Goal: Task Accomplishment & Management: Use online tool/utility

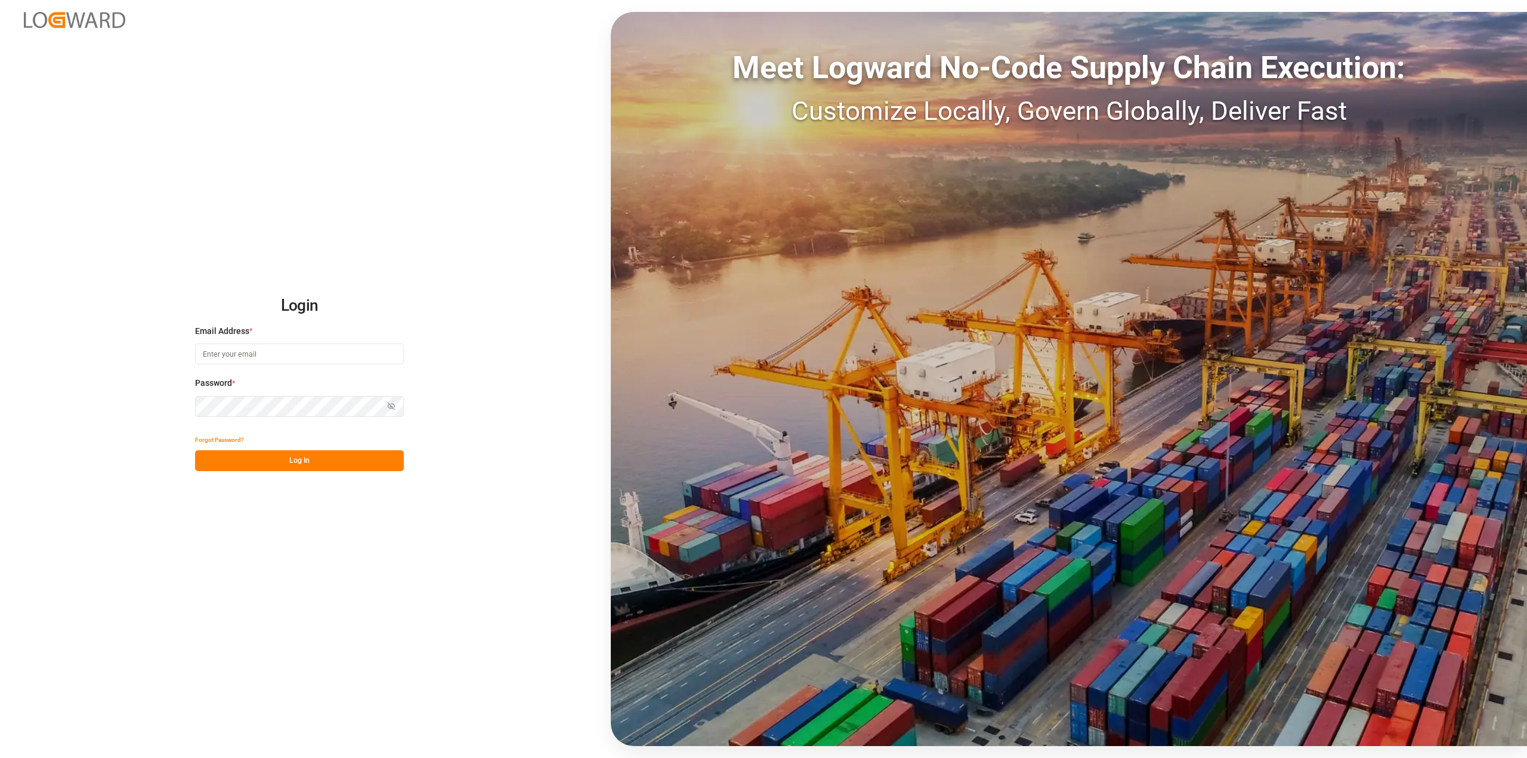
click at [237, 351] on input at bounding box center [299, 354] width 209 height 21
click at [277, 355] on input "purchase.vdu@compoexpert.com" at bounding box center [299, 354] width 209 height 21
drag, startPoint x: 326, startPoint y: 350, endPoint x: 46, endPoint y: 343, distance: 280.4
click at [46, 343] on div "Login Email Address * purchase.vdu@compo-expert.com Password * Show password Pa…" at bounding box center [763, 379] width 1527 height 758
type input "purchase.vdu@compo-expert.com"
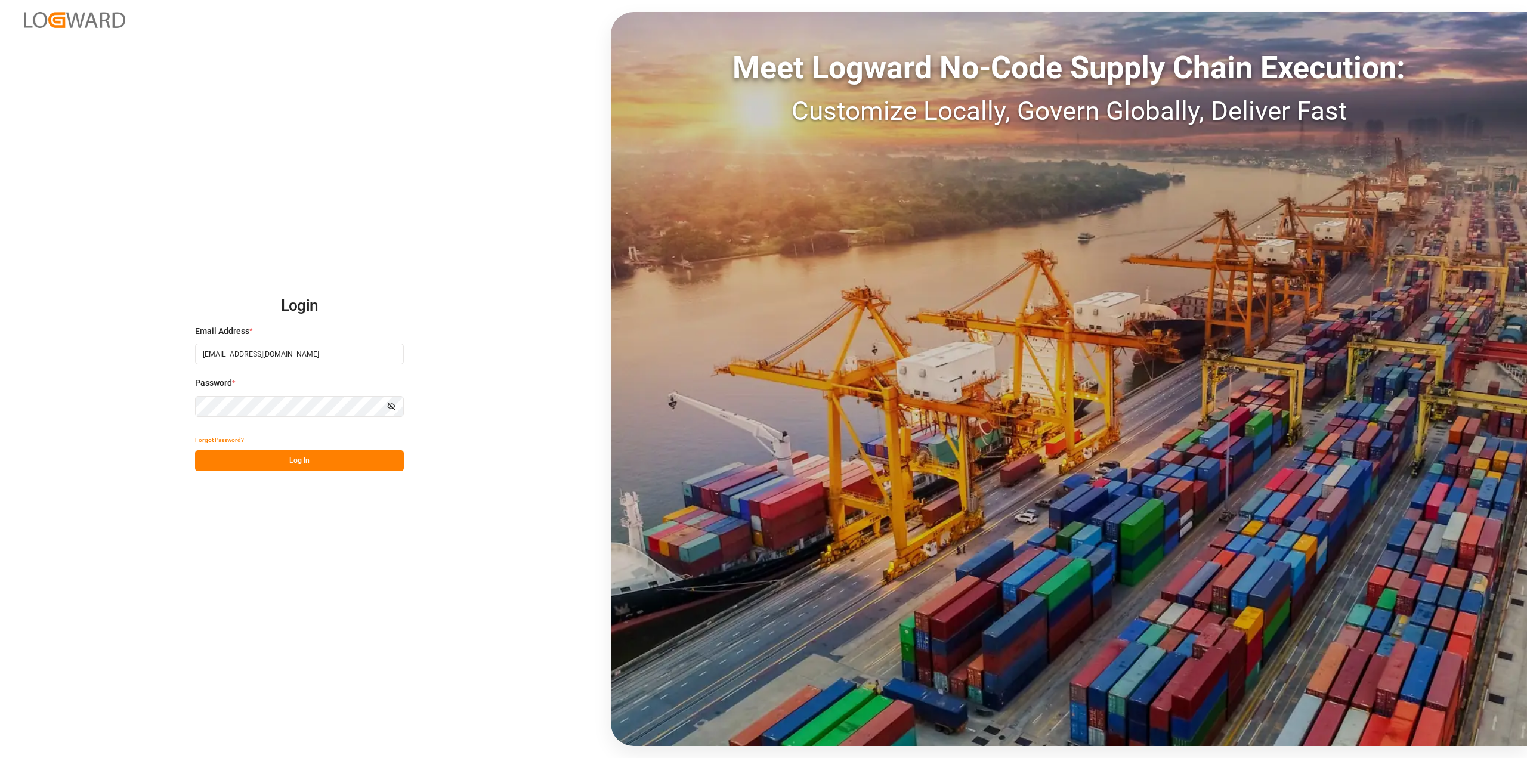
click at [103, 409] on div "Login Email Address * purchase.vdu@compo-expert.com Password * Show password Fo…" at bounding box center [763, 379] width 1527 height 758
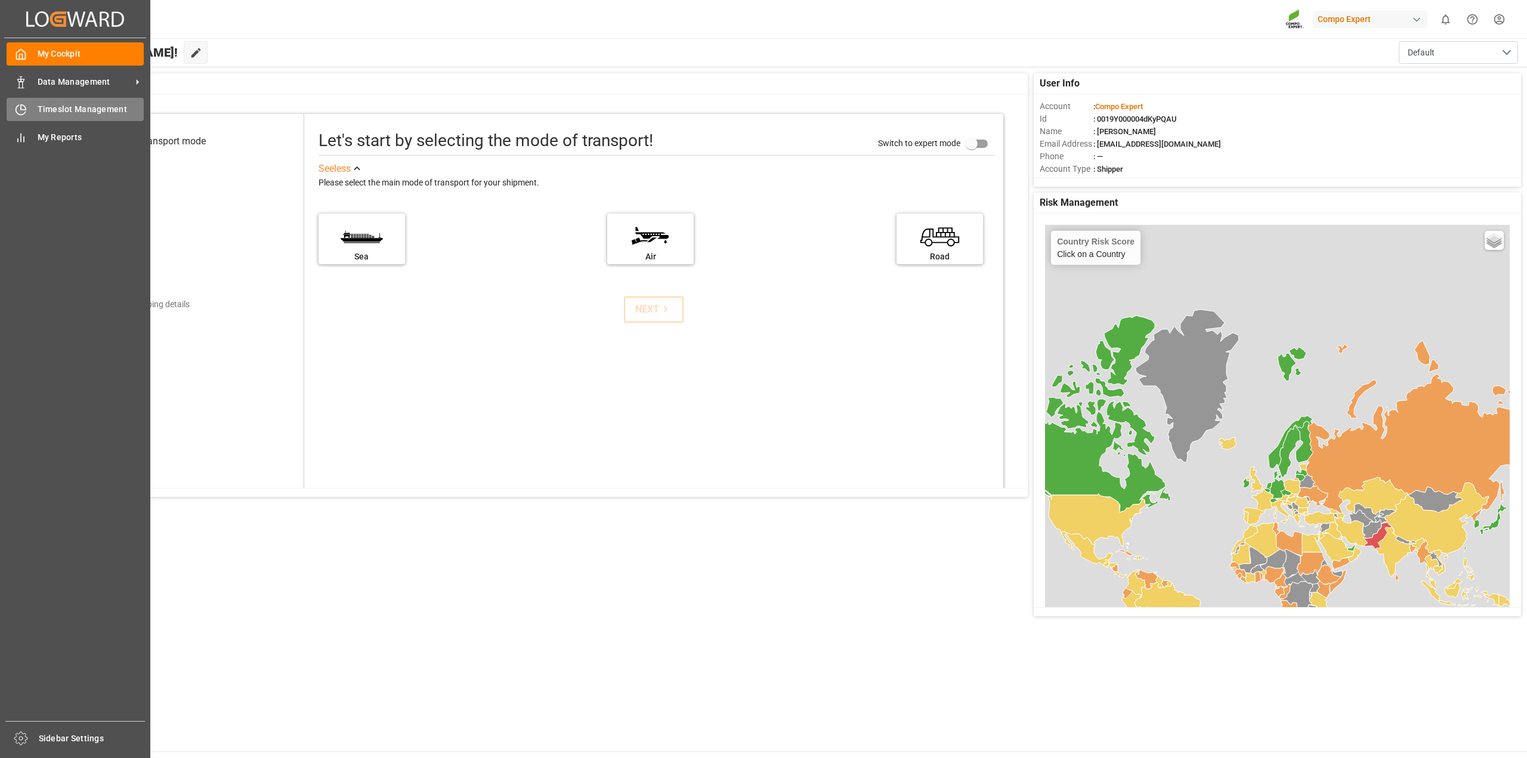
click at [34, 110] on div "Timeslot Management Timeslot Management" at bounding box center [75, 109] width 137 height 23
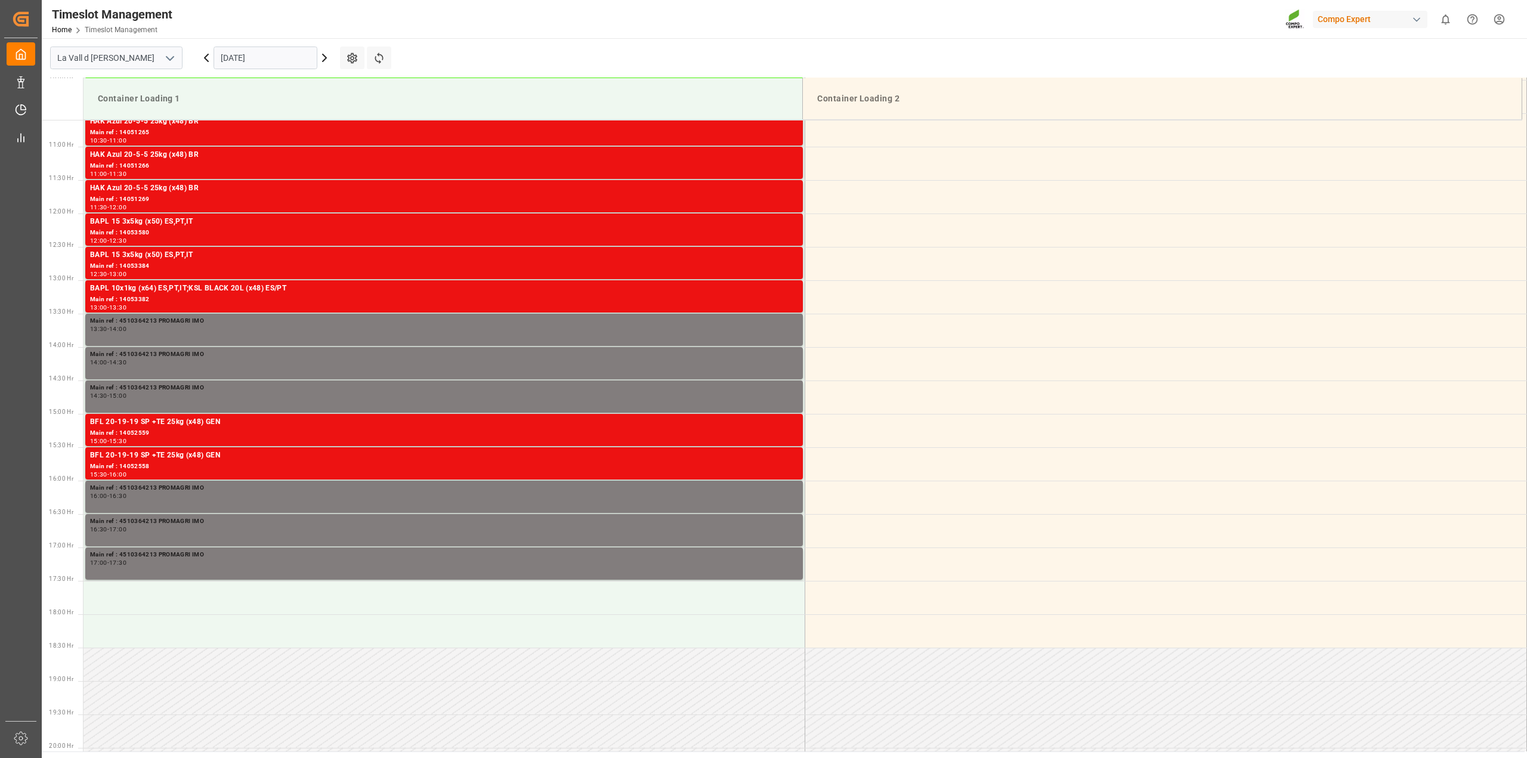
scroll to position [727, 0]
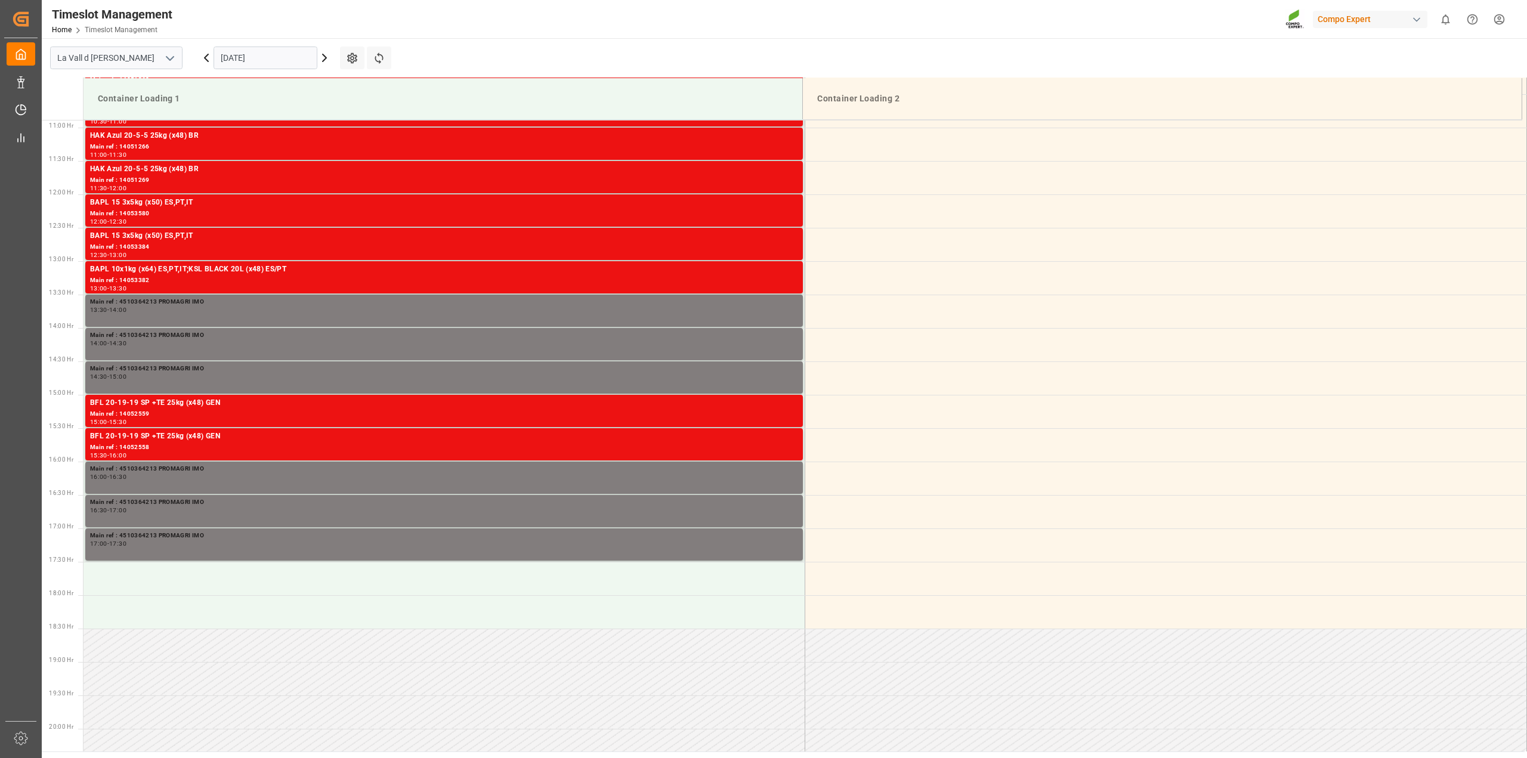
click at [234, 58] on input "[DATE]" at bounding box center [266, 58] width 104 height 23
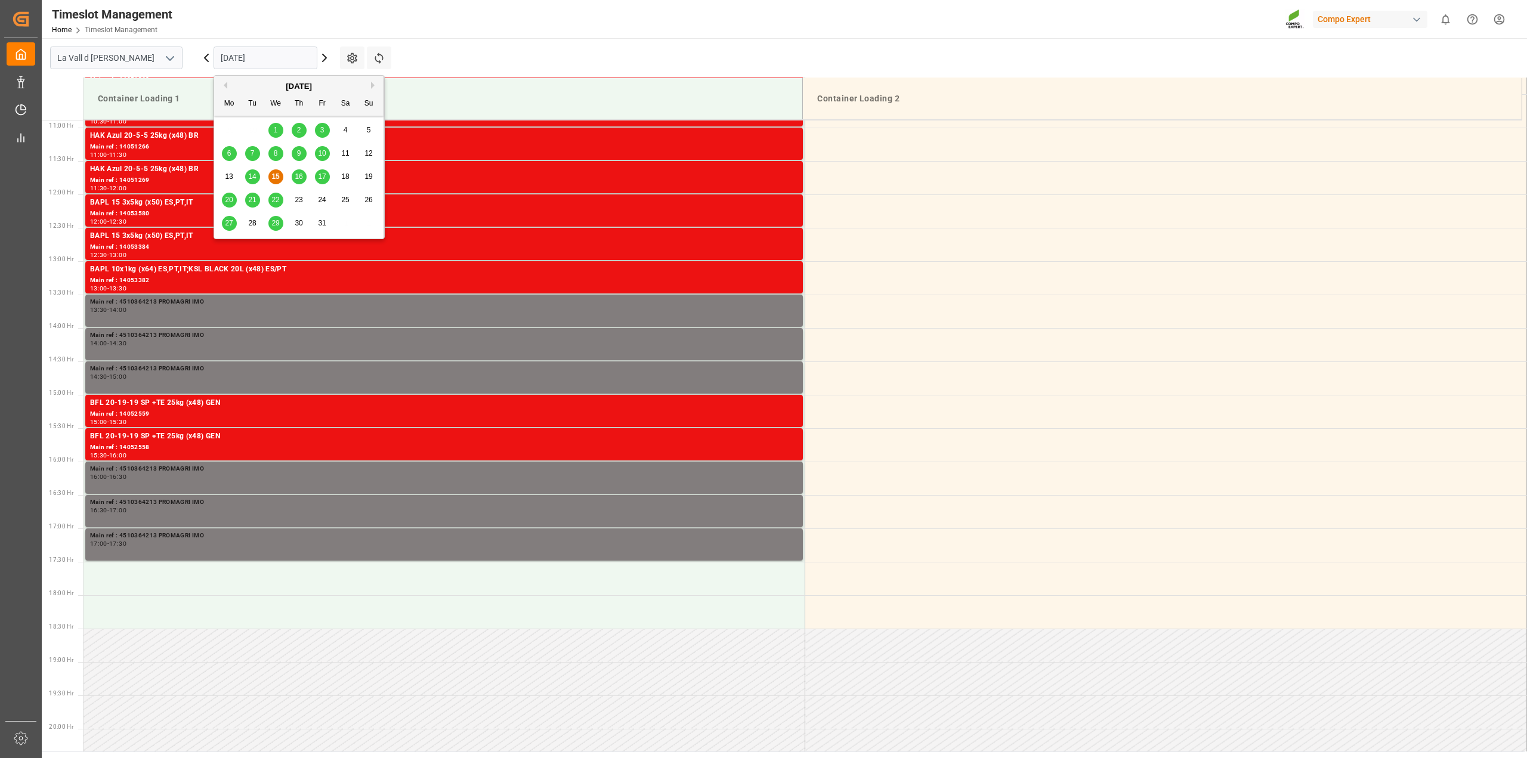
click at [275, 199] on span "22" at bounding box center [275, 200] width 8 height 8
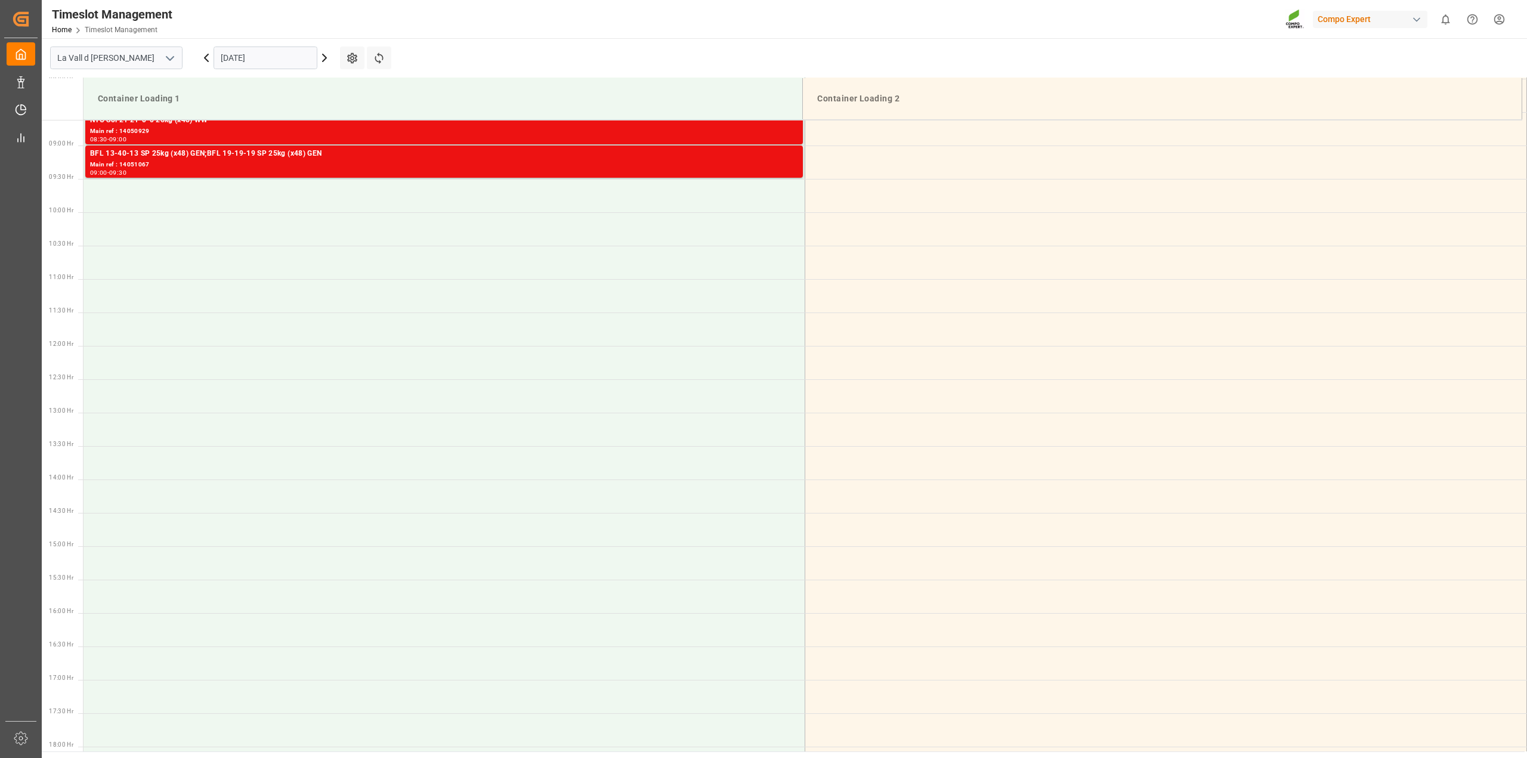
scroll to position [489, 0]
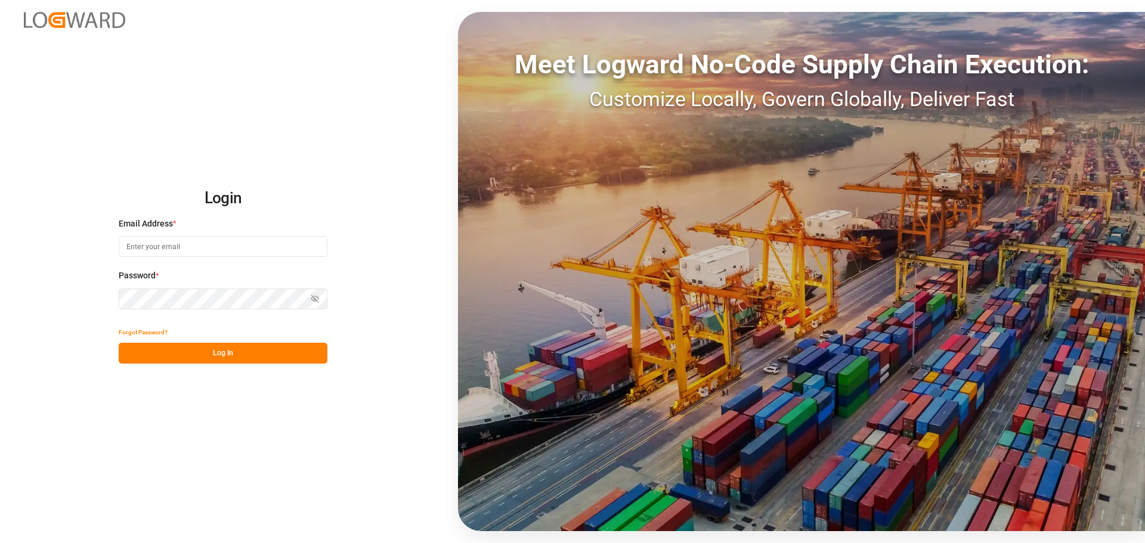
click at [242, 251] on input at bounding box center [223, 246] width 209 height 21
paste input "[EMAIL_ADDRESS][DOMAIN_NAME]"
type input "purchase.vdu@compo-expert.com"
click at [228, 287] on div "Password * Show password Password is required." at bounding box center [223, 296] width 209 height 52
click at [0, 285] on html "Login Email Address * purchase.vdu@compo-expert.com Password * Show password Fo…" at bounding box center [572, 271] width 1145 height 543
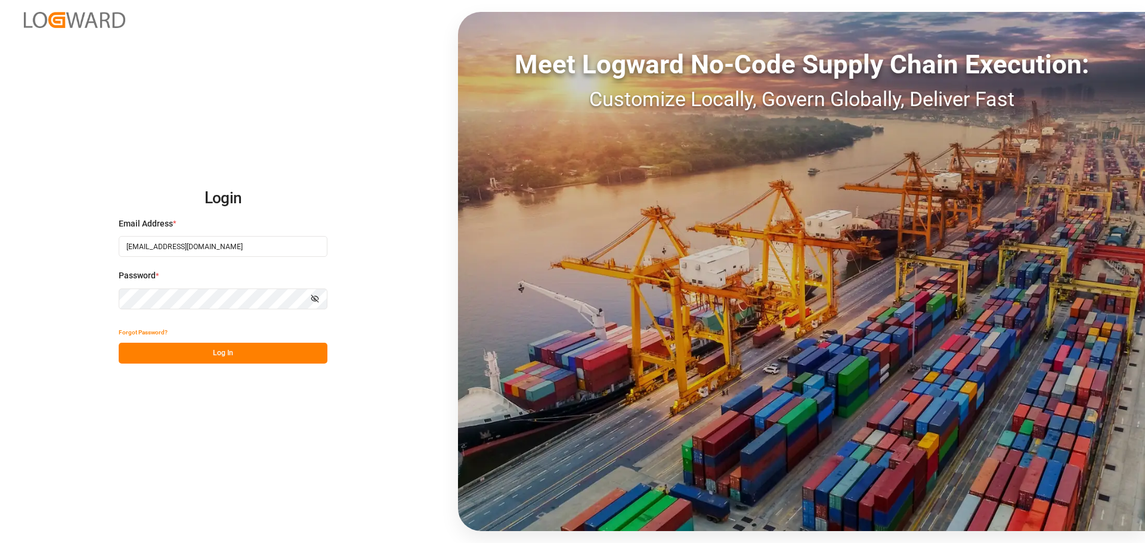
click at [398, 268] on div "Login Email Address * purchase.vdu@compo-expert.com Password * Show password Fo…" at bounding box center [572, 271] width 1145 height 543
click at [216, 345] on button "Log In" at bounding box center [223, 353] width 209 height 21
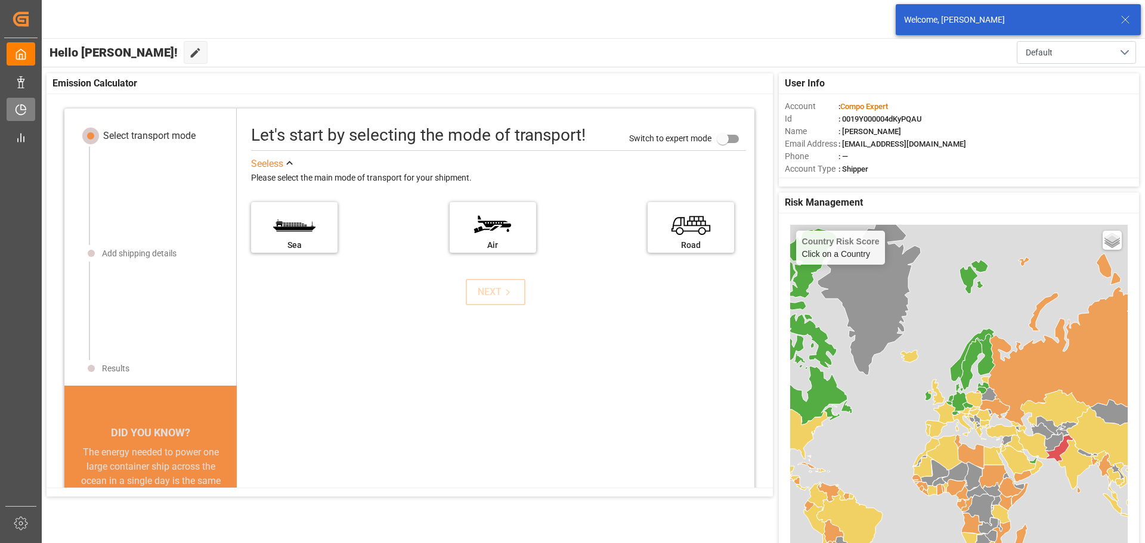
click at [0, 0] on span "Timeslot Management" at bounding box center [0, 0] width 0 height 0
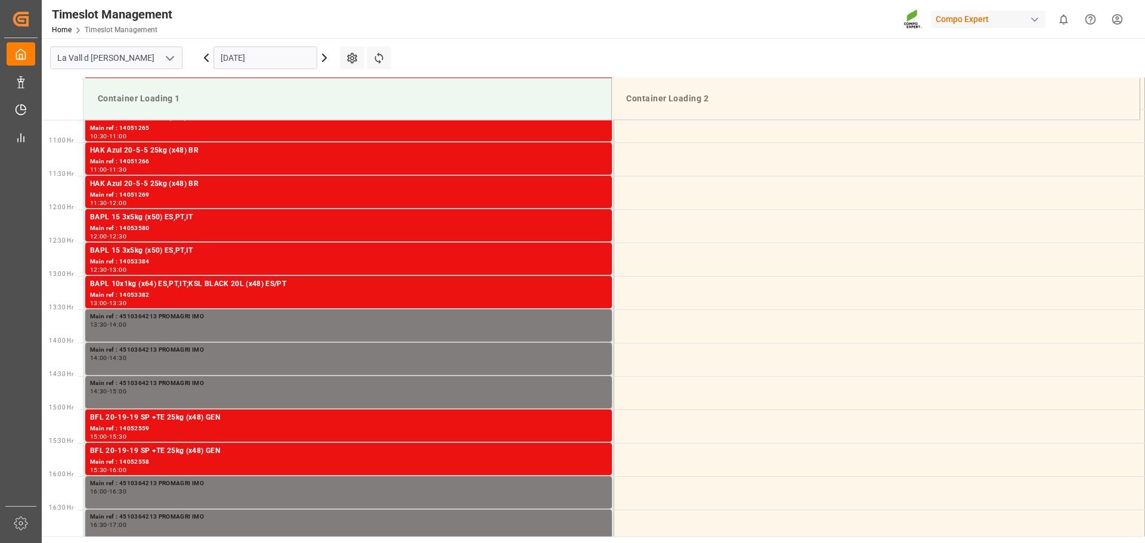
scroll to position [727, 0]
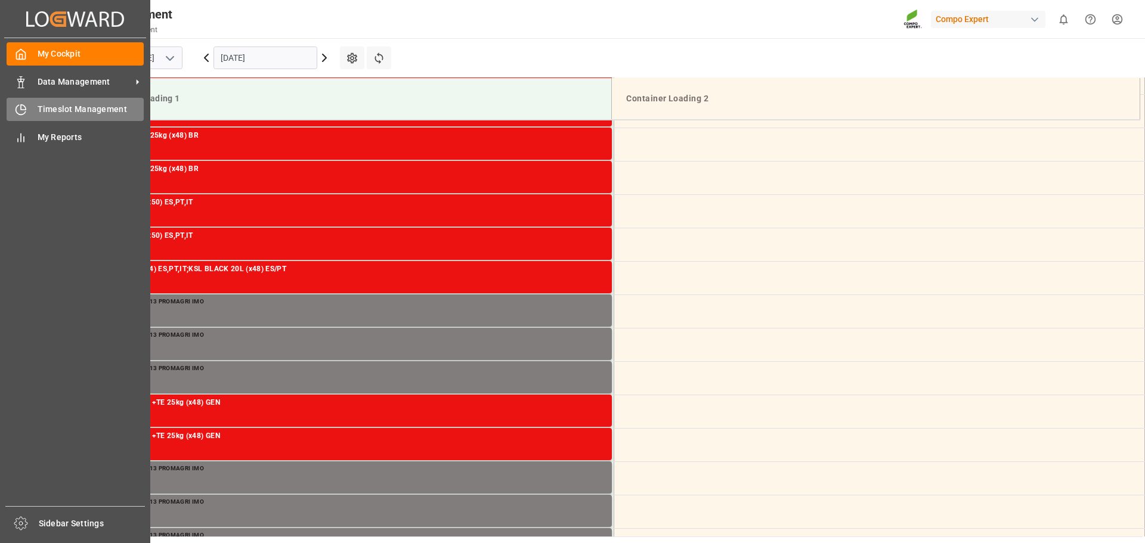
click at [24, 104] on icon at bounding box center [21, 110] width 12 height 12
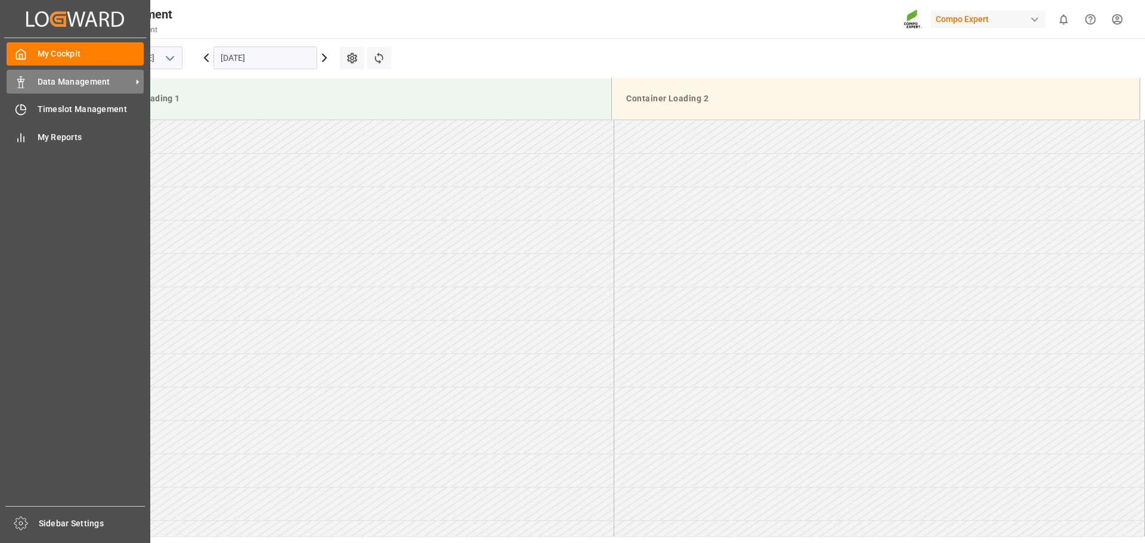
click at [109, 82] on span "Data Management" at bounding box center [85, 82] width 94 height 13
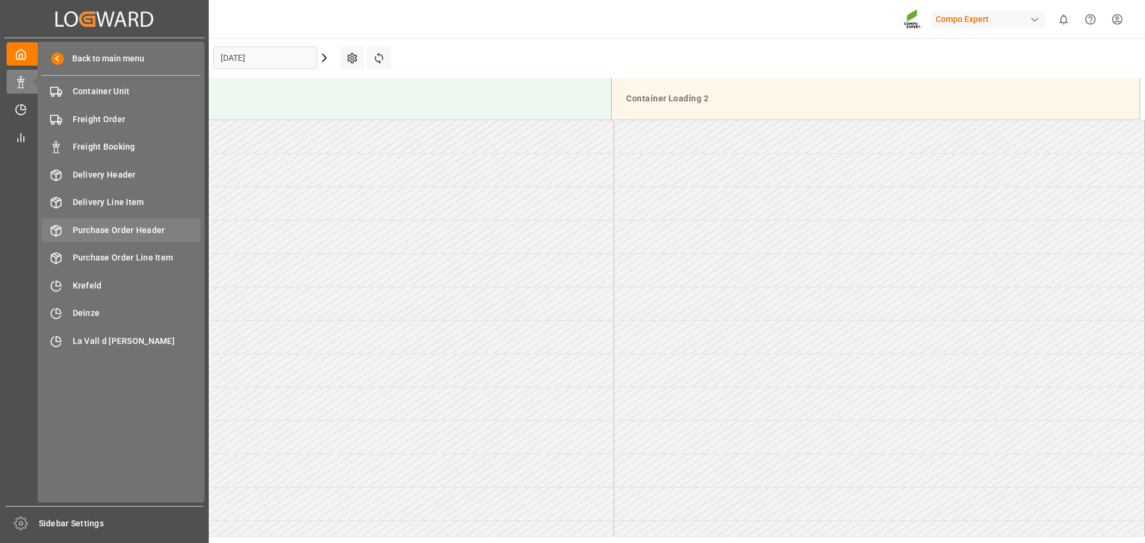
click at [132, 230] on span "Purchase Order Header" at bounding box center [137, 230] width 128 height 13
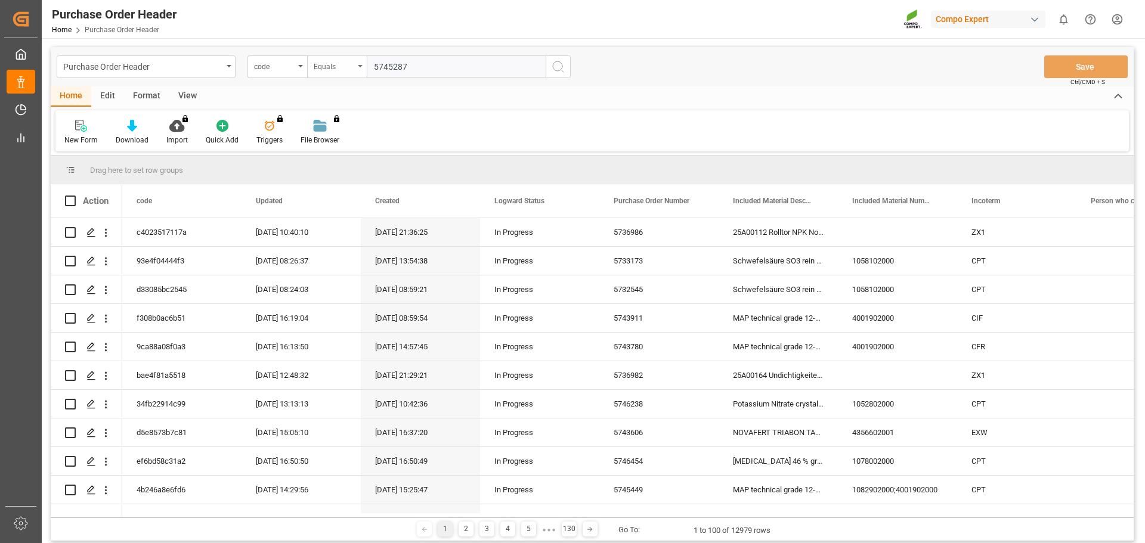
drag, startPoint x: 412, startPoint y: 69, endPoint x: 342, endPoint y: 63, distance: 70.1
click at [344, 66] on div "code Equals 5745287" at bounding box center [409, 66] width 323 height 23
type input "5745287"
click at [301, 63] on div "code" at bounding box center [278, 66] width 60 height 23
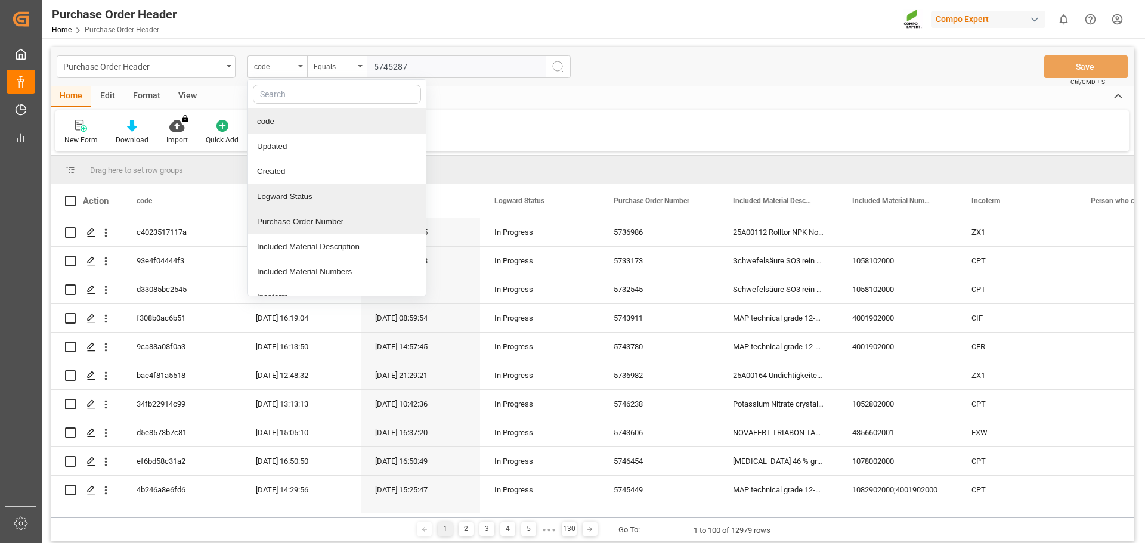
click at [292, 221] on div "Purchase Order Number" at bounding box center [337, 221] width 178 height 25
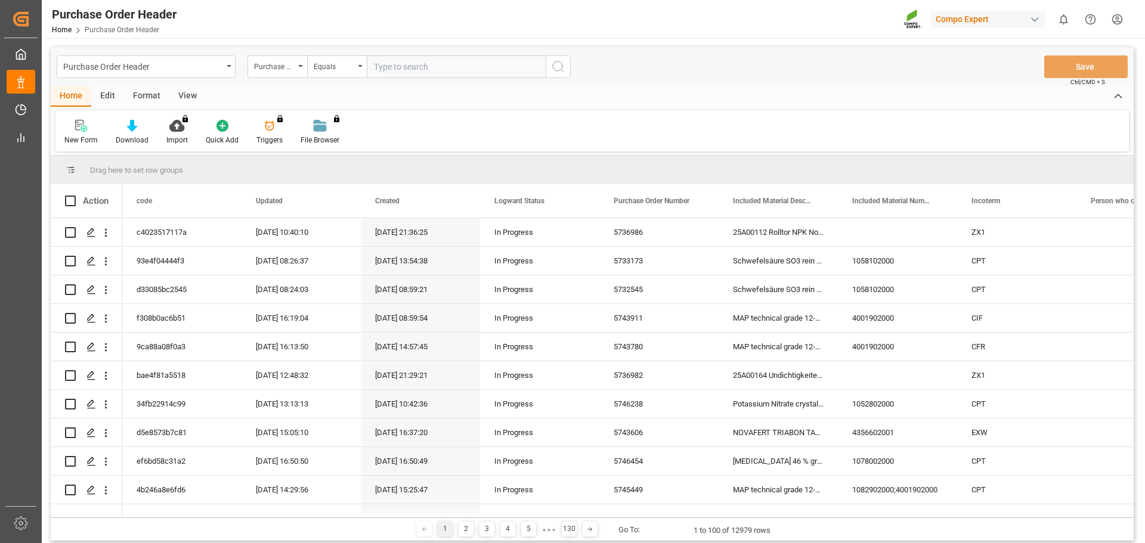
click at [456, 64] on input "text" at bounding box center [456, 66] width 179 height 23
paste input "5745287"
type input "5745287"
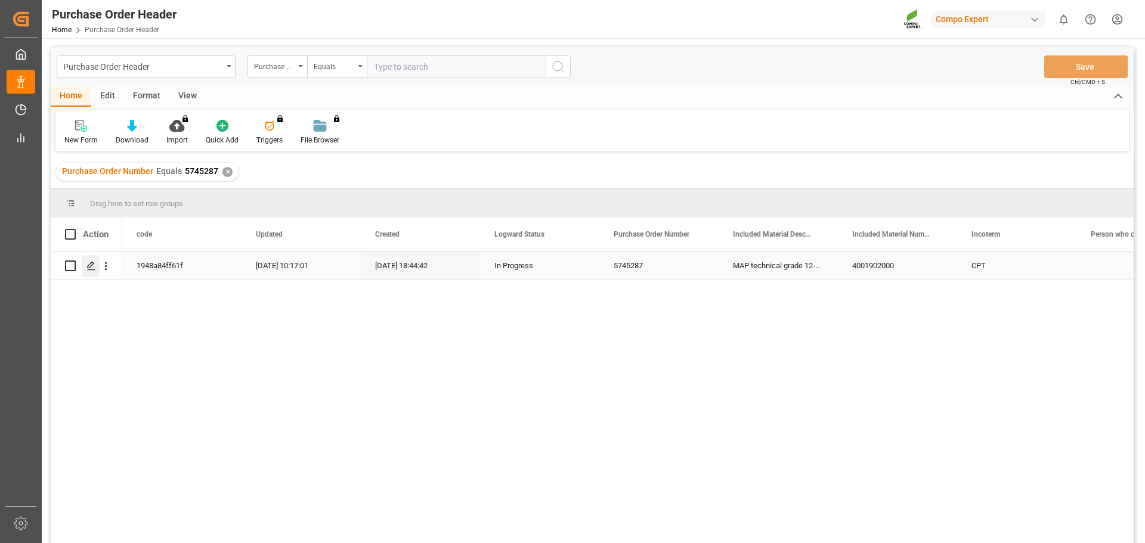
click at [94, 266] on icon "Press SPACE to select this row." at bounding box center [91, 266] width 10 height 10
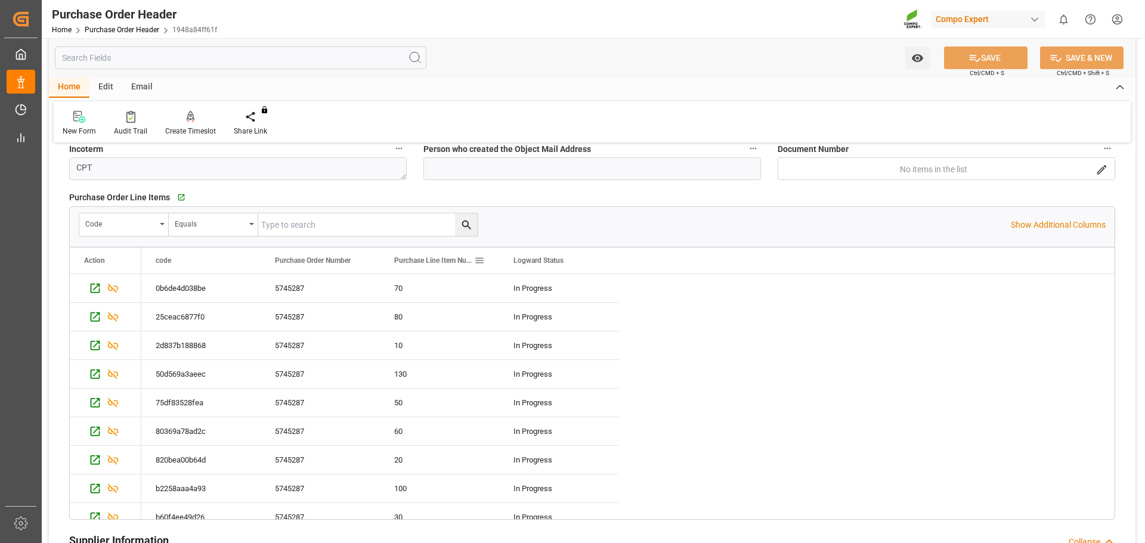
scroll to position [239, 0]
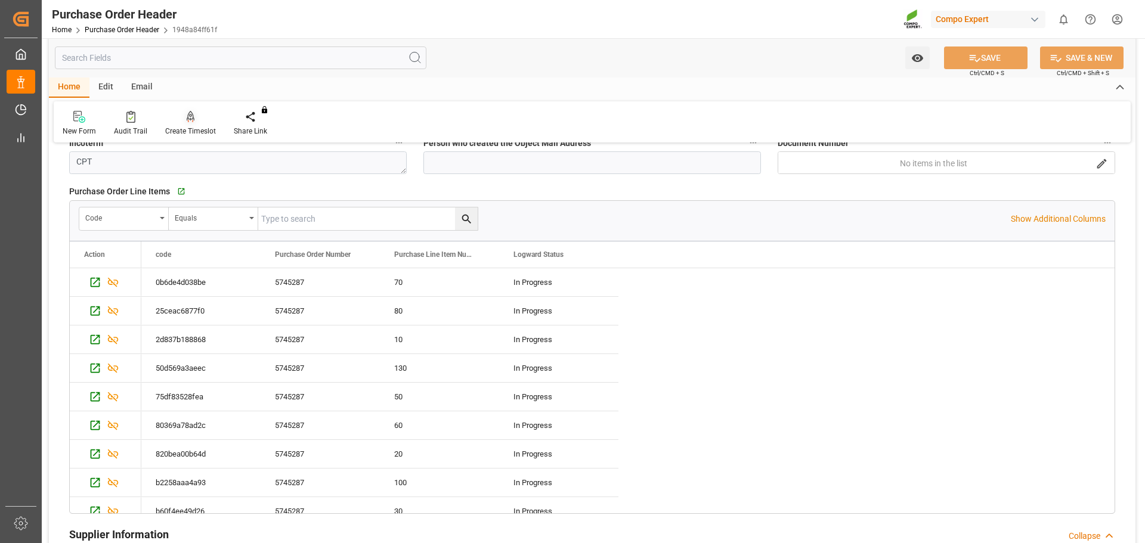
click at [181, 121] on div at bounding box center [190, 116] width 51 height 13
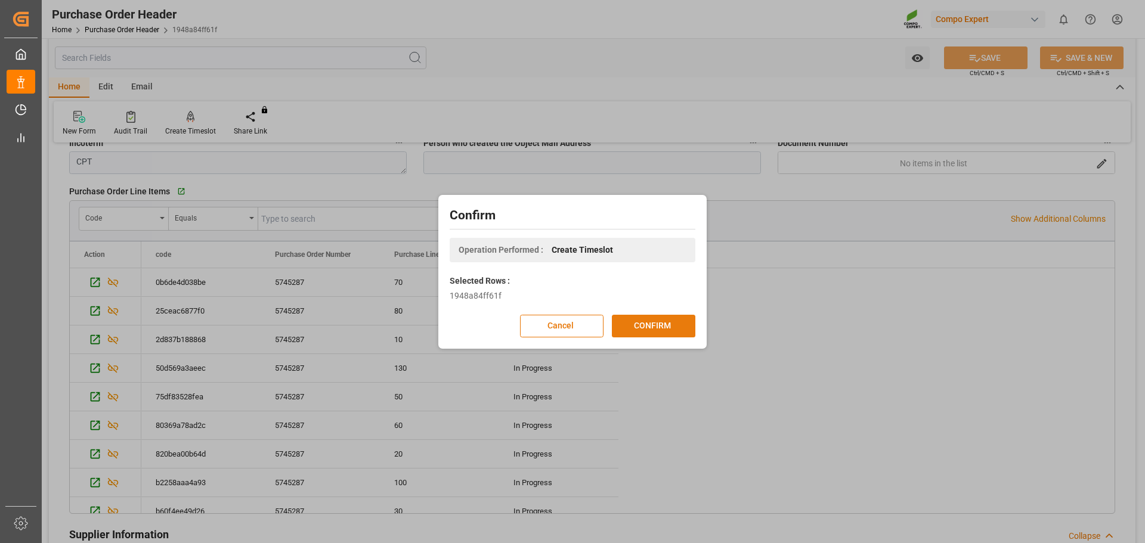
click at [654, 323] on button "CONFIRM" at bounding box center [654, 326] width 84 height 23
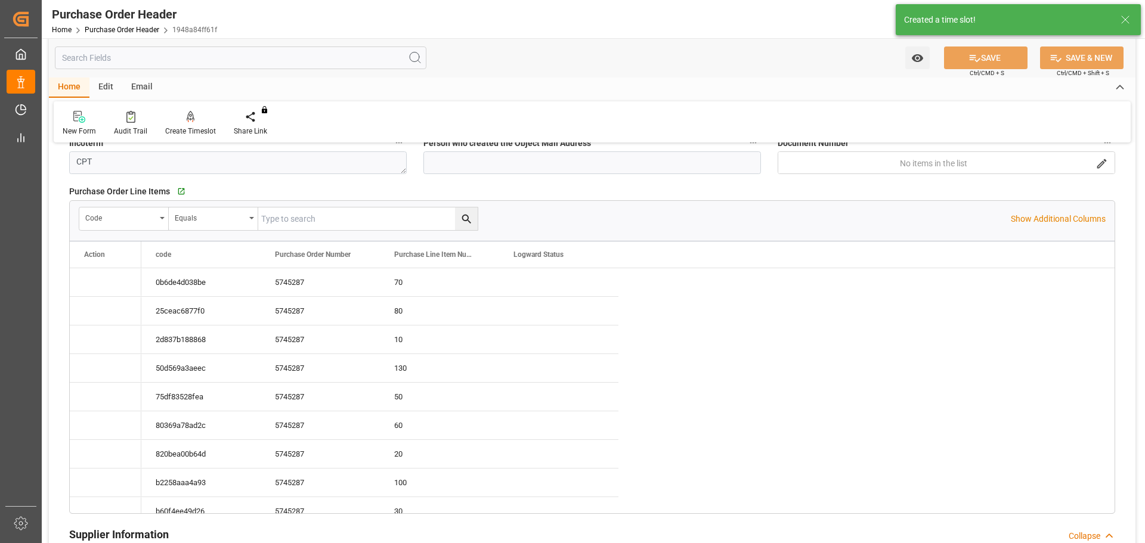
type input "03.09.2025 08:17"
type input "07.08.2025 16:44"
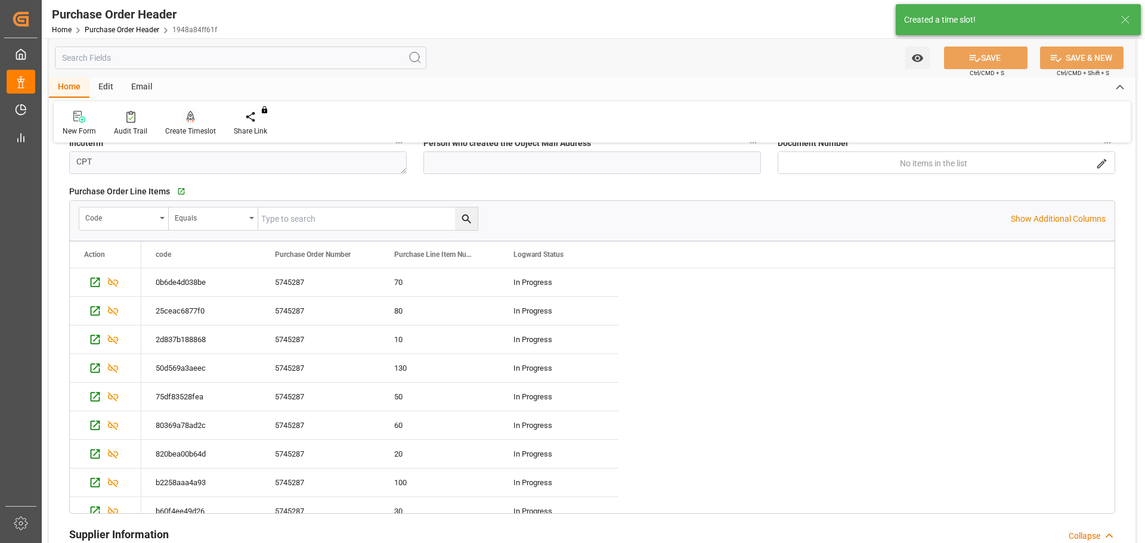
click at [194, 118] on div at bounding box center [190, 116] width 51 height 13
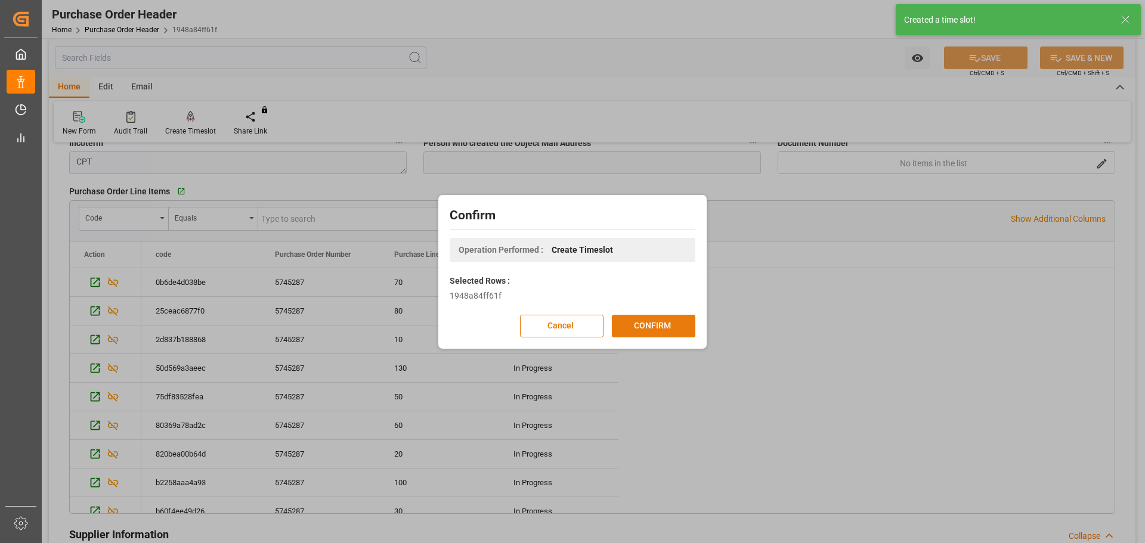
click at [666, 326] on button "CONFIRM" at bounding box center [654, 326] width 84 height 23
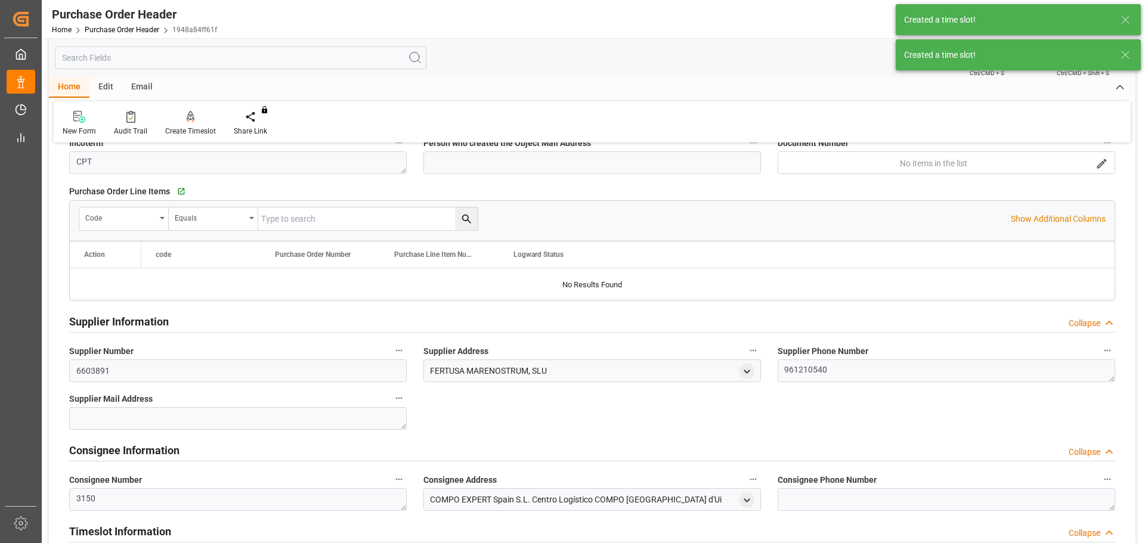
type input "308000"
type input "0"
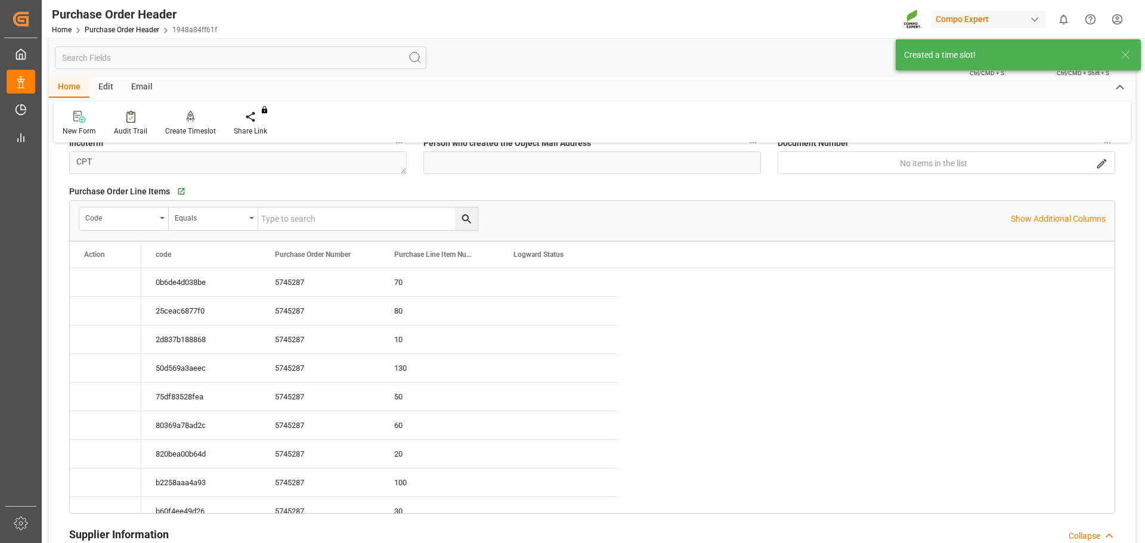
type input "03.09.2025 08:17"
type input "07.08.2025 16:44"
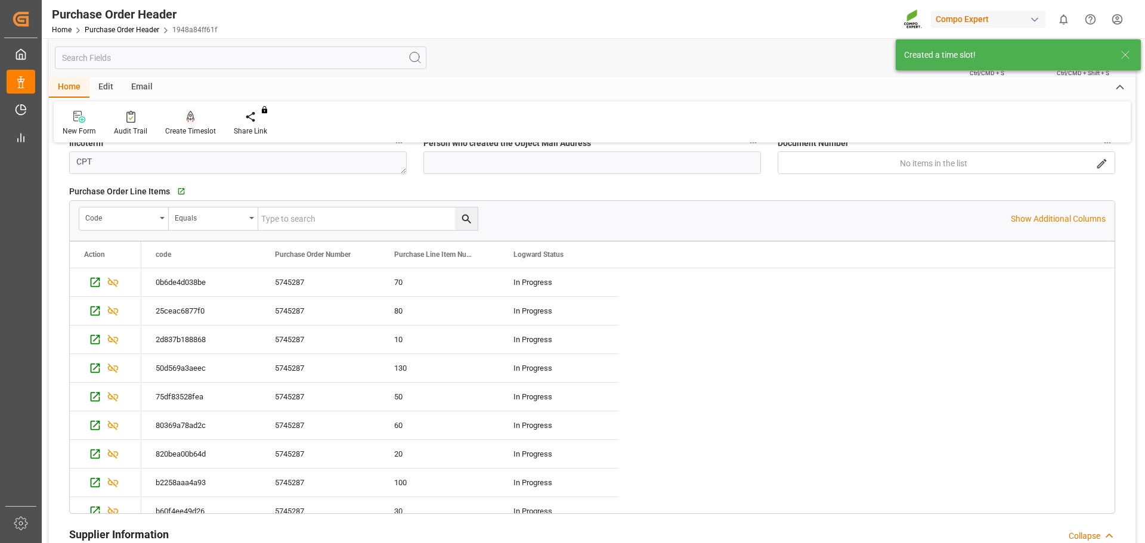
click at [196, 114] on div at bounding box center [190, 116] width 51 height 13
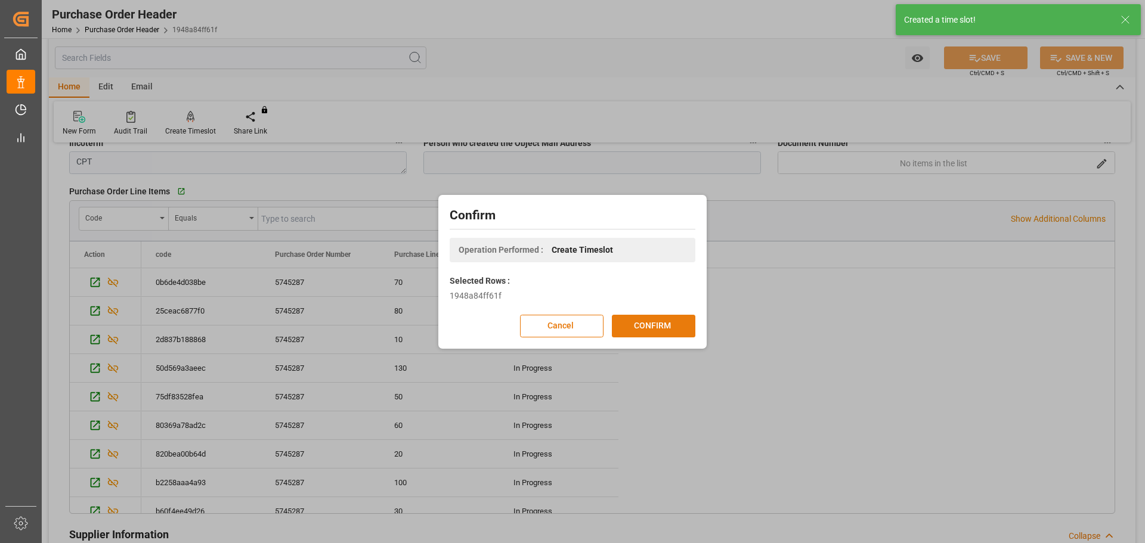
click at [654, 329] on button "CONFIRM" at bounding box center [654, 326] width 84 height 23
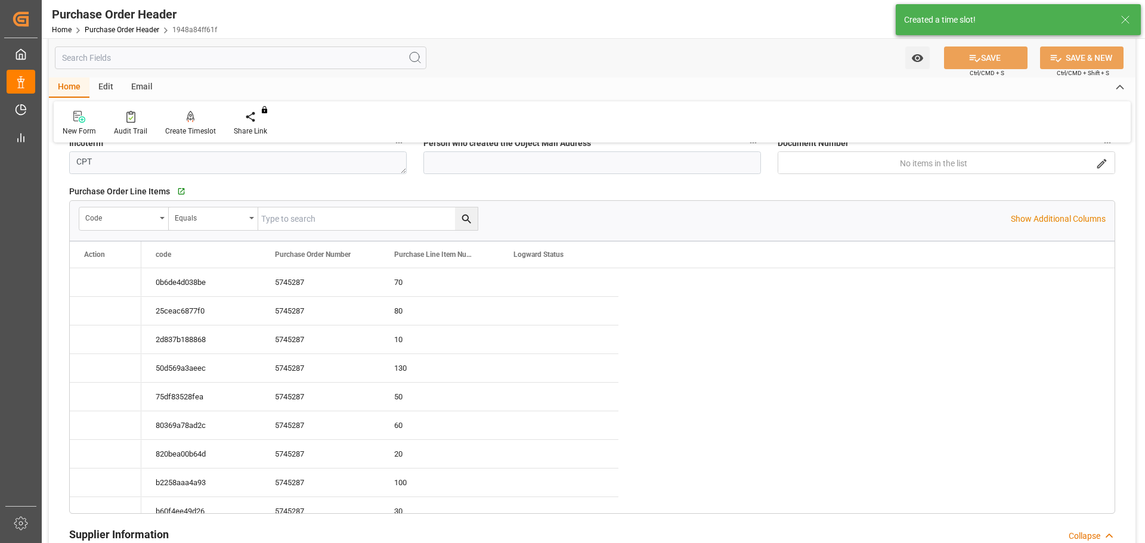
type input "308000"
type input "0"
type input "03.09.2025 08:17"
type input "07.08.2025 16:44"
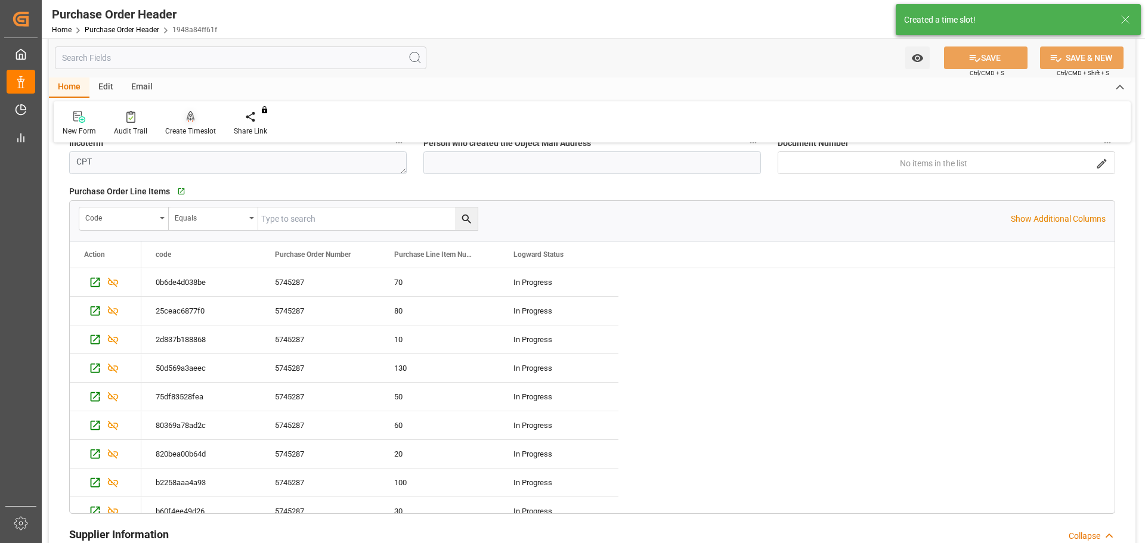
click at [187, 121] on icon at bounding box center [191, 117] width 8 height 12
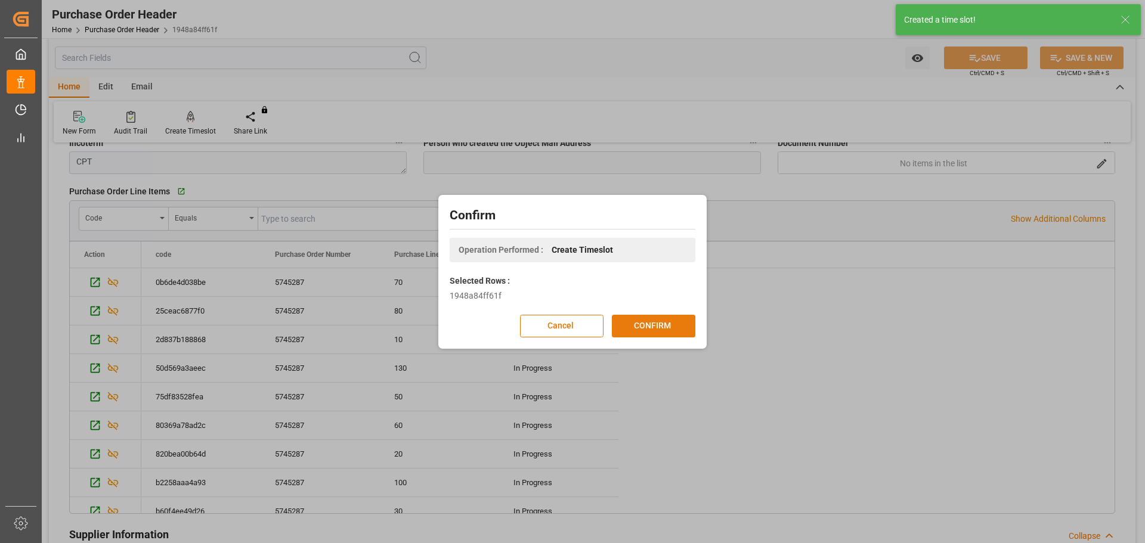
click at [654, 323] on button "CONFIRM" at bounding box center [654, 326] width 84 height 23
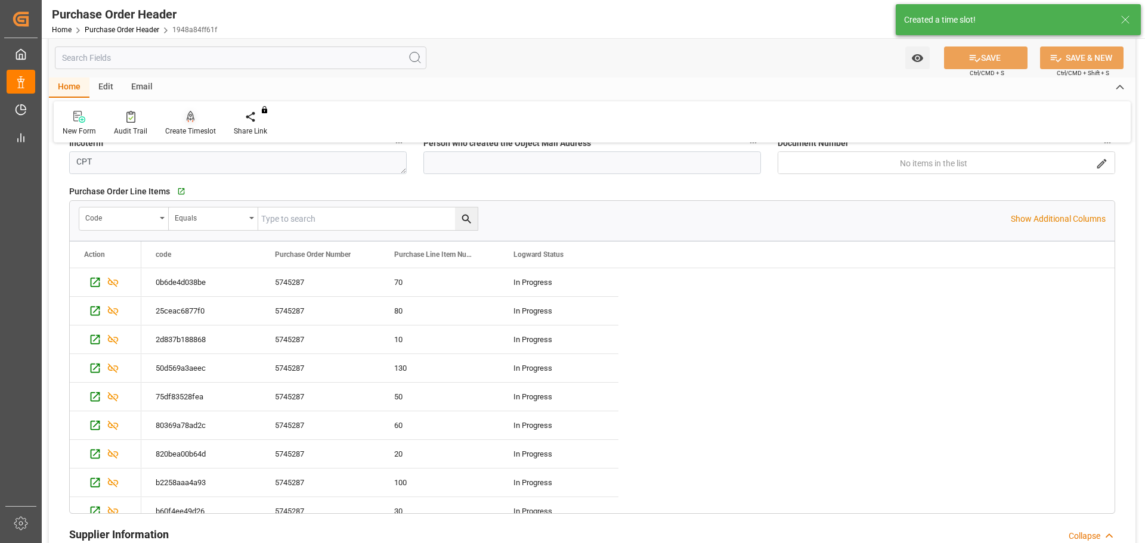
click at [183, 114] on div at bounding box center [190, 116] width 51 height 13
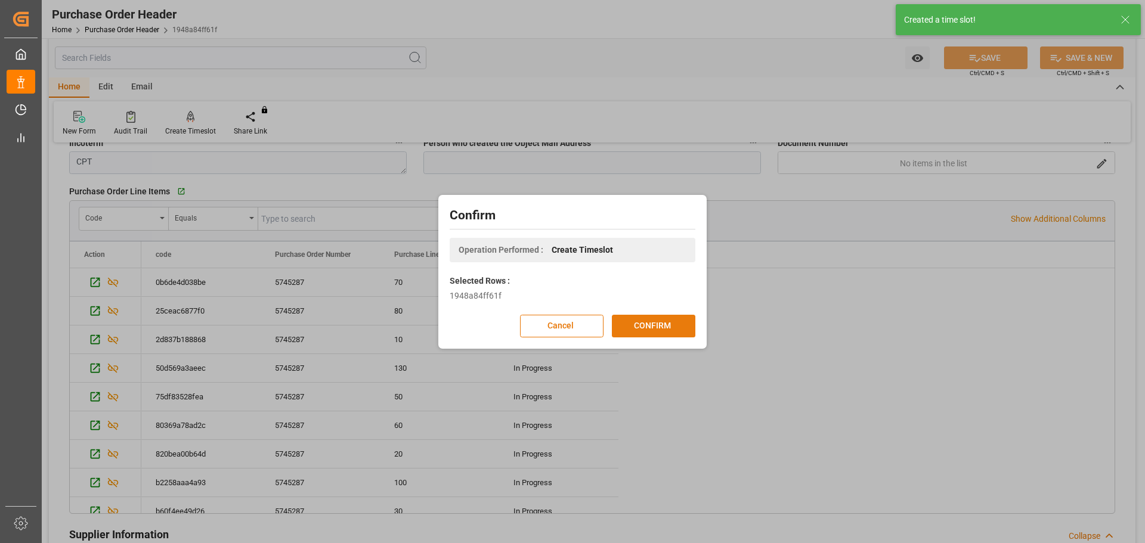
click at [639, 327] on button "CONFIRM" at bounding box center [654, 326] width 84 height 23
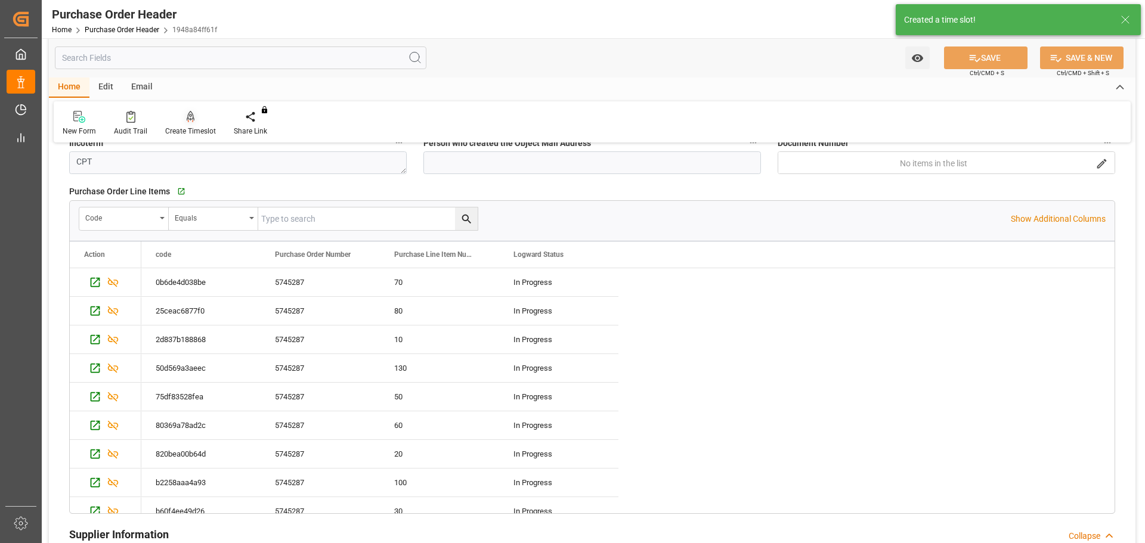
click at [193, 115] on div at bounding box center [190, 116] width 51 height 13
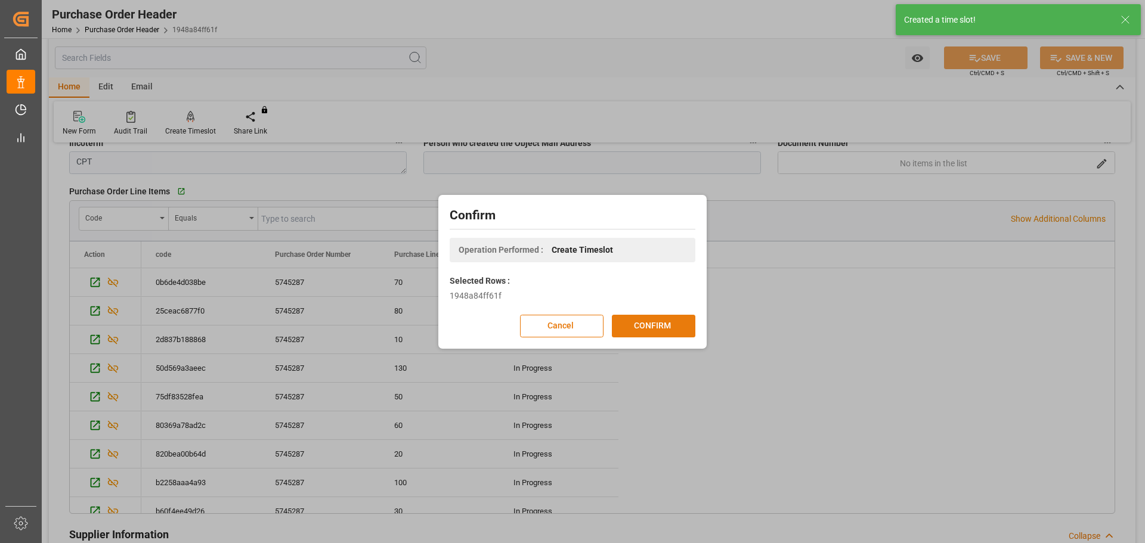
click at [655, 328] on button "CONFIRM" at bounding box center [654, 326] width 84 height 23
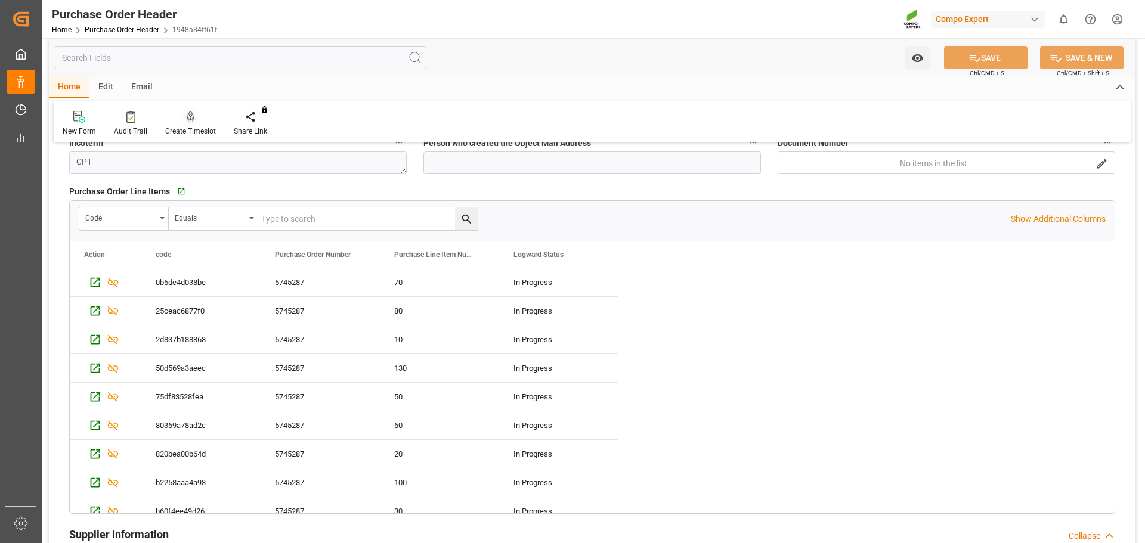
click at [186, 129] on div "Create Timeslot" at bounding box center [190, 131] width 51 height 11
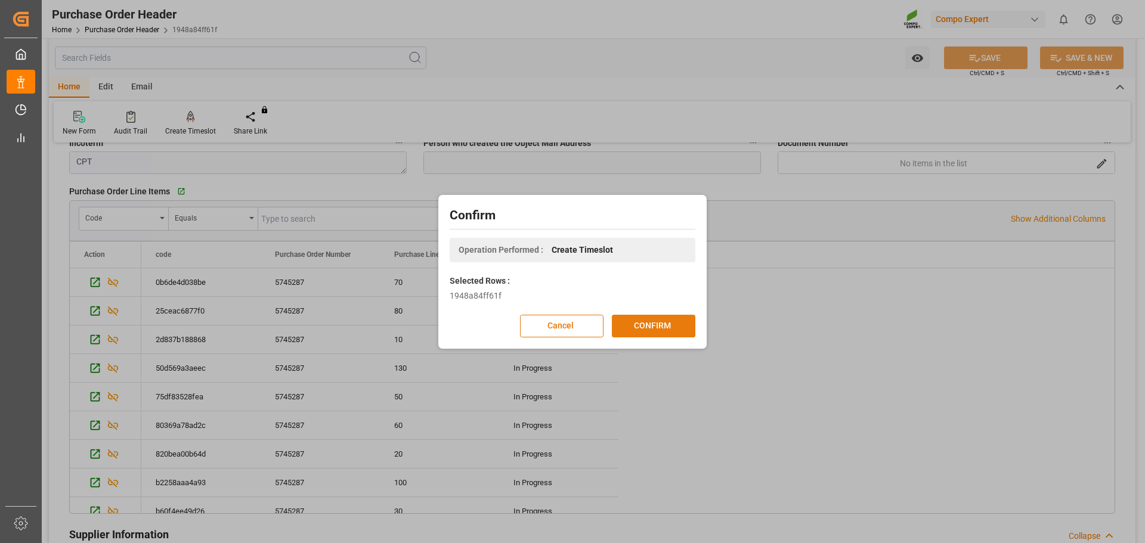
click at [653, 321] on button "CONFIRM" at bounding box center [654, 326] width 84 height 23
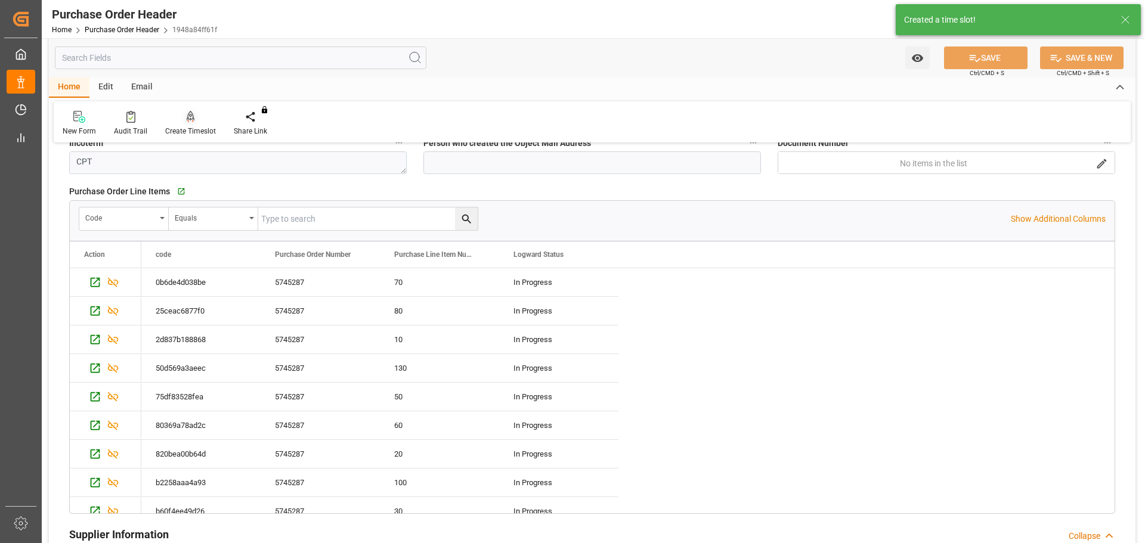
click at [188, 125] on div "Create Timeslot" at bounding box center [190, 123] width 69 height 26
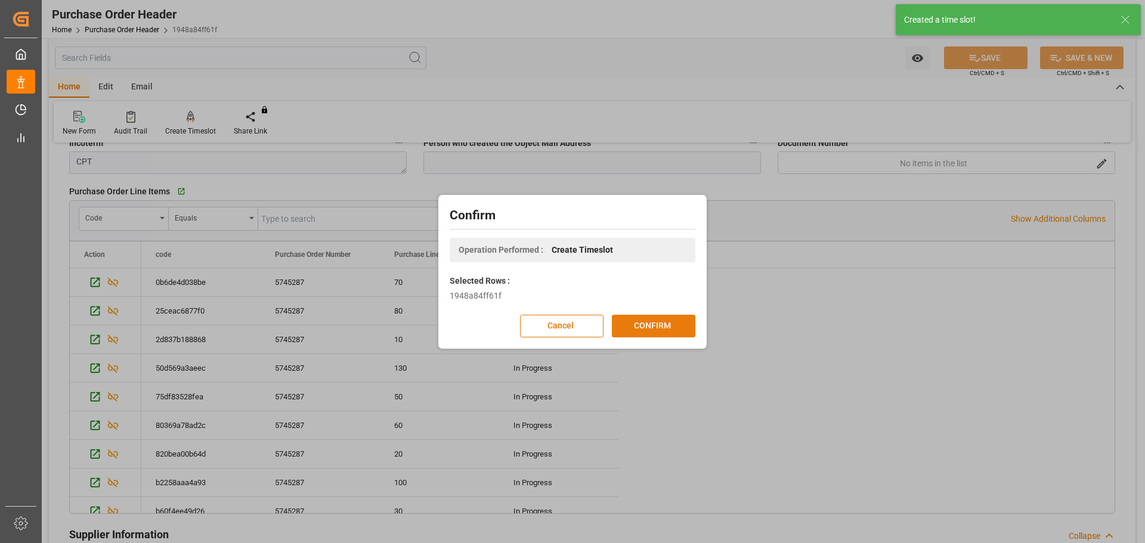
click at [663, 328] on button "CONFIRM" at bounding box center [654, 326] width 84 height 23
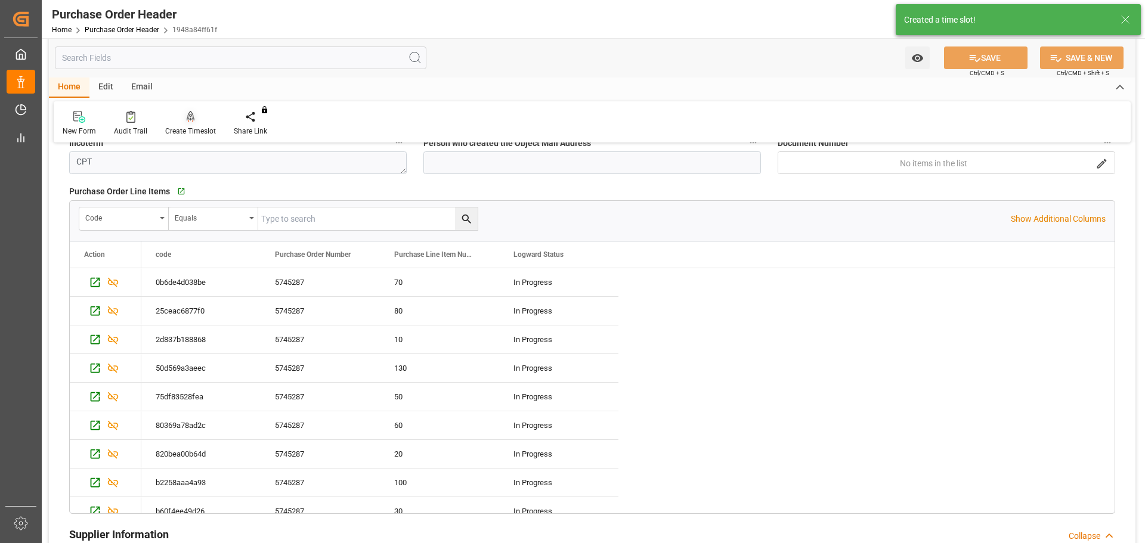
click at [189, 126] on div "Create Timeslot" at bounding box center [190, 131] width 51 height 11
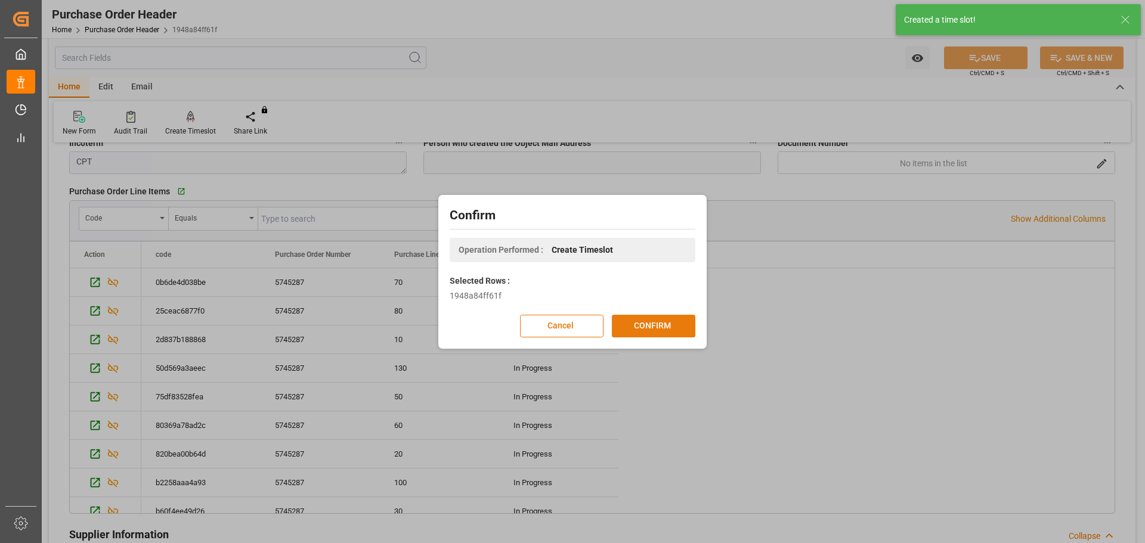
click at [640, 329] on button "CONFIRM" at bounding box center [654, 326] width 84 height 23
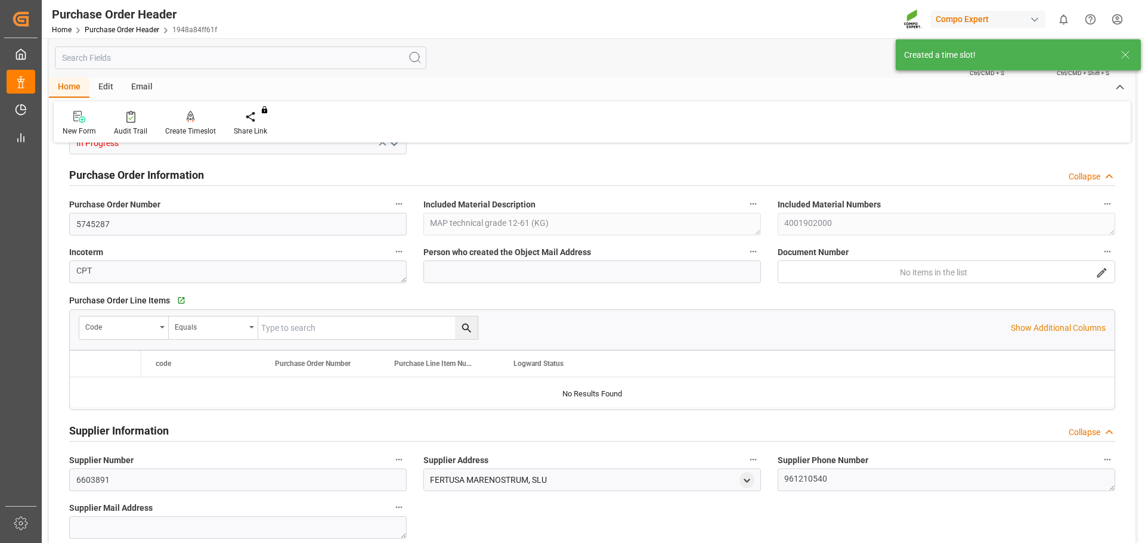
type input "308000"
type input "164000"
type input "144000"
type input "15.10.2025 09:38"
type input "07.08.2025 16:44"
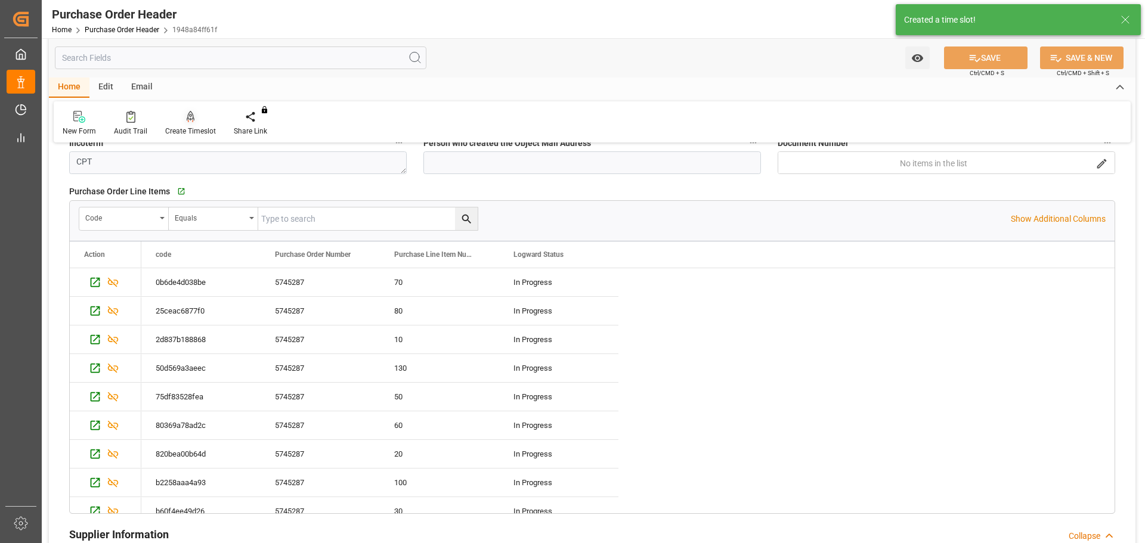
click at [191, 134] on div "Create Timeslot" at bounding box center [190, 131] width 51 height 11
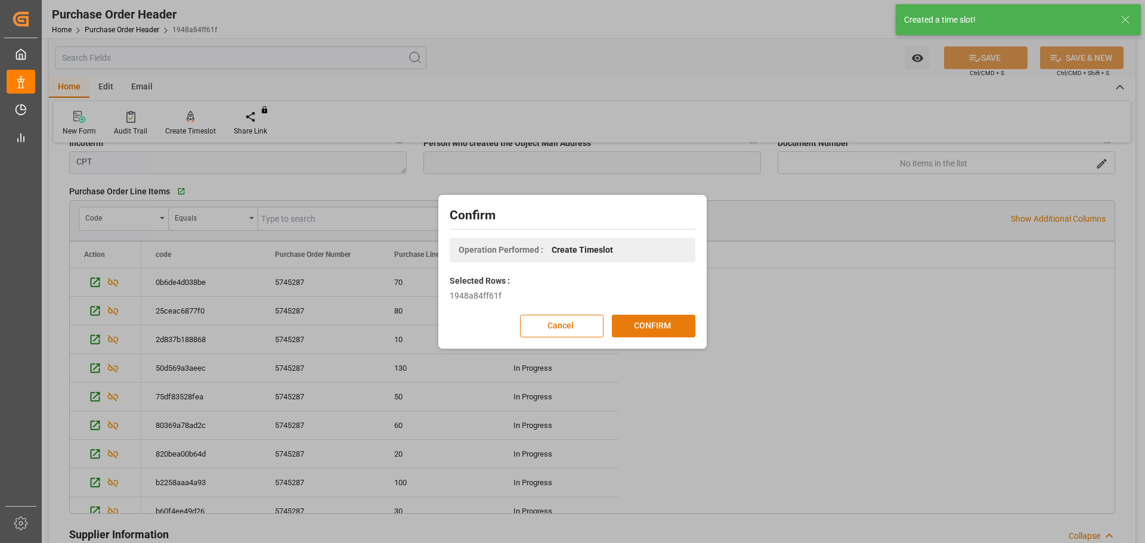
click at [651, 330] on button "CONFIRM" at bounding box center [654, 326] width 84 height 23
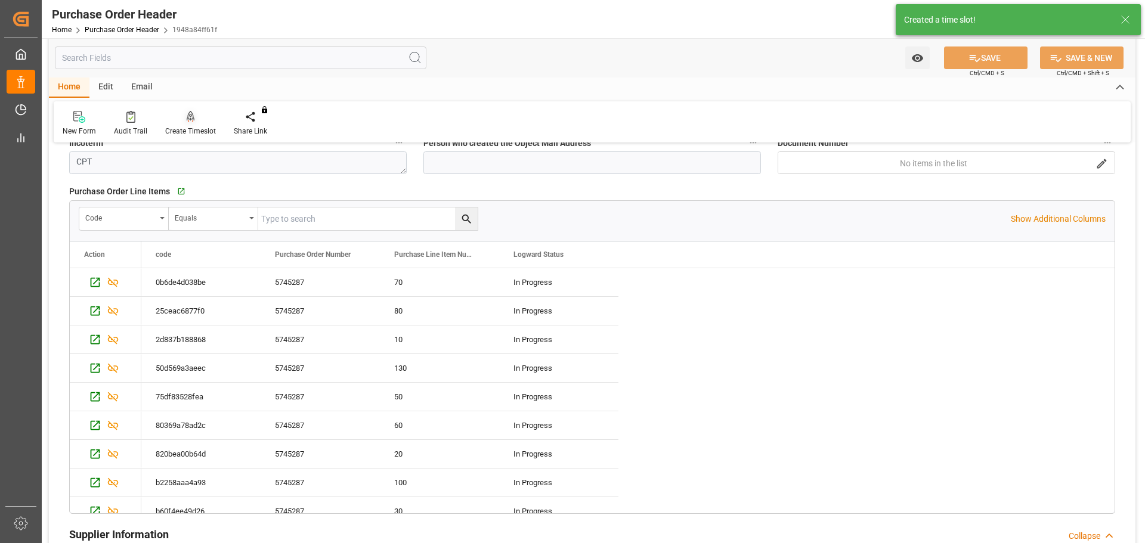
click at [183, 112] on div at bounding box center [190, 116] width 51 height 13
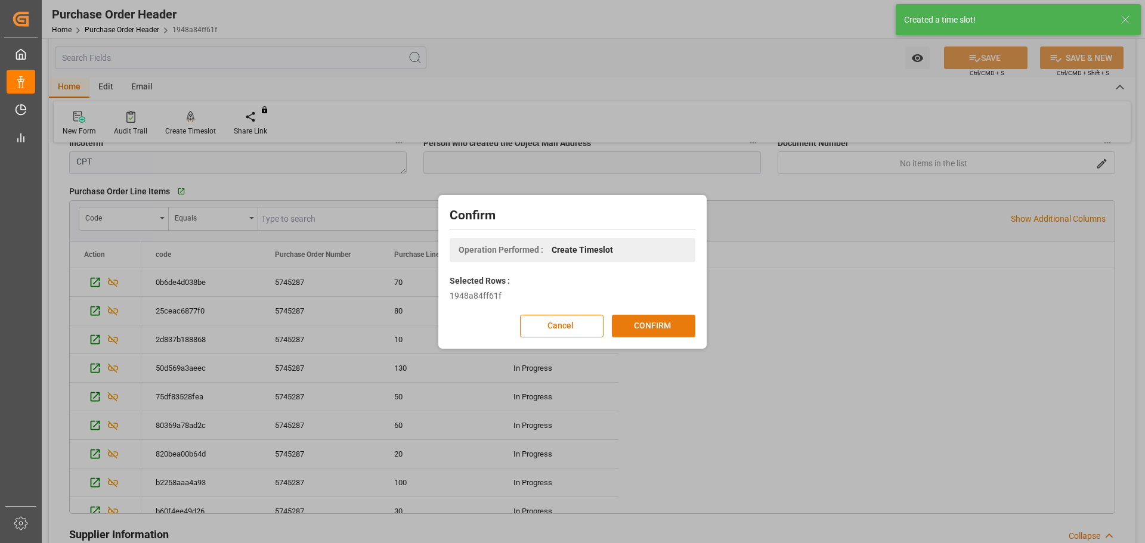
click at [660, 322] on button "CONFIRM" at bounding box center [654, 326] width 84 height 23
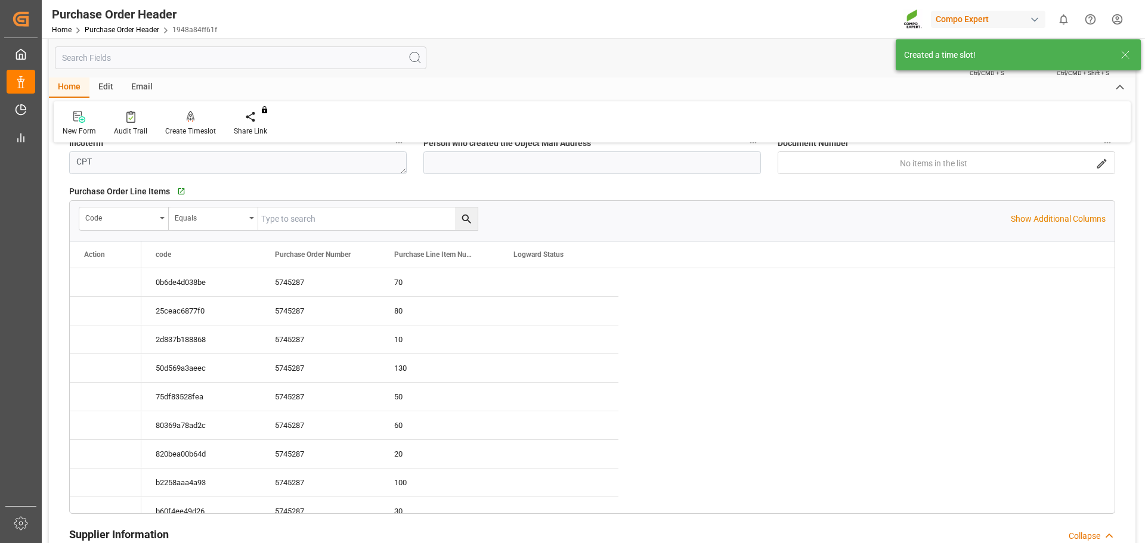
type input "[DATE] 09:38"
type input "07.08.2025 16:44"
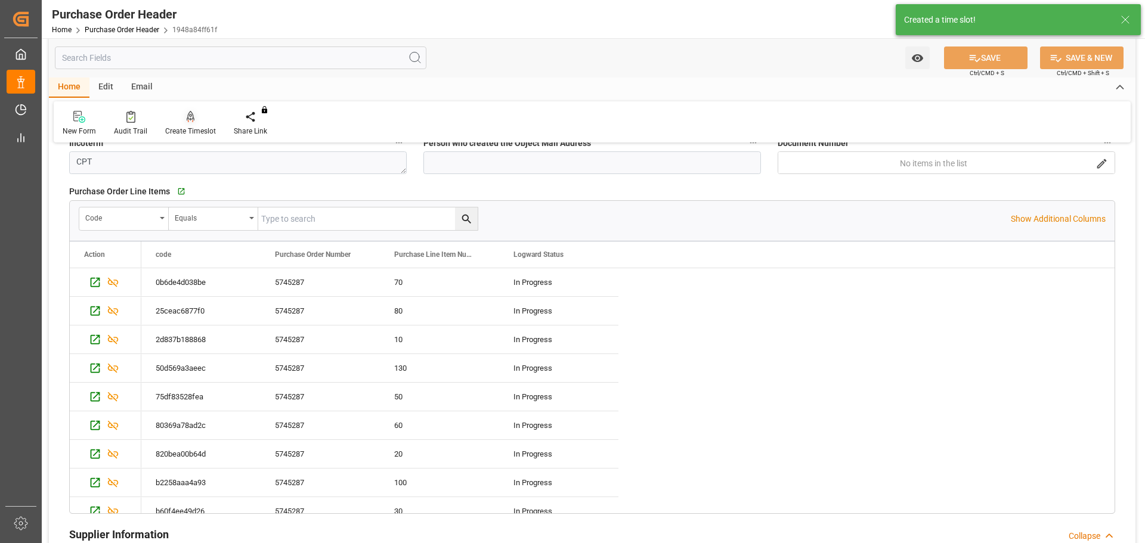
click at [194, 118] on div at bounding box center [190, 116] width 51 height 13
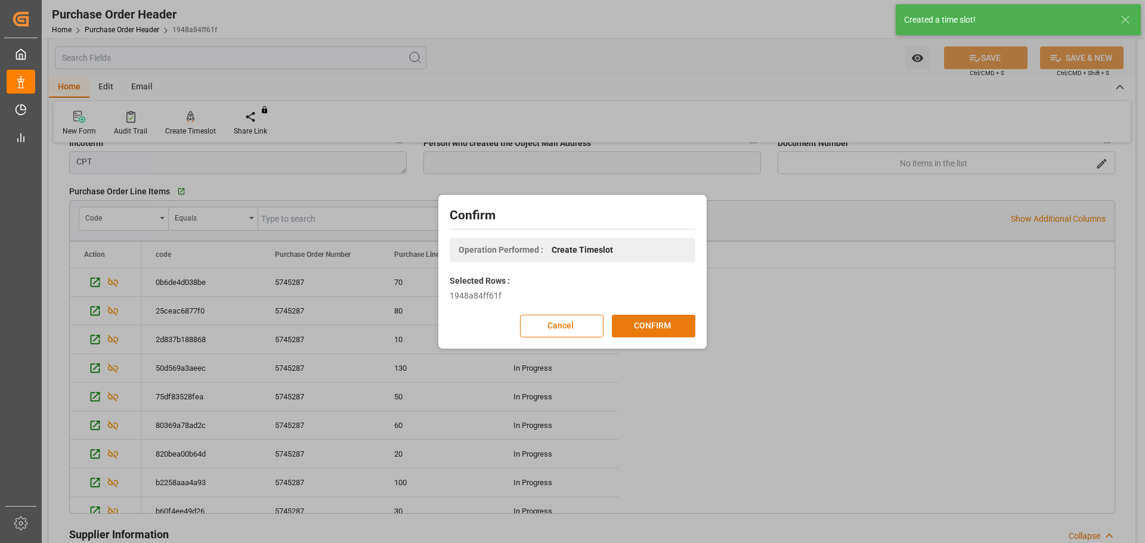
click at [638, 323] on button "CONFIRM" at bounding box center [654, 326] width 84 height 23
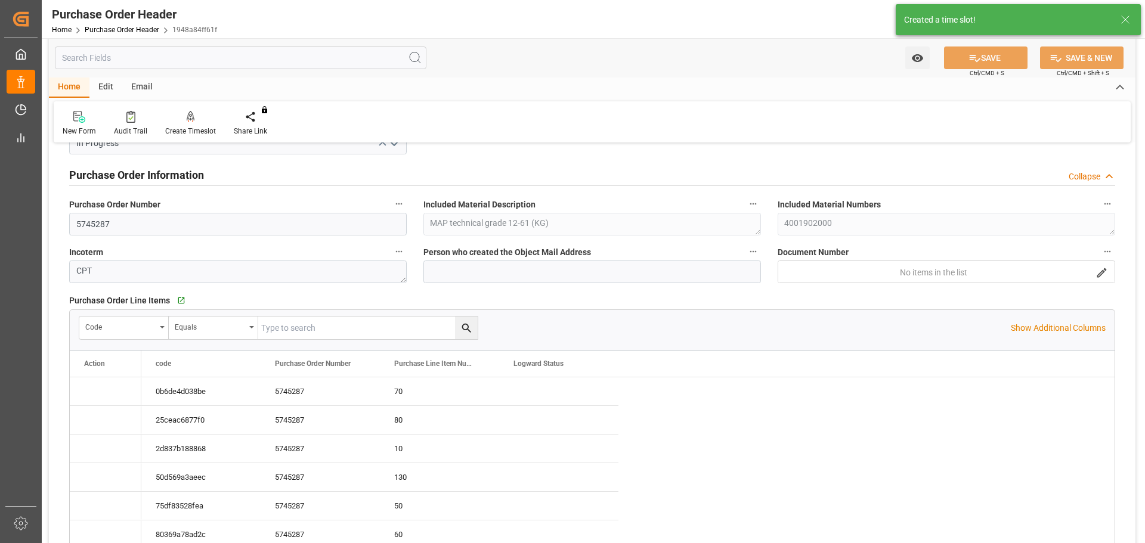
type input "[DATE] 09:38"
type input "07.08.2025 16:44"
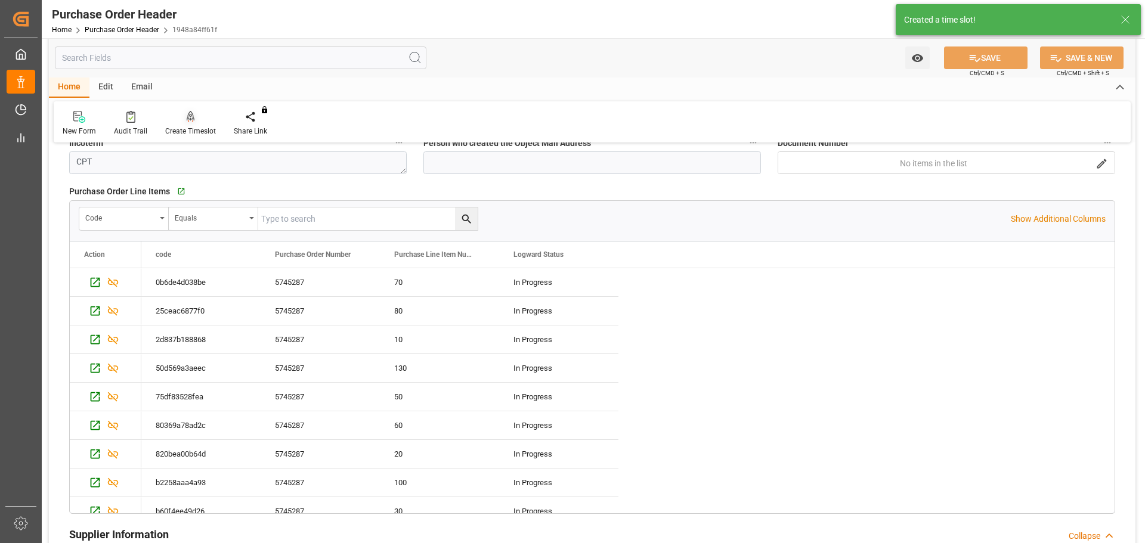
click at [175, 133] on div "Create Timeslot" at bounding box center [190, 131] width 51 height 11
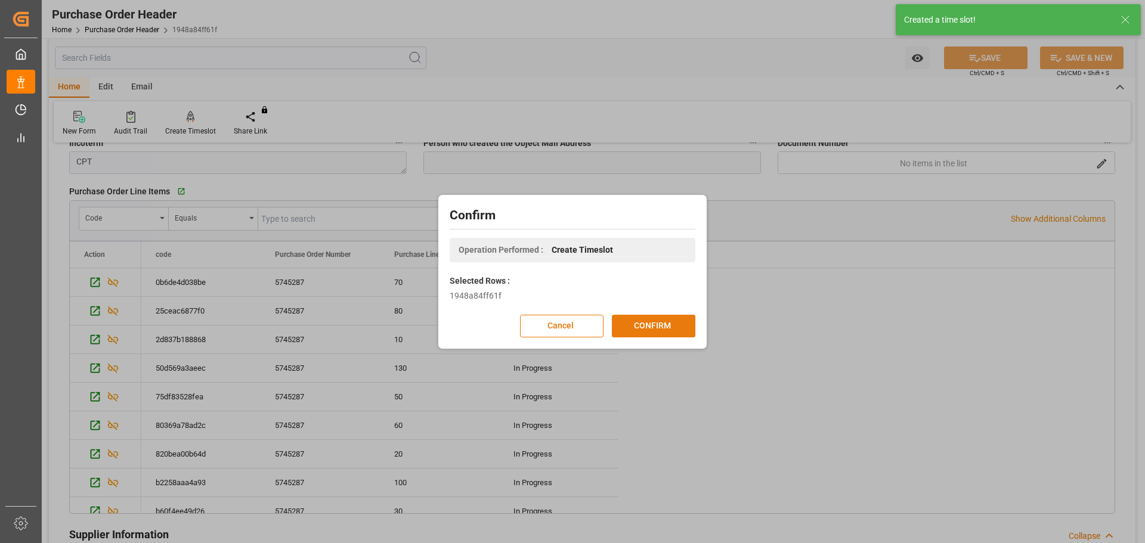
click at [645, 329] on button "CONFIRM" at bounding box center [654, 326] width 84 height 23
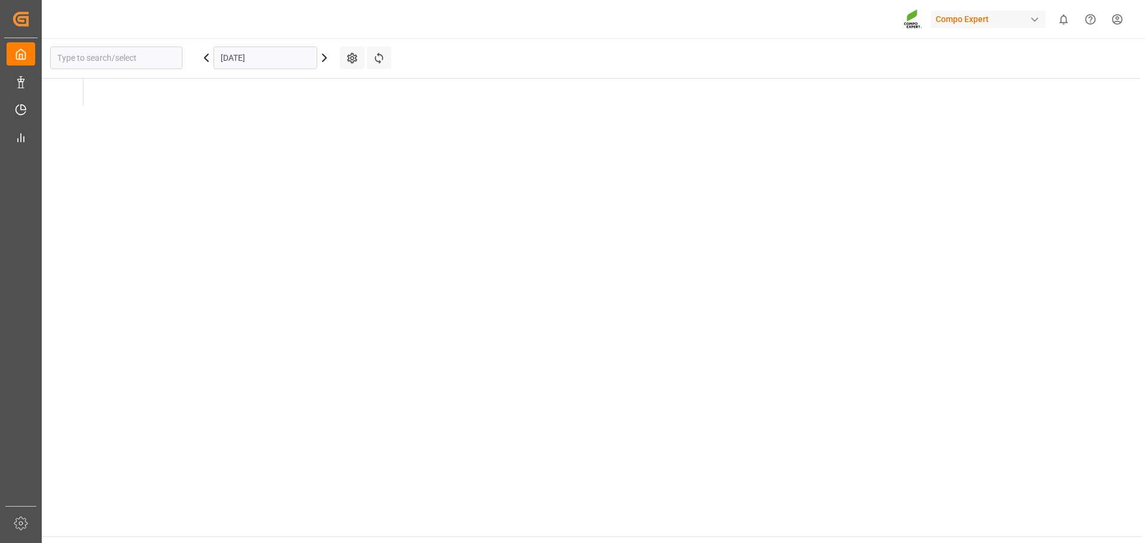
type input "La Vall d [PERSON_NAME]"
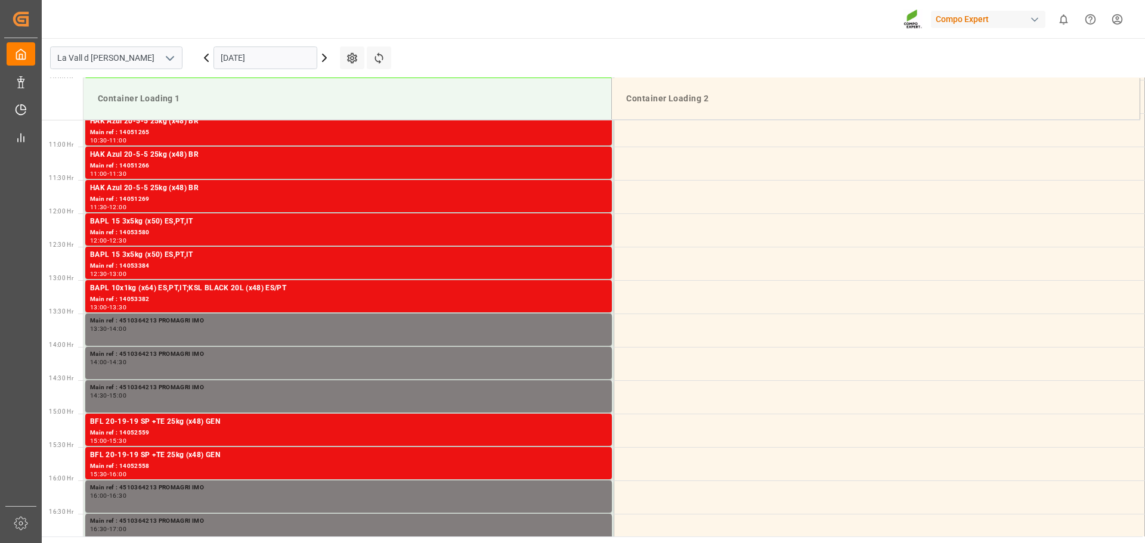
scroll to position [727, 0]
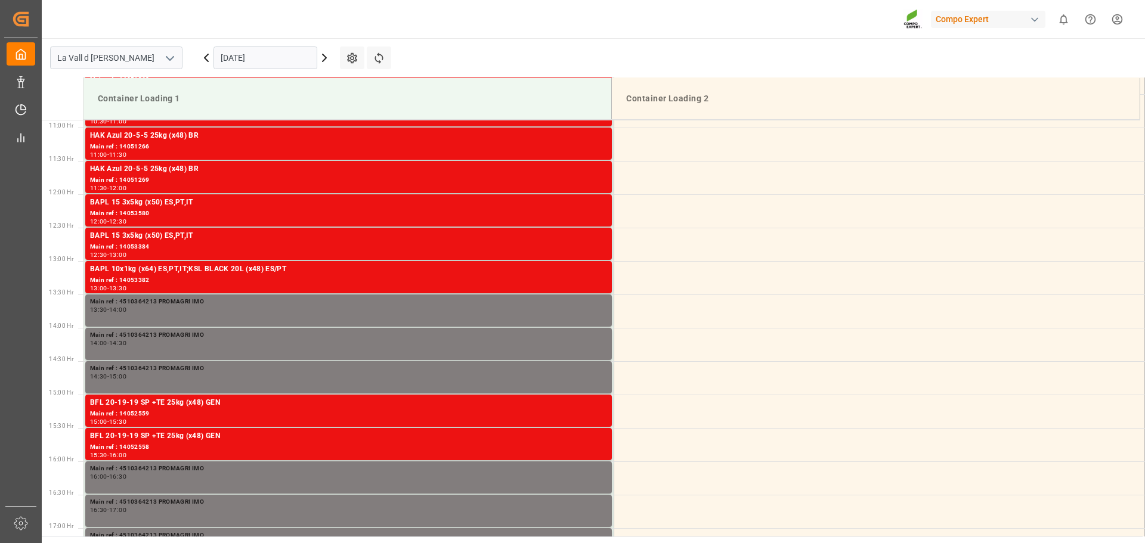
click at [240, 51] on input "[DATE]" at bounding box center [266, 58] width 104 height 23
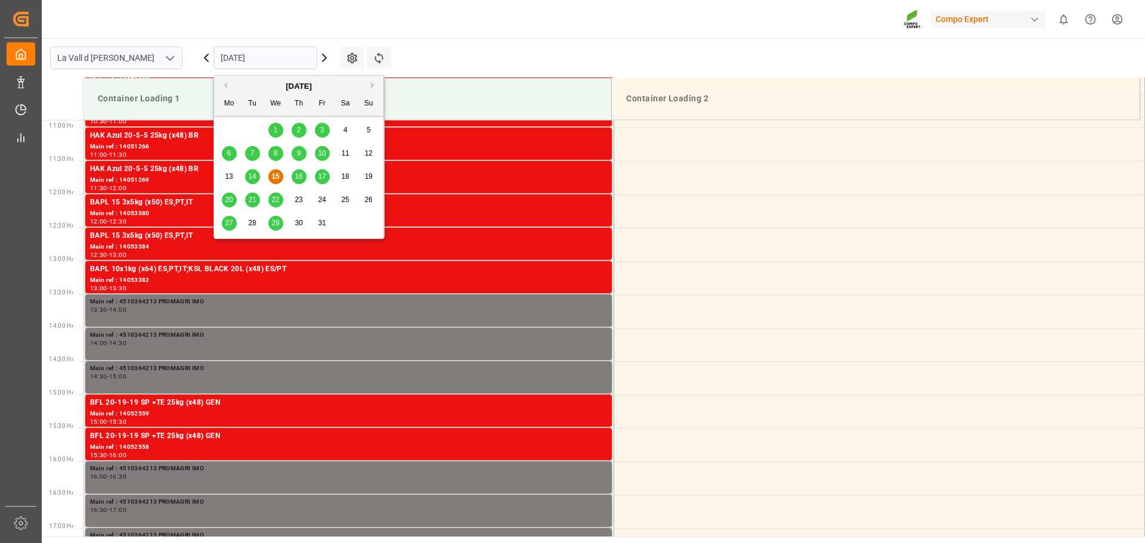
click at [279, 200] on div "22" at bounding box center [275, 200] width 15 height 14
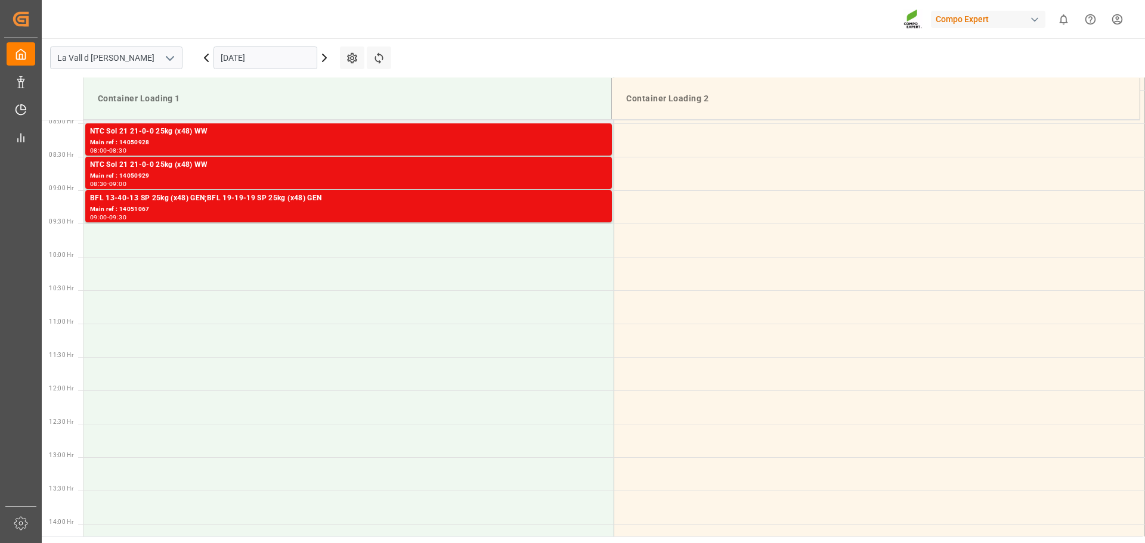
scroll to position [429, 0]
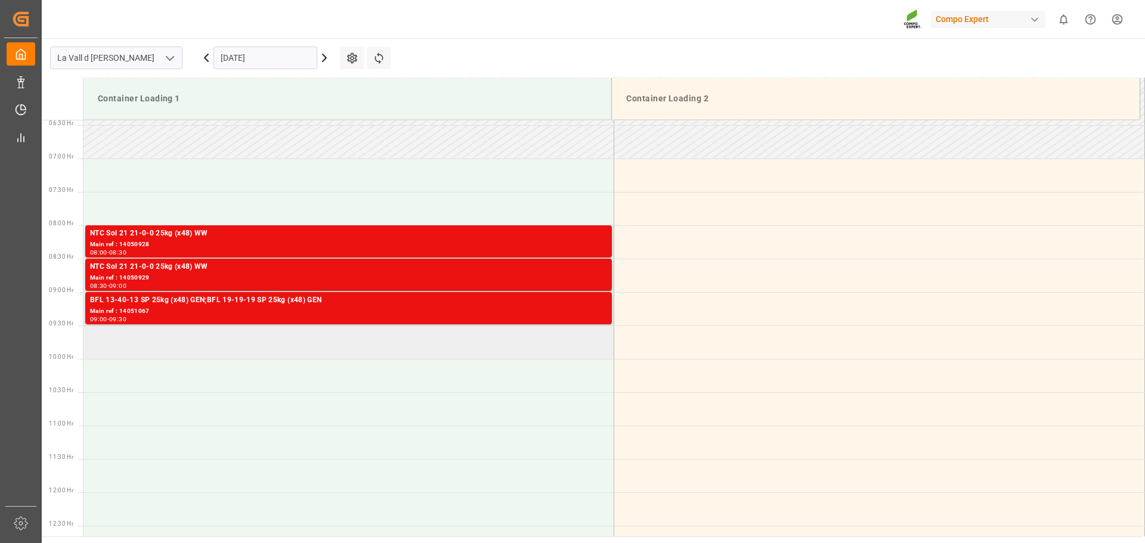
click at [149, 345] on td at bounding box center [349, 342] width 531 height 33
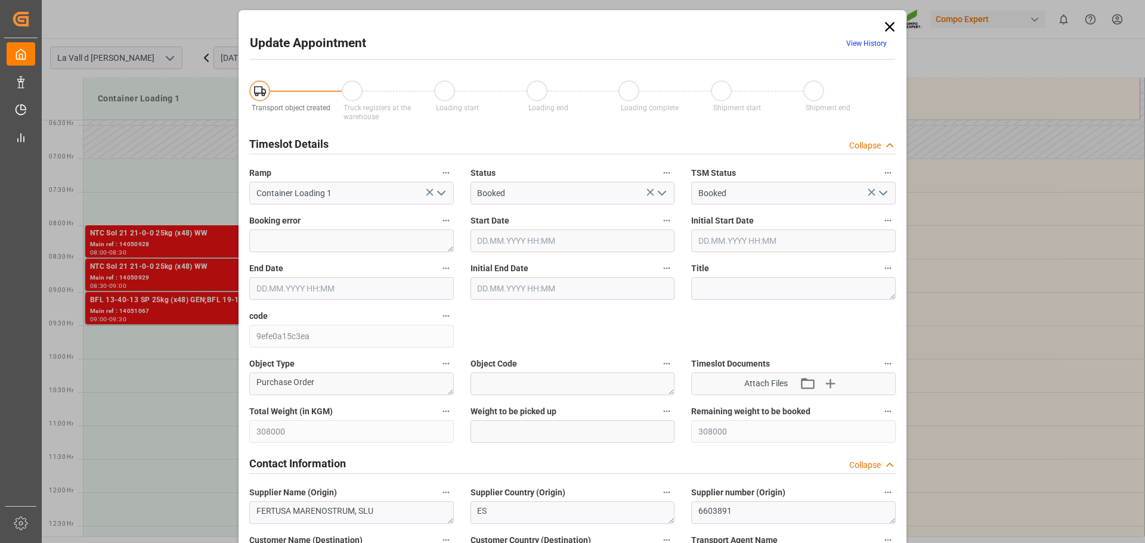
type input "22.10.2025 09:30"
type input "22.10.2025 10:00"
type input "[DATE] 09:35"
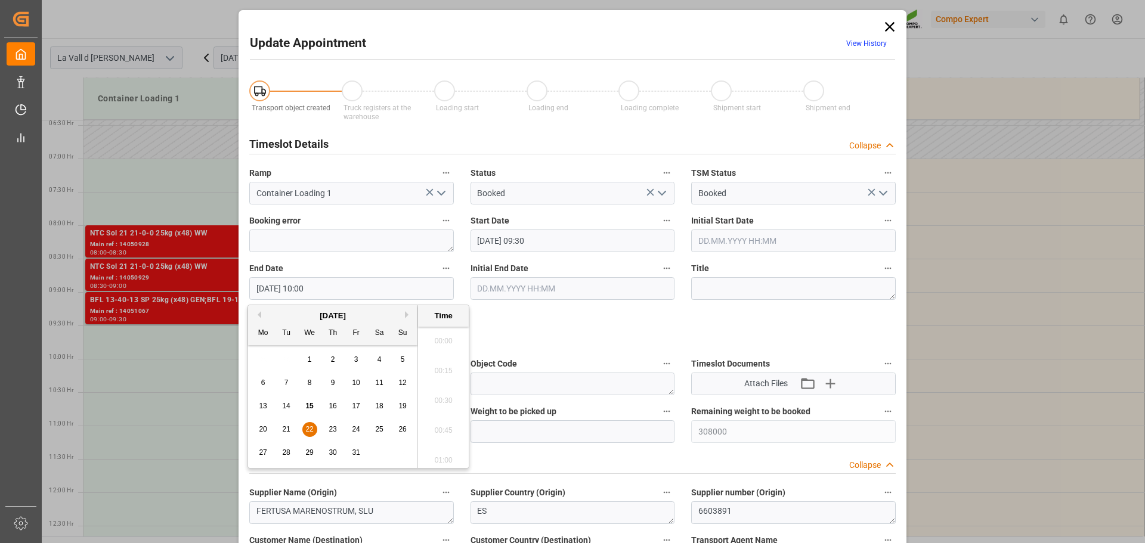
click at [376, 293] on input "22.10.2025 10:00" at bounding box center [351, 288] width 205 height 23
type input "22.10.2025 10:05"
click at [577, 436] on input "text" at bounding box center [573, 432] width 205 height 23
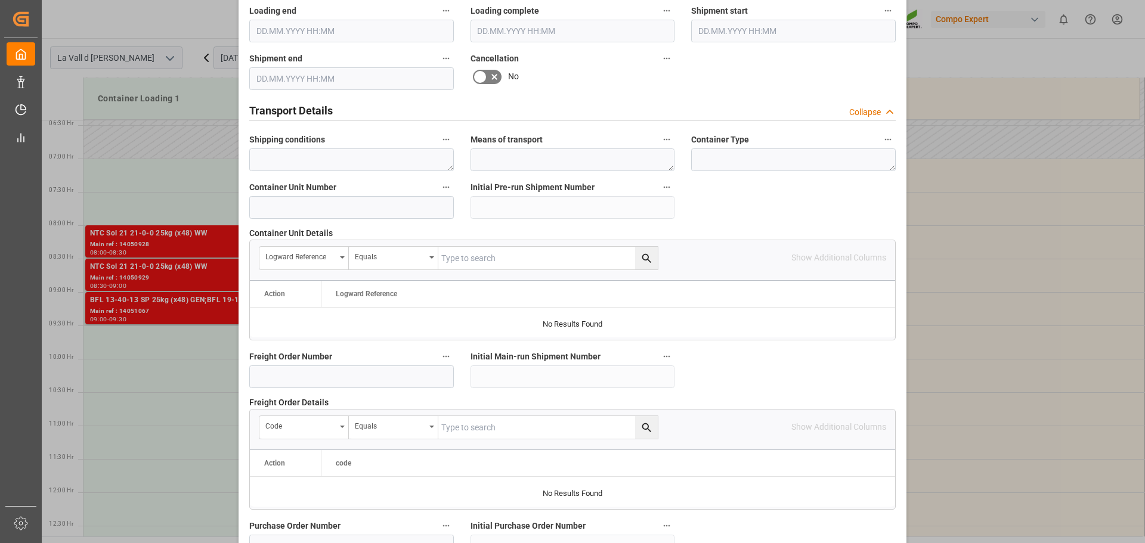
scroll to position [1112, 0]
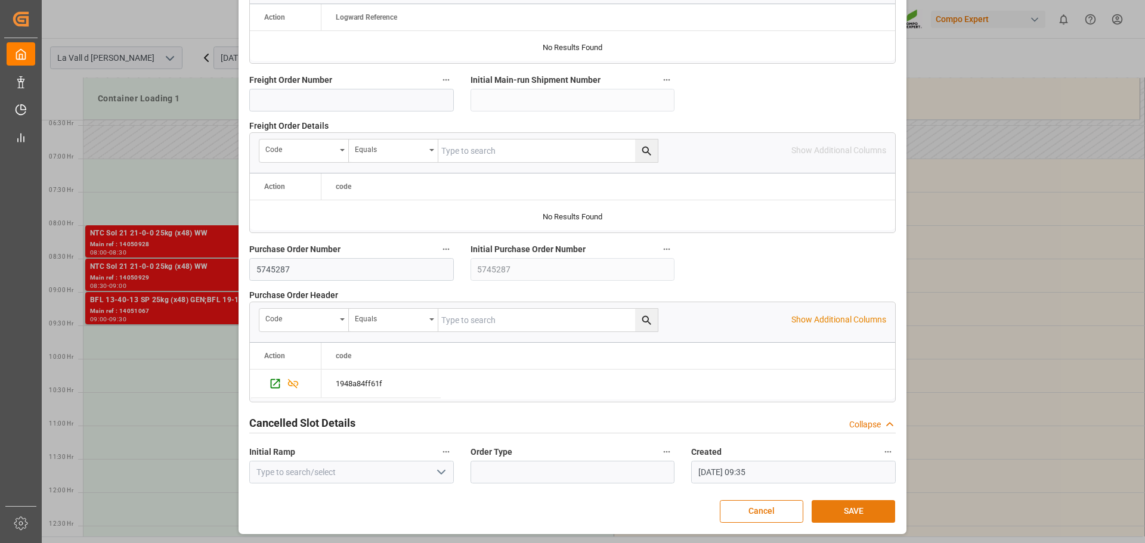
type input "24000"
click at [877, 503] on button "SAVE" at bounding box center [854, 511] width 84 height 23
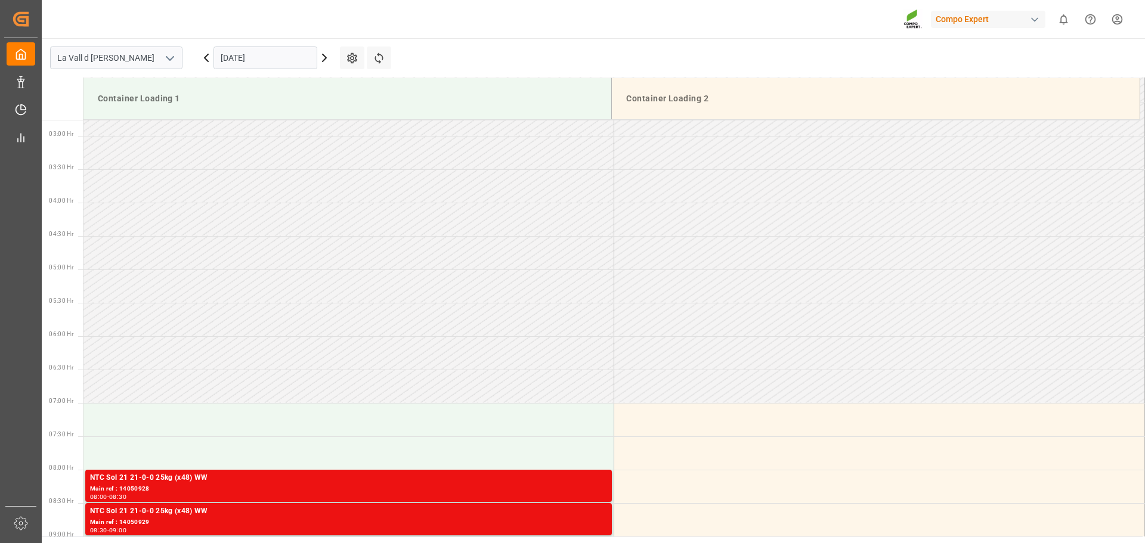
scroll to position [442, 0]
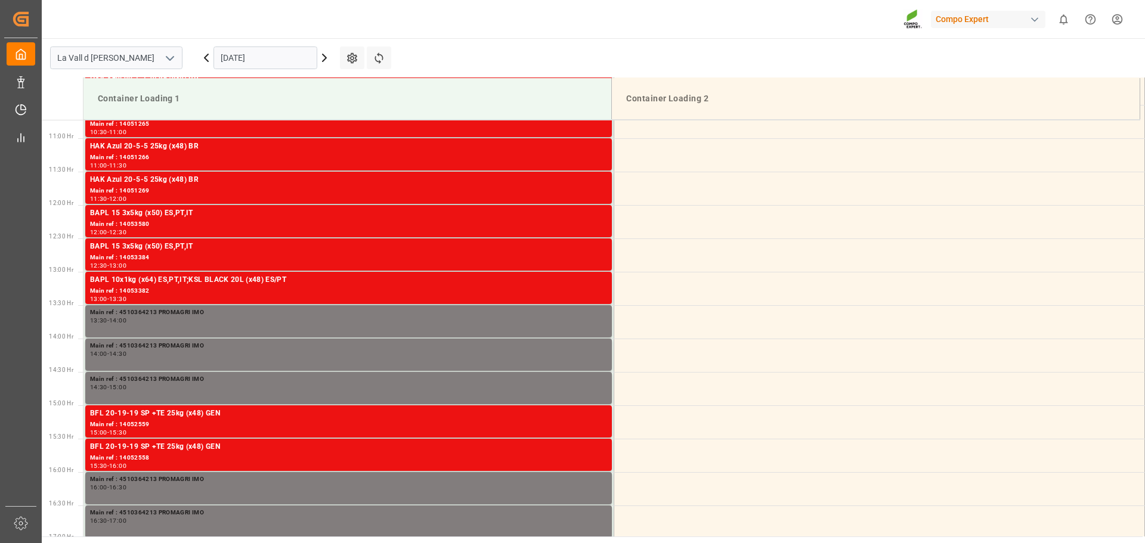
scroll to position [727, 0]
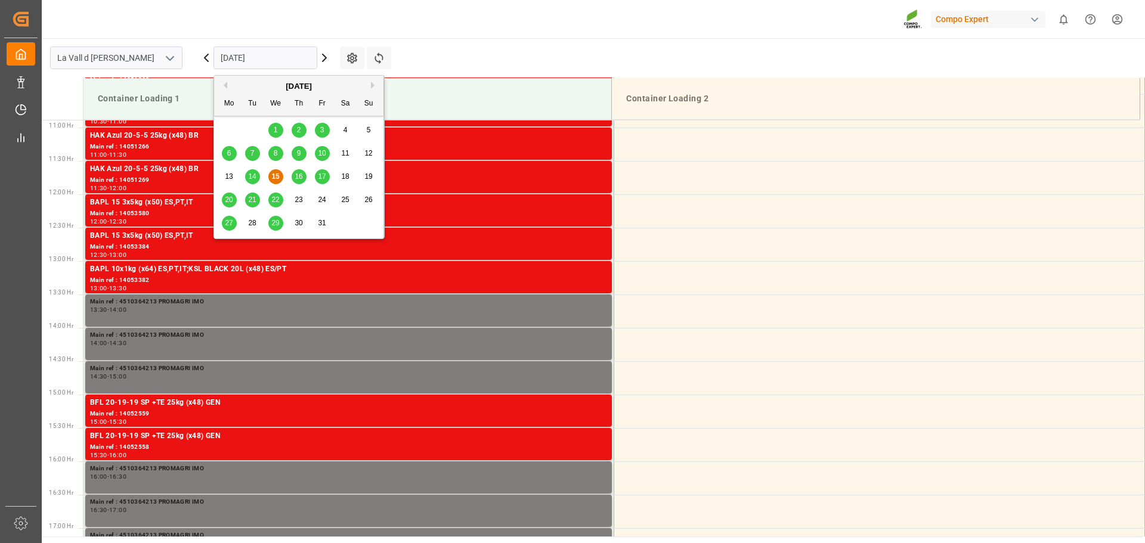
click at [248, 58] on input "[DATE]" at bounding box center [266, 58] width 104 height 23
click at [277, 195] on div "22" at bounding box center [275, 200] width 15 height 14
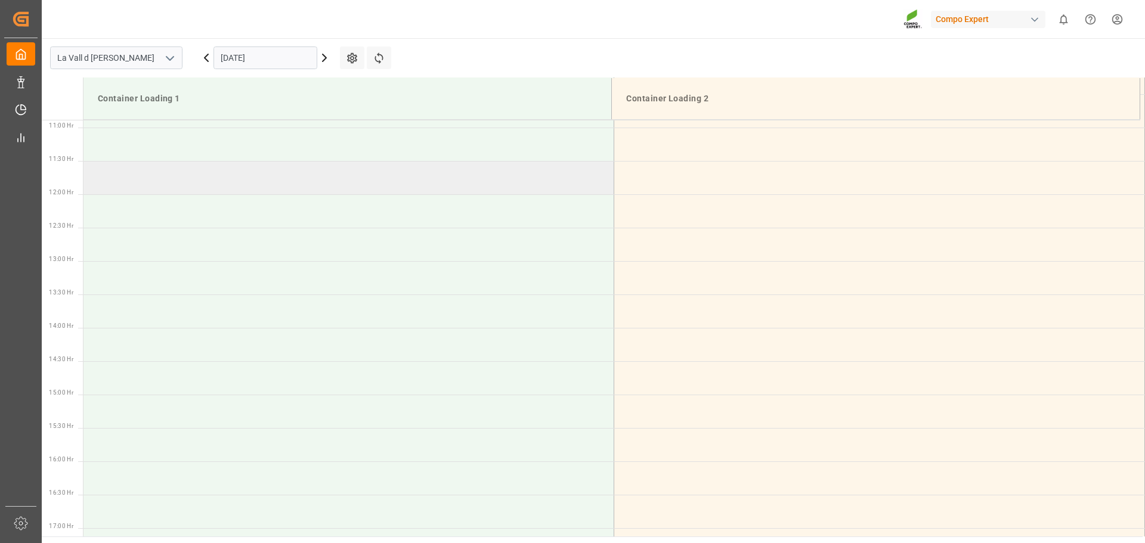
scroll to position [548, 0]
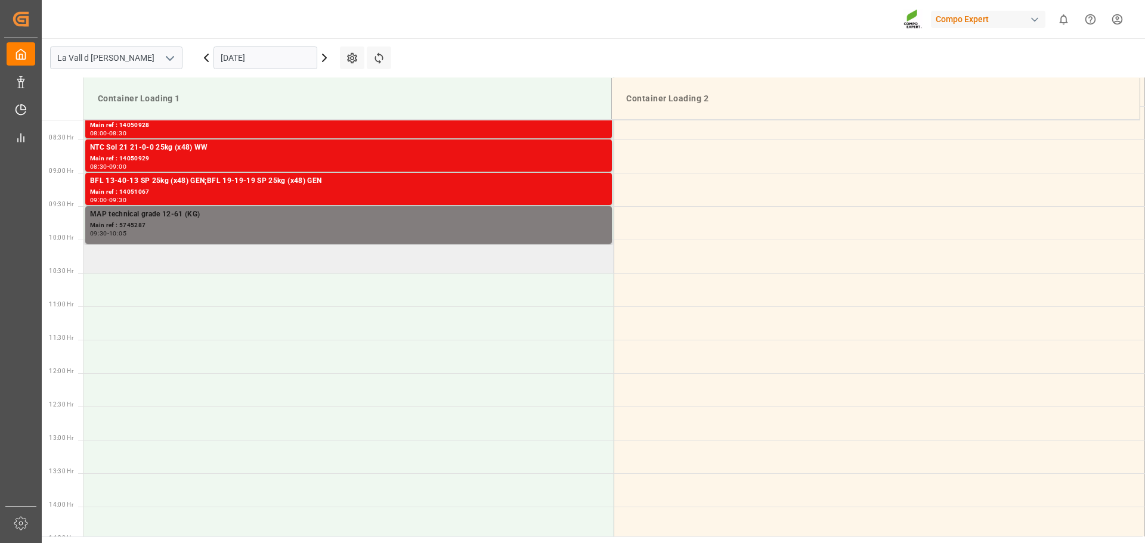
click at [120, 259] on td at bounding box center [349, 256] width 531 height 33
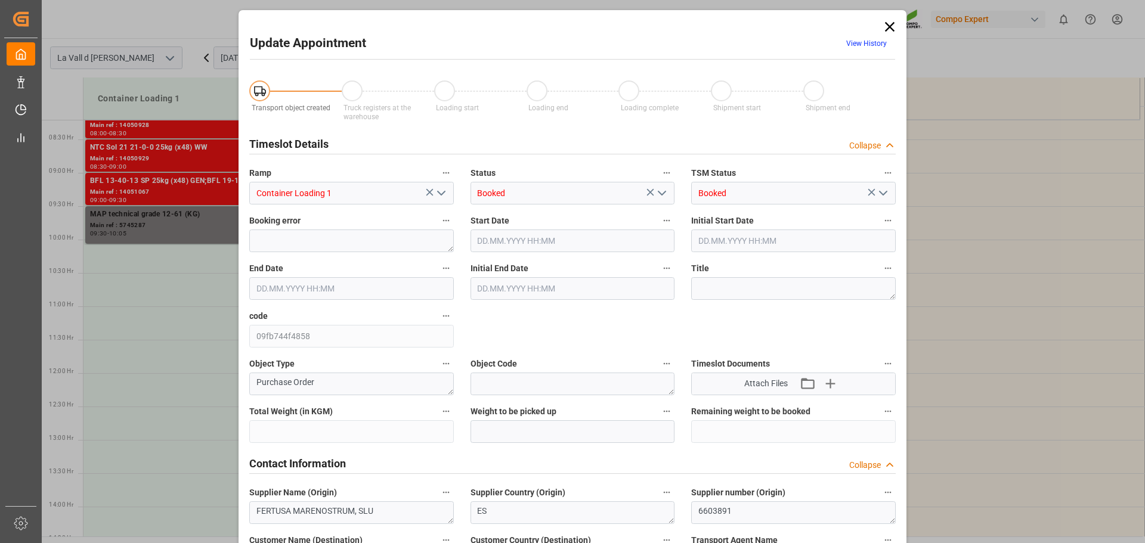
type input "308000"
type input "284000"
type input "22.10.2025 10:00"
type input "22.10.2025 10:30"
type input "15.10.2025 09:35"
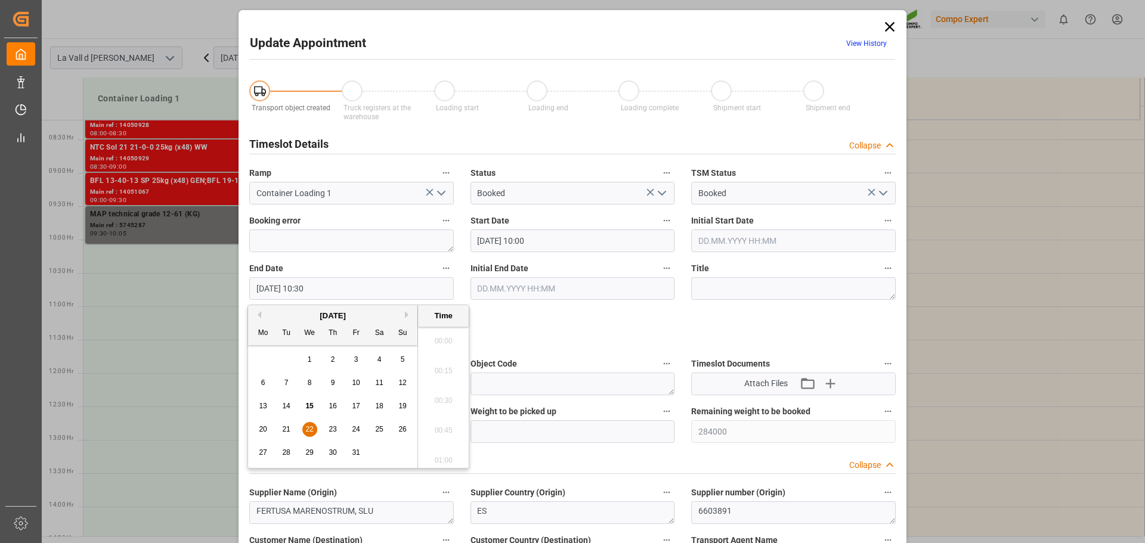
click at [363, 292] on input "22.10.2025 10:30" at bounding box center [351, 288] width 205 height 23
click at [580, 249] on input "[DATE] 10:00" at bounding box center [573, 241] width 205 height 23
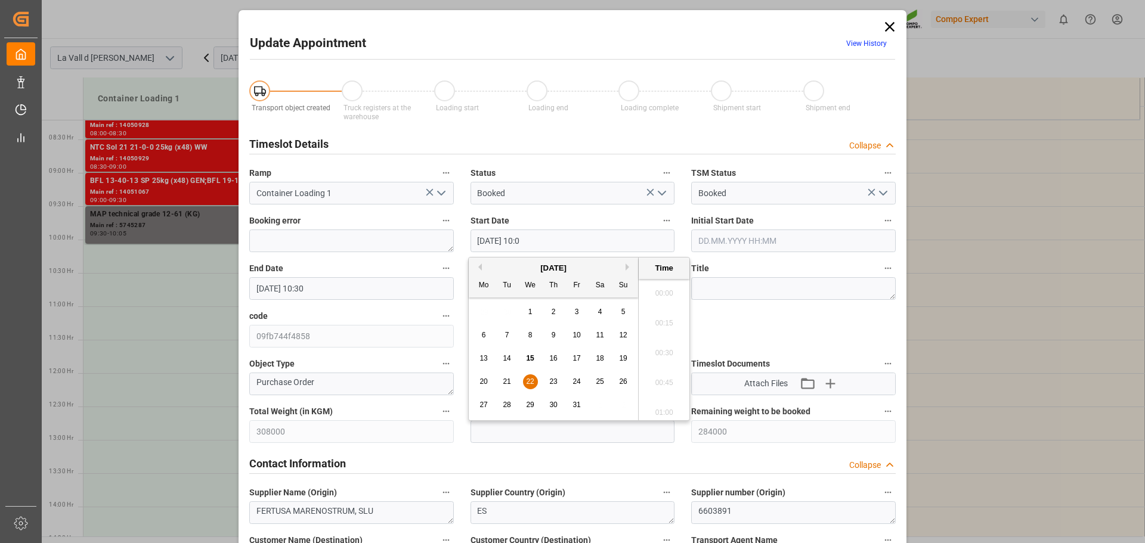
scroll to position [1137, 0]
type input "[DATE] 10:05"
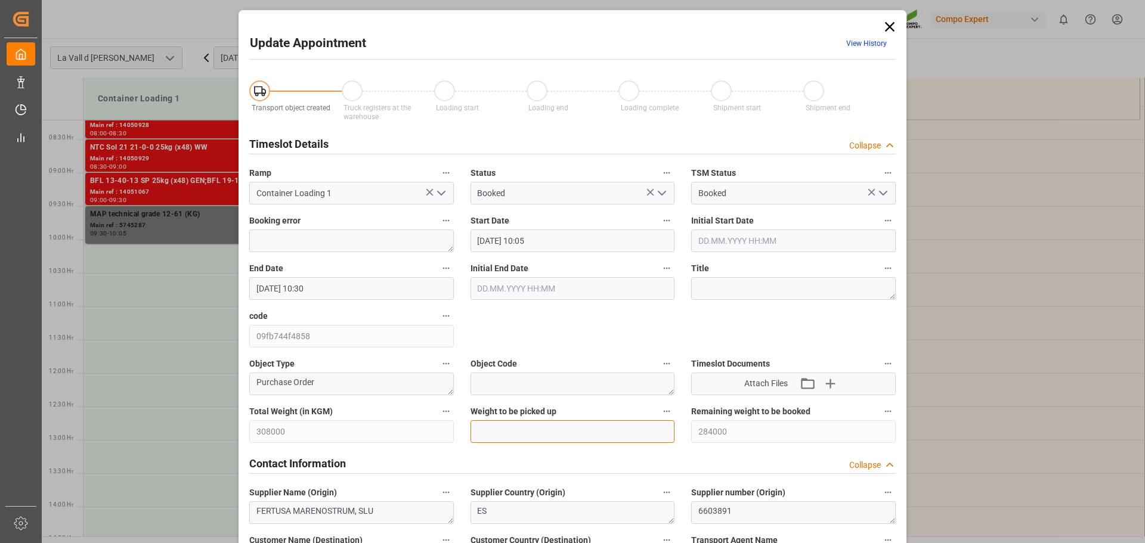
click at [586, 434] on input "text" at bounding box center [573, 432] width 205 height 23
type input "24000"
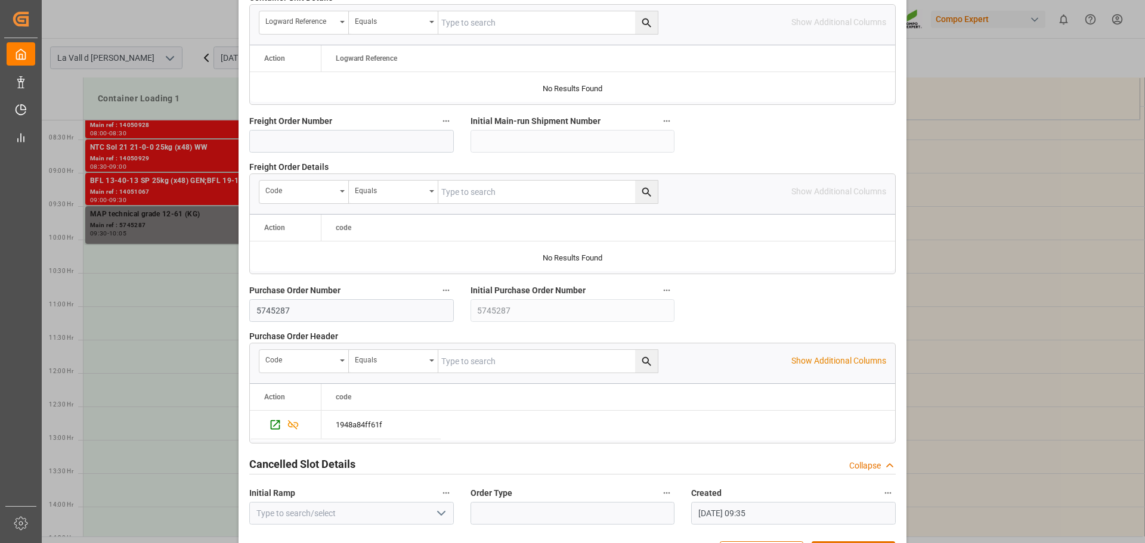
scroll to position [1112, 0]
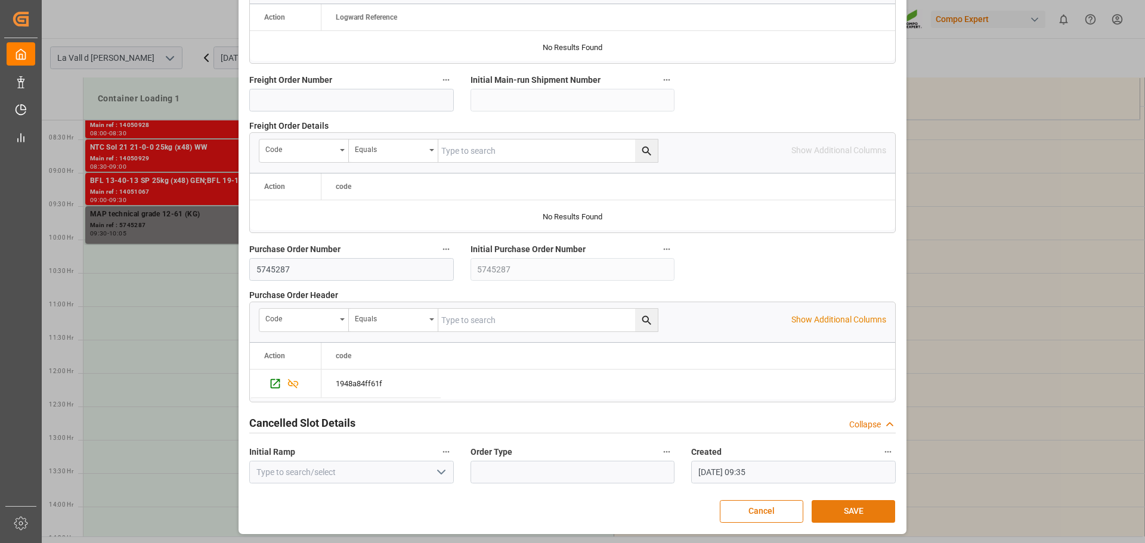
click at [837, 511] on button "SAVE" at bounding box center [854, 511] width 84 height 23
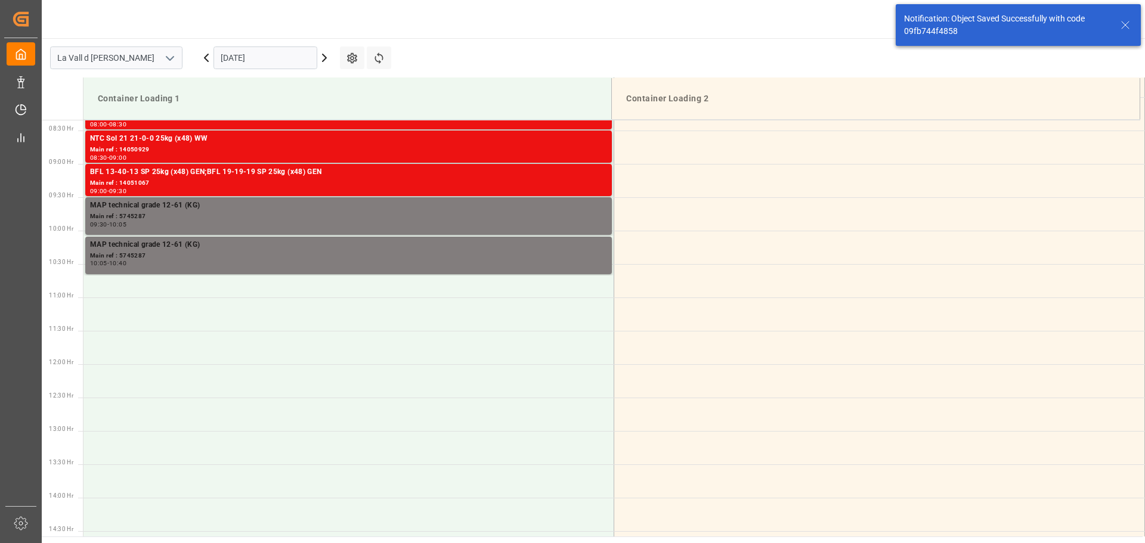
scroll to position [593, 0]
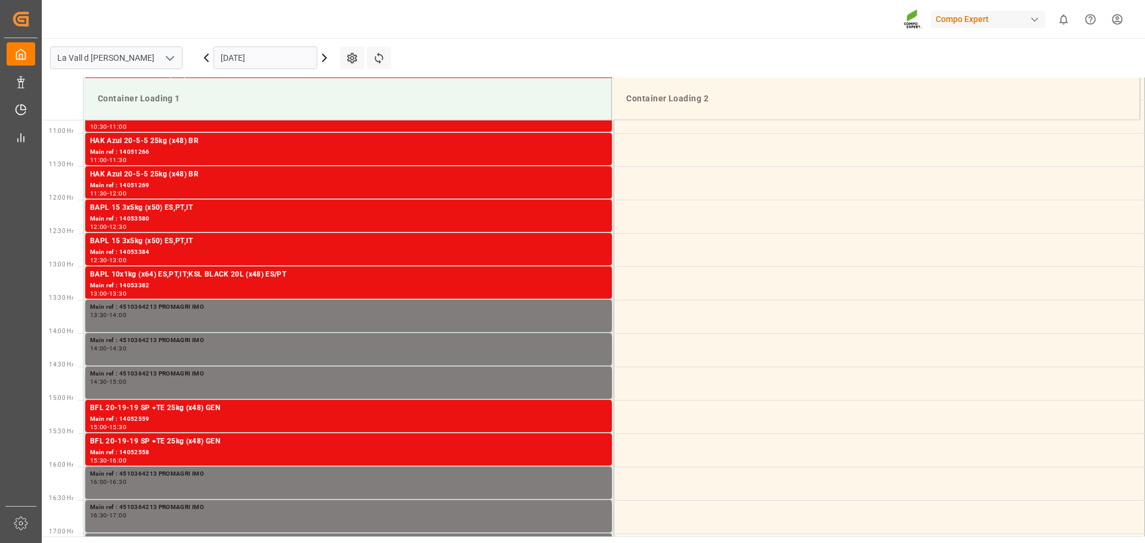
scroll to position [727, 0]
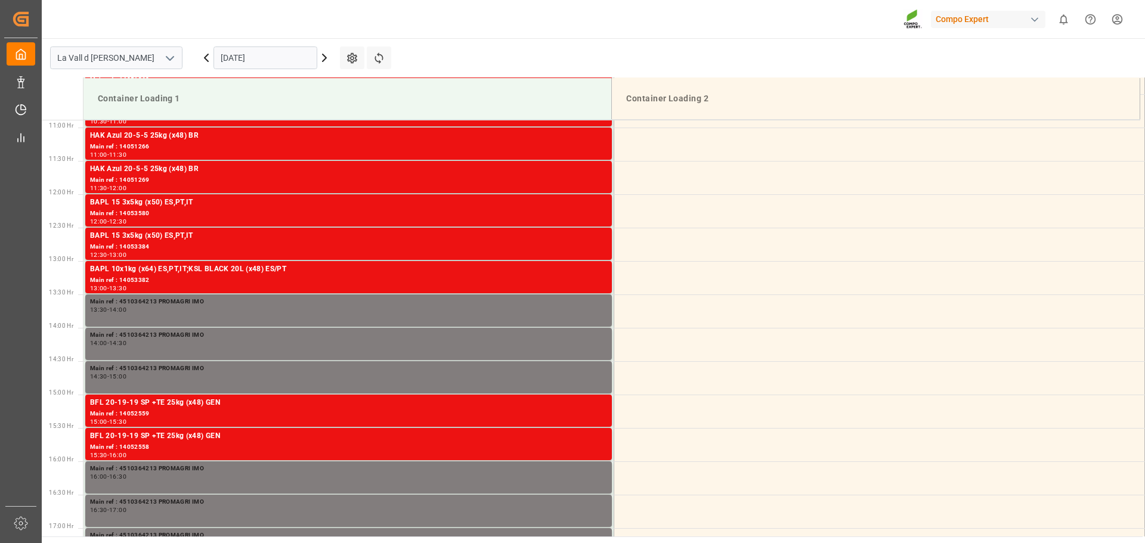
click at [271, 62] on input "[DATE]" at bounding box center [266, 58] width 104 height 23
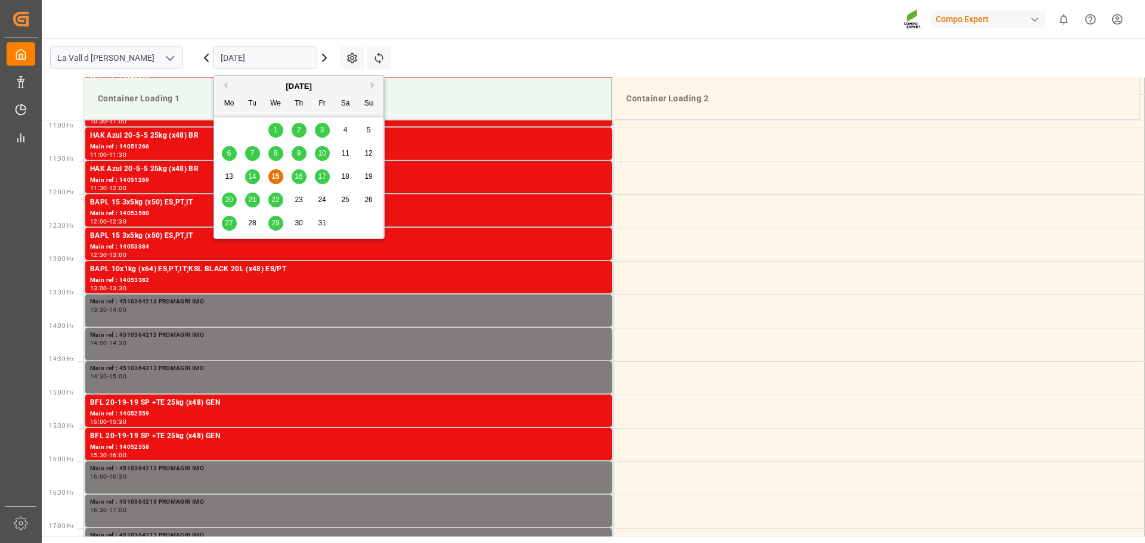
click at [313, 198] on div "20 21 22 23 24 25 26" at bounding box center [299, 199] width 163 height 23
click at [302, 199] on span "23" at bounding box center [299, 200] width 8 height 8
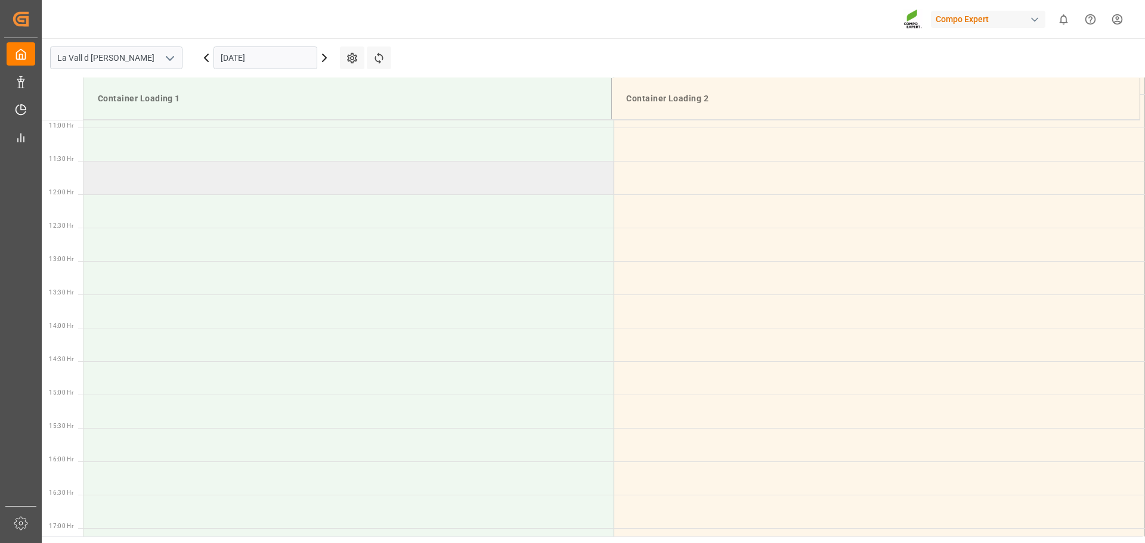
scroll to position [429, 0]
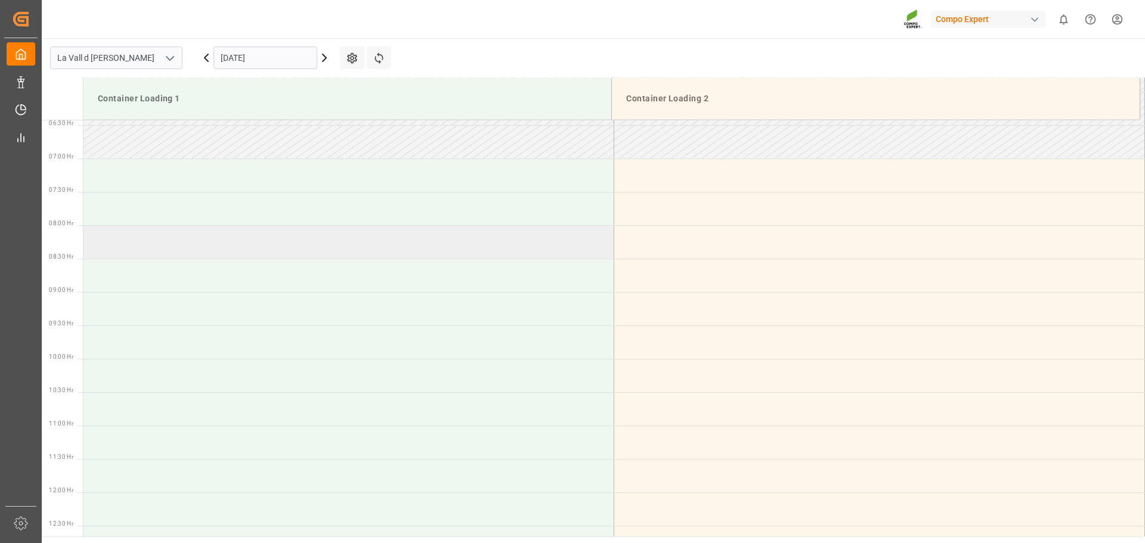
click at [169, 255] on td at bounding box center [349, 241] width 531 height 33
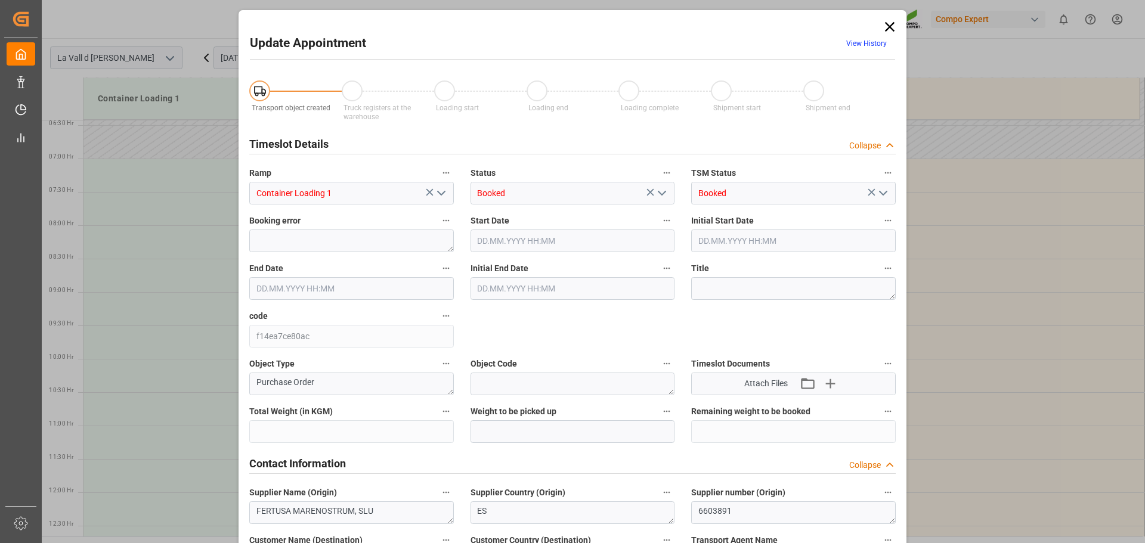
type input "308000"
type input "260000"
type input "[DATE] 08:00"
type input "[DATE] 08:30"
type input "[DATE] 09:35"
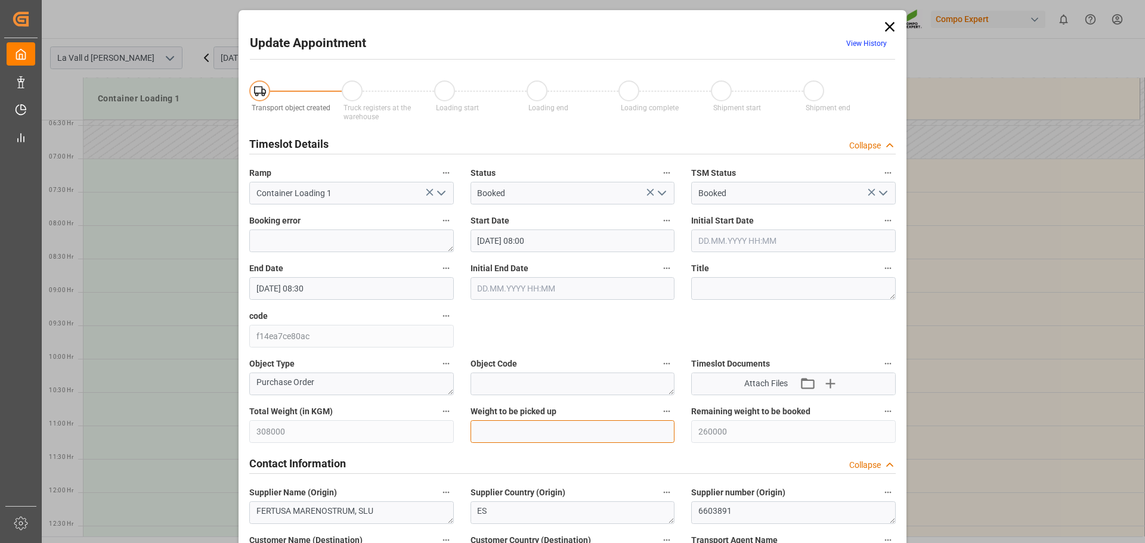
click at [511, 431] on input "text" at bounding box center [573, 432] width 205 height 23
type input "24000"
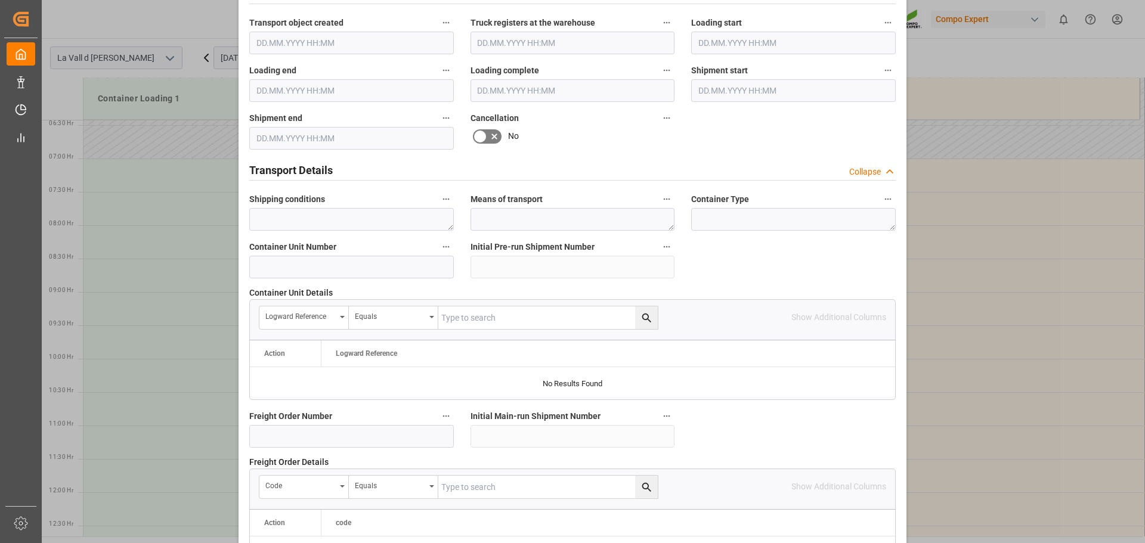
scroll to position [1112, 0]
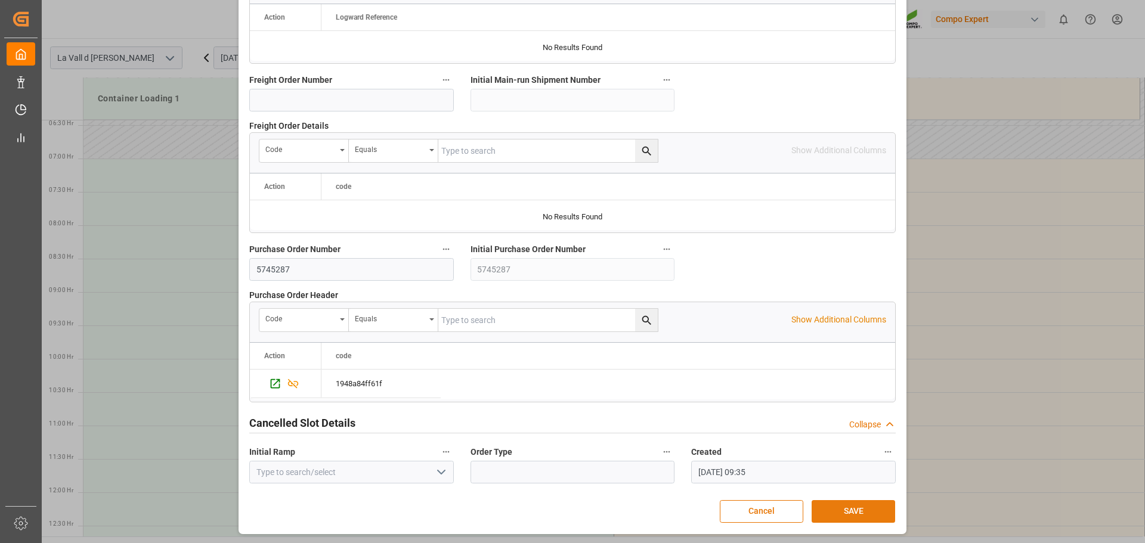
drag, startPoint x: 831, startPoint y: 511, endPoint x: 85, endPoint y: 375, distance: 758.5
click at [830, 511] on button "SAVE" at bounding box center [854, 511] width 84 height 23
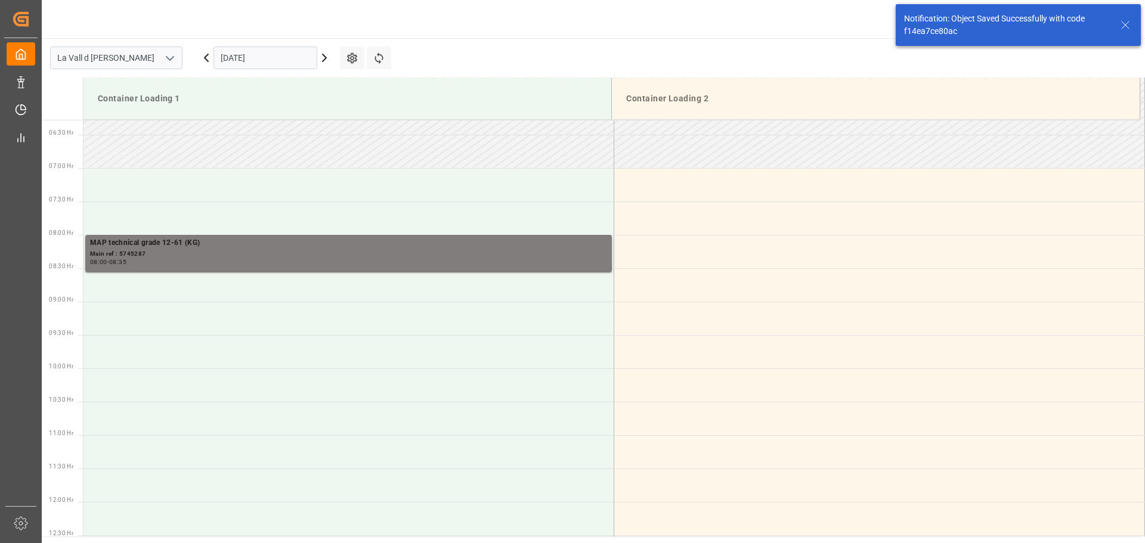
scroll to position [460, 0]
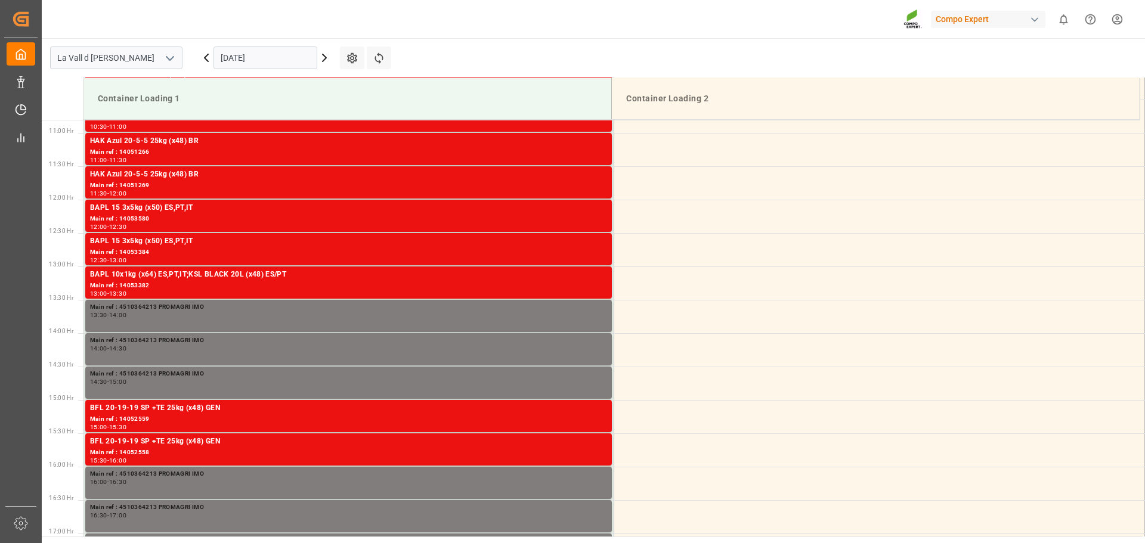
scroll to position [727, 0]
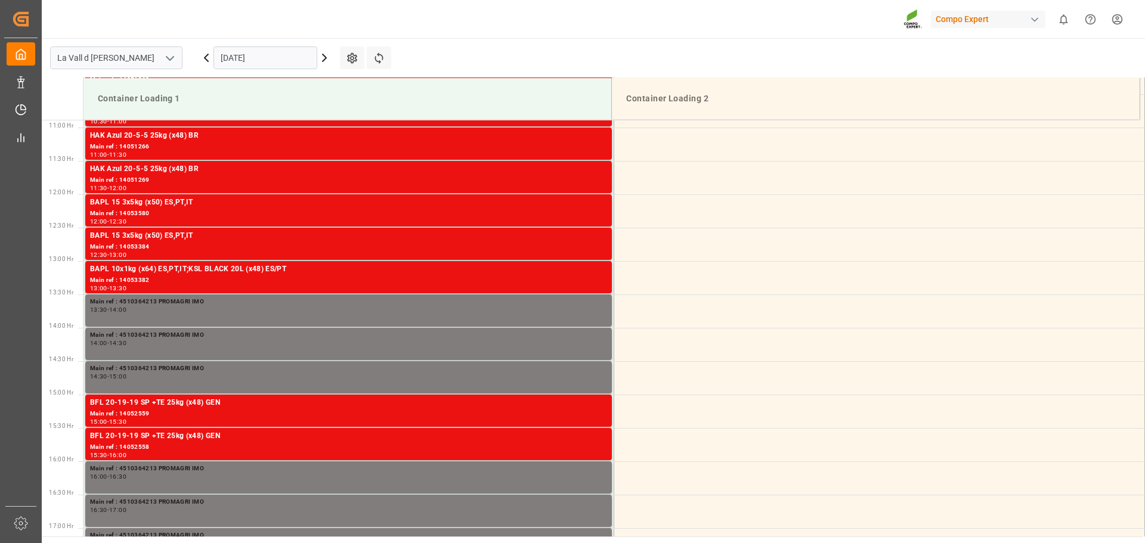
click at [299, 61] on input "[DATE]" at bounding box center [266, 58] width 104 height 23
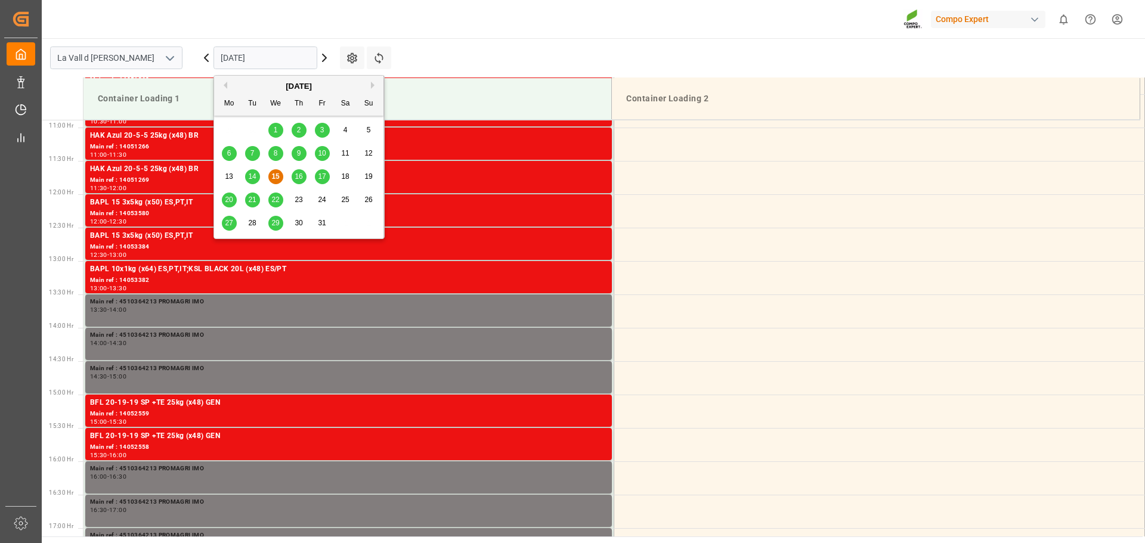
click at [293, 202] on div "23" at bounding box center [299, 200] width 15 height 14
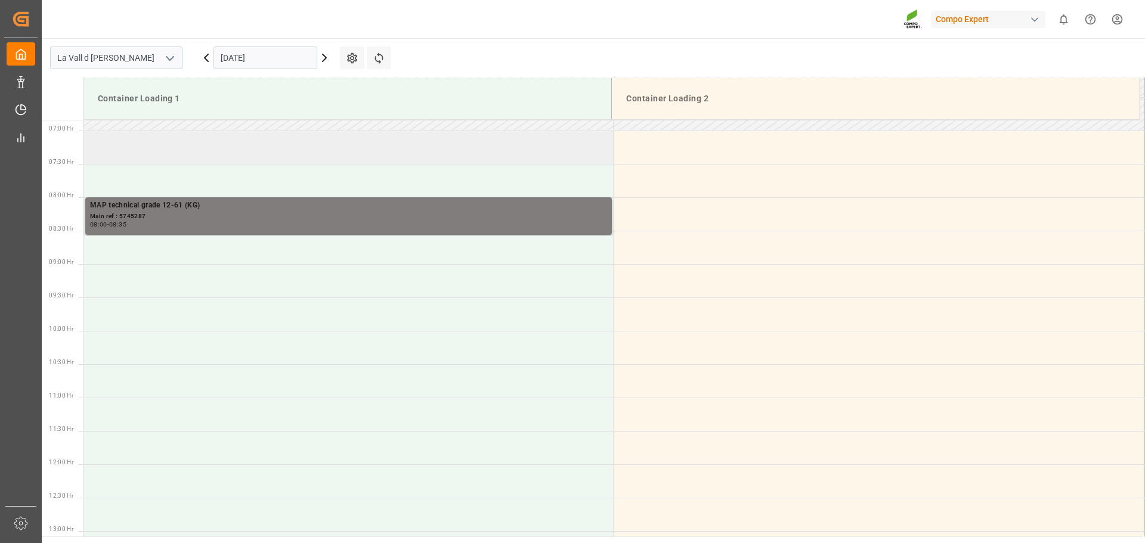
scroll to position [427, 0]
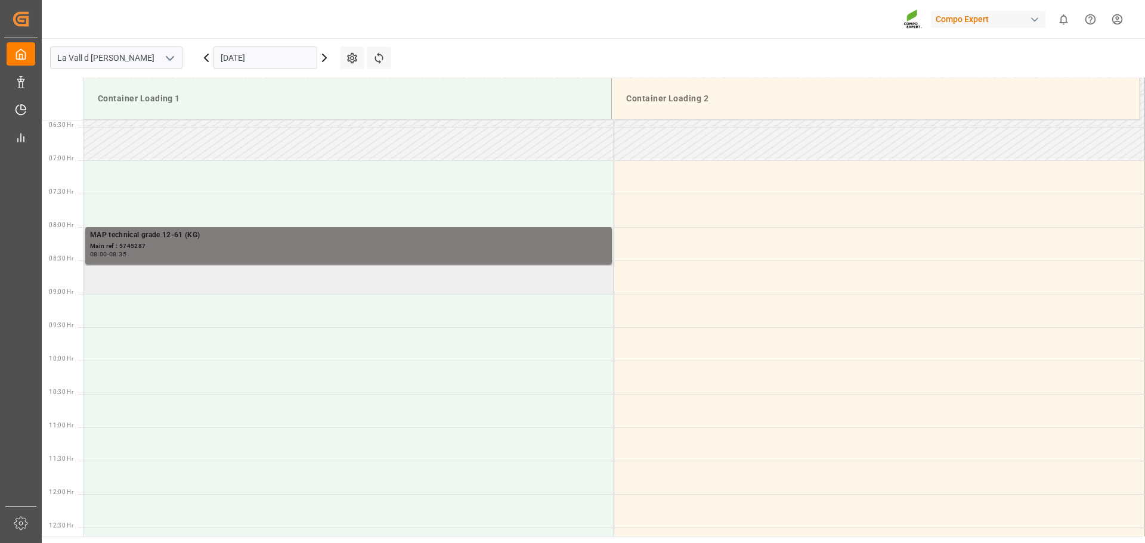
click at [175, 268] on td at bounding box center [349, 277] width 531 height 33
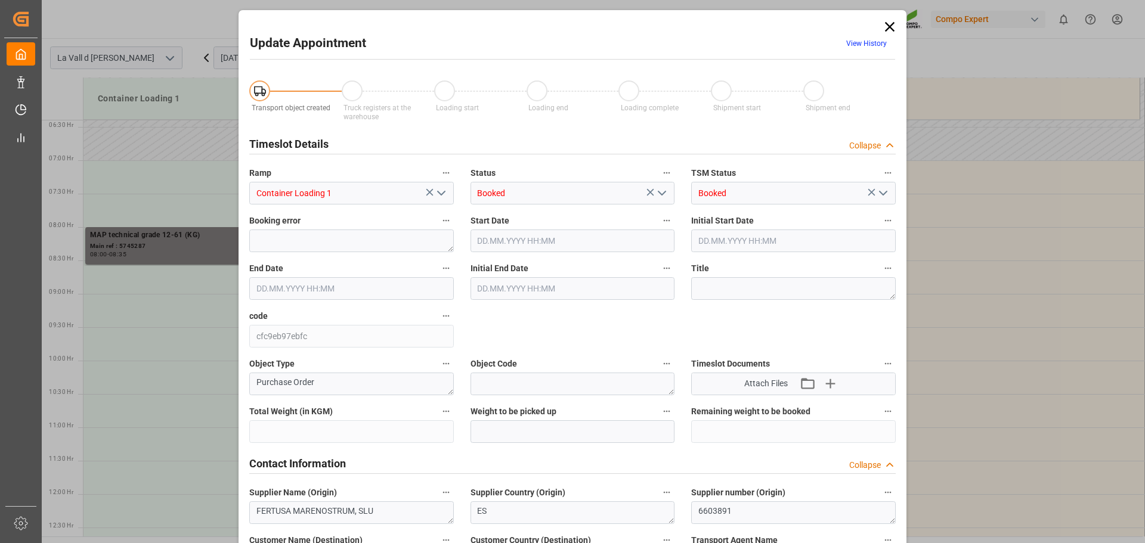
type input "308000"
type input "236000"
type input "23.10.2025 08:30"
type input "23.10.2025 09:00"
type input "[DATE] 09:35"
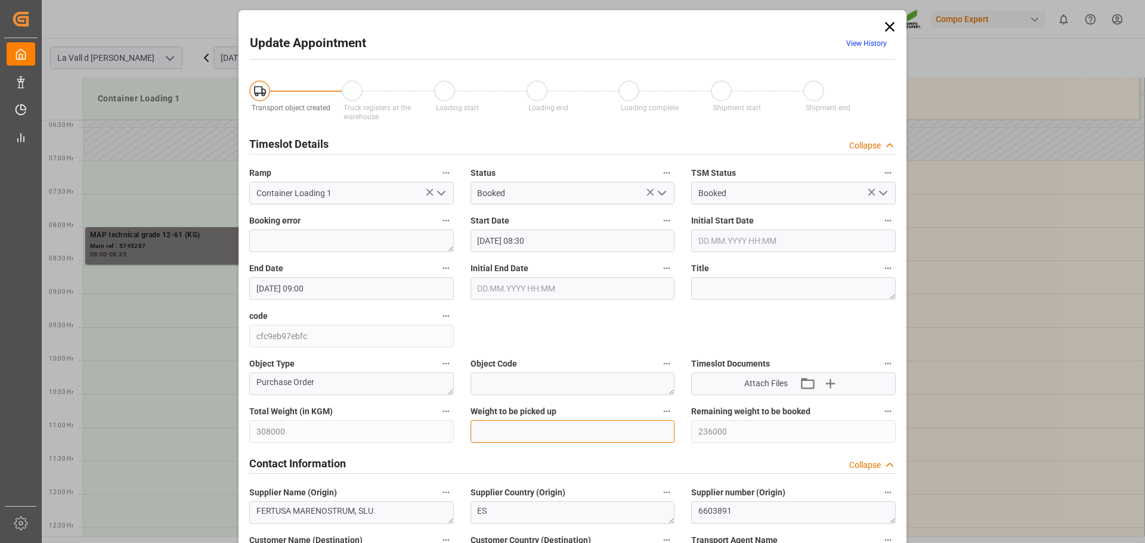
click at [537, 432] on input "text" at bounding box center [573, 432] width 205 height 23
type input "24000"
click at [553, 240] on input "23.10.2025 08:30" at bounding box center [573, 241] width 205 height 23
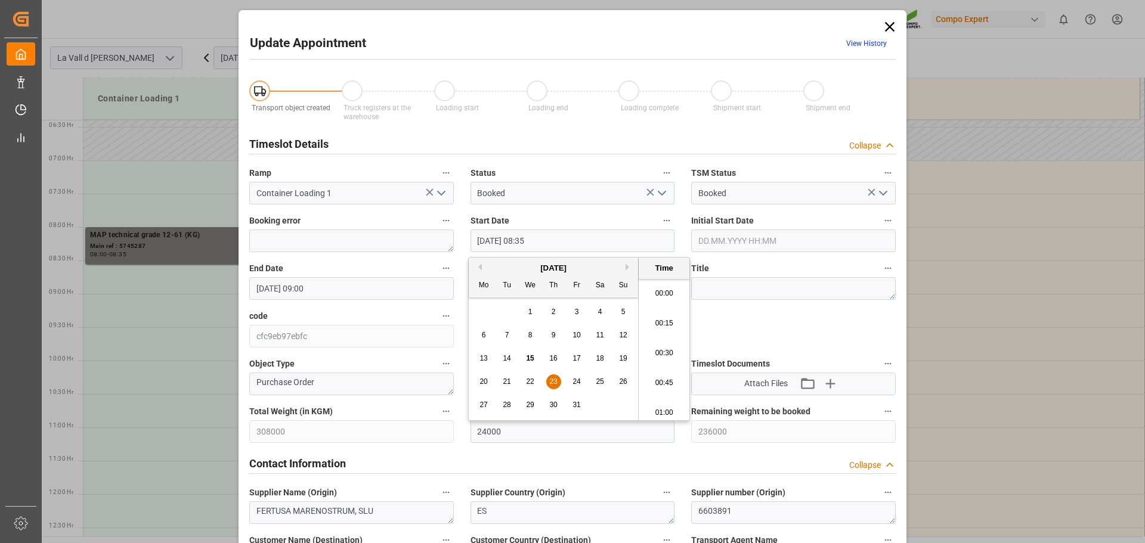
scroll to position [959, 0]
type input "23.10.2025 08:35"
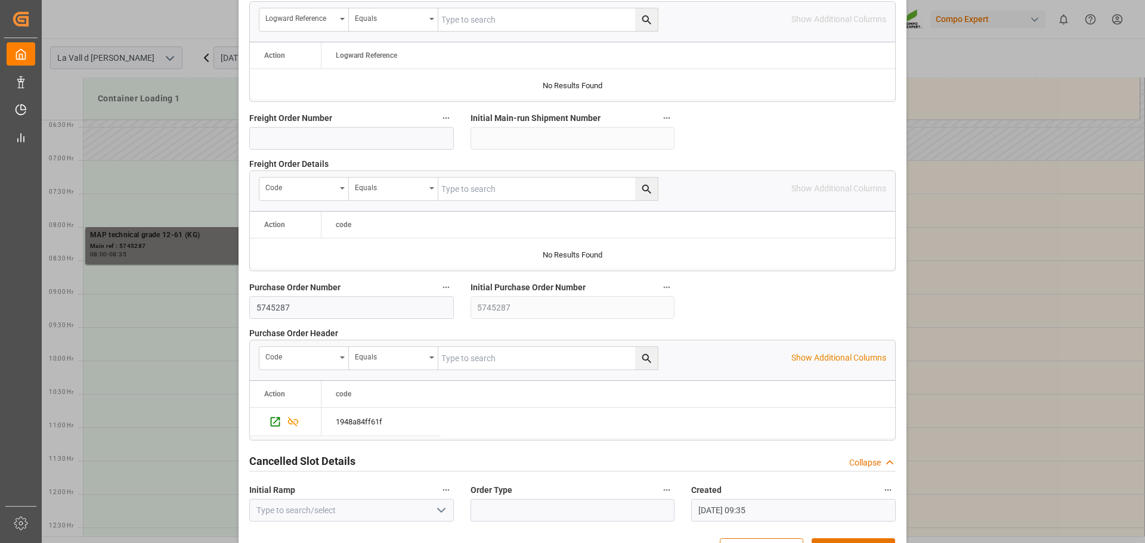
scroll to position [1112, 0]
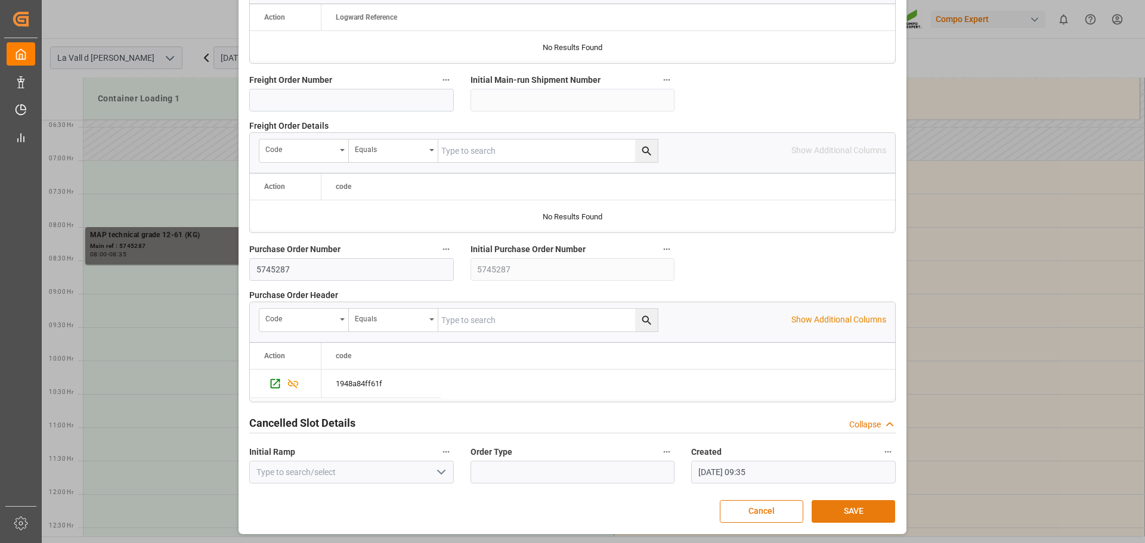
click at [845, 514] on button "SAVE" at bounding box center [854, 511] width 84 height 23
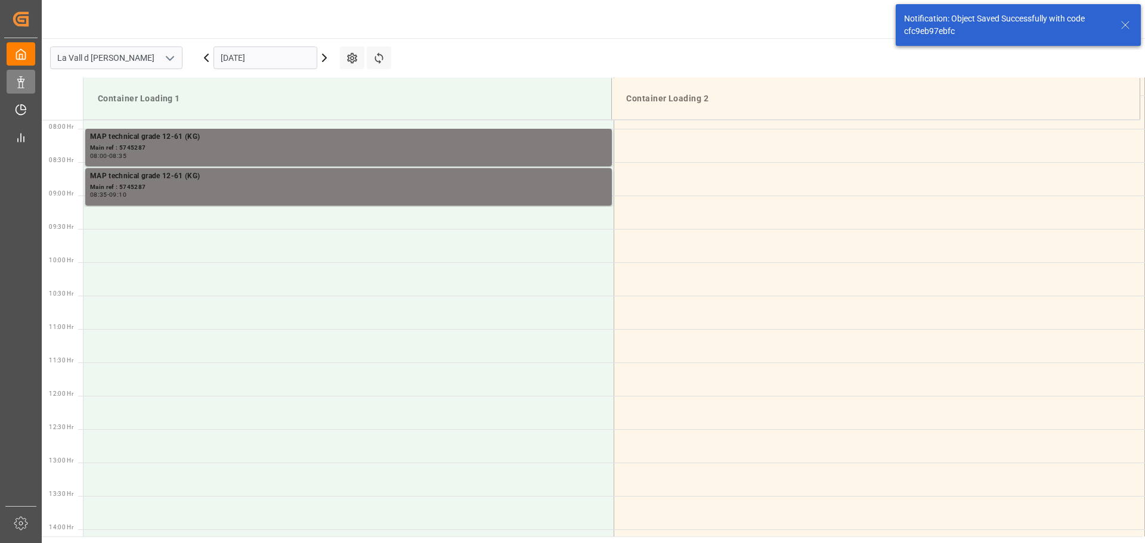
scroll to position [527, 0]
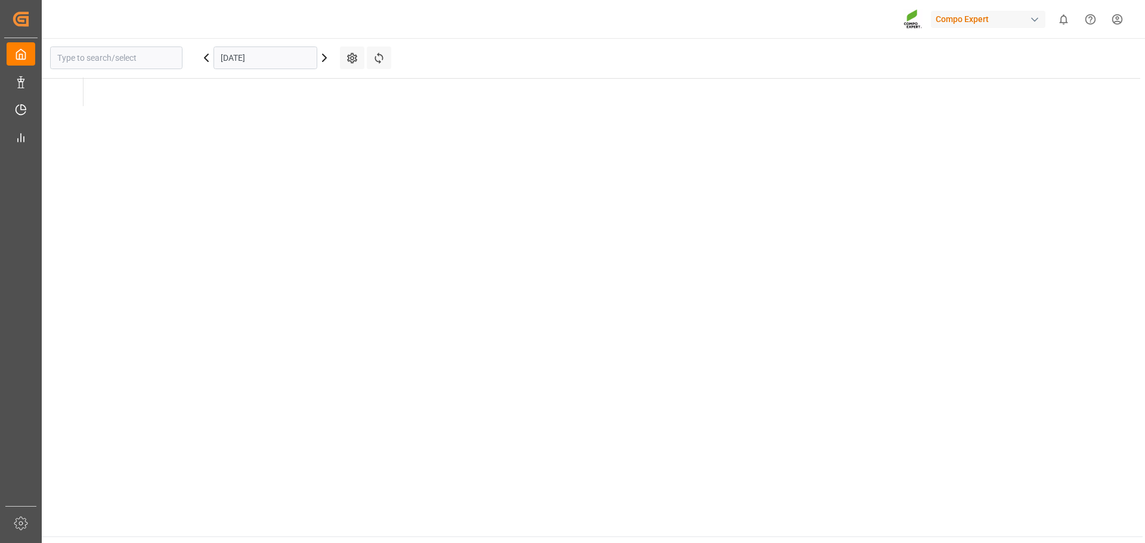
type input "La Vall d [PERSON_NAME]"
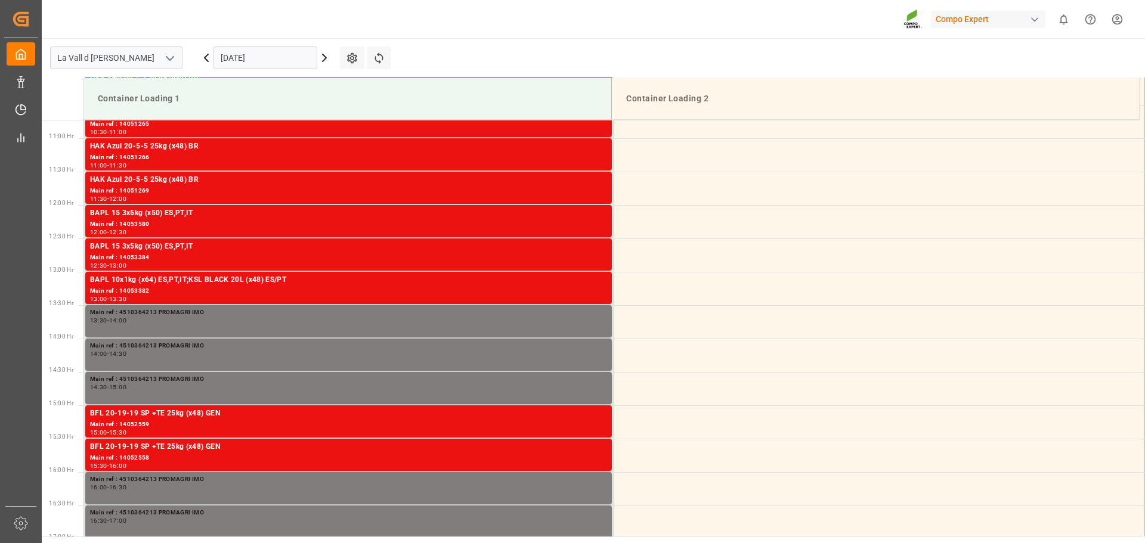
scroll to position [727, 0]
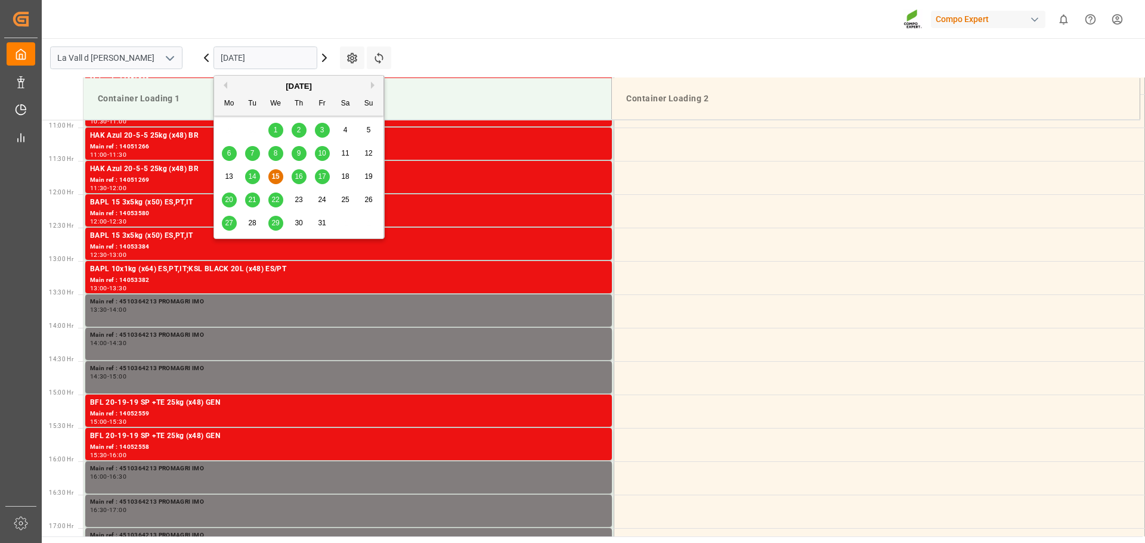
click at [294, 63] on input "[DATE]" at bounding box center [266, 58] width 104 height 23
click at [321, 204] on span "24" at bounding box center [322, 200] width 8 height 8
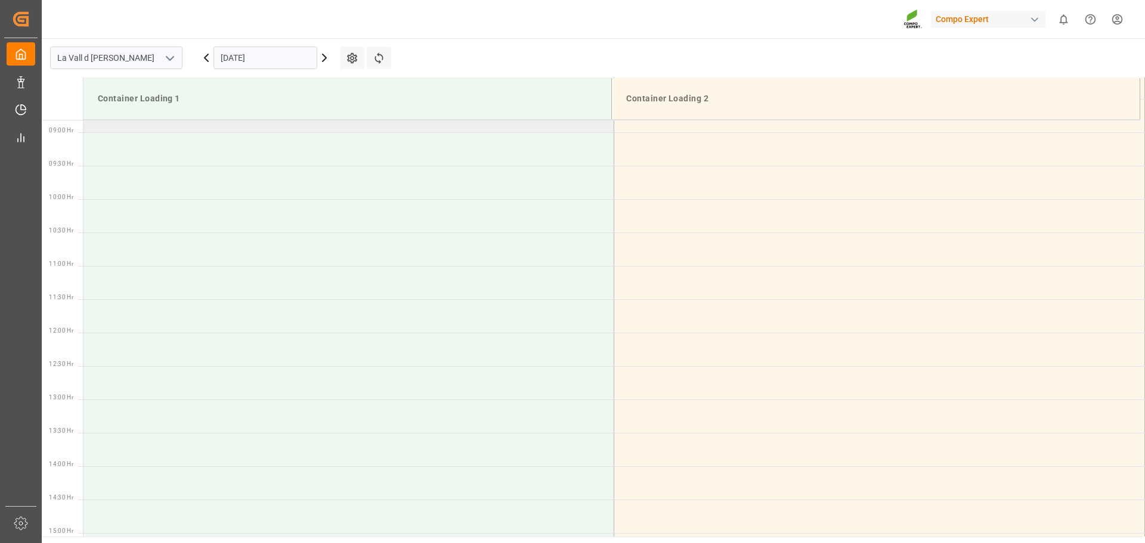
scroll to position [489, 0]
click at [219, 184] on td at bounding box center [349, 182] width 531 height 33
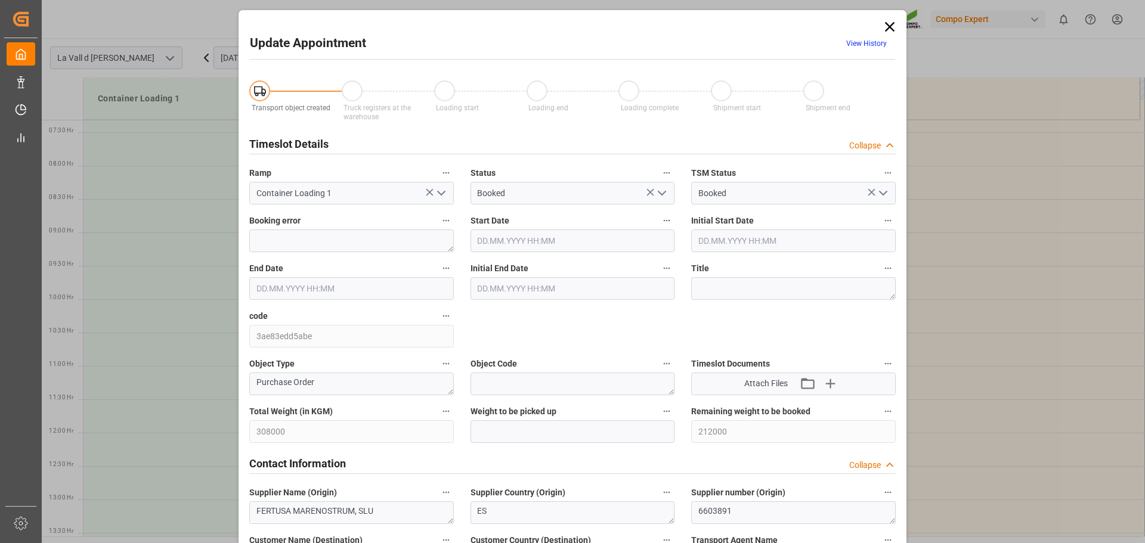
type input "308000"
type input "212000"
type input "[DATE] 08:00"
type input "[DATE] 08:30"
type input "[DATE] 09:35"
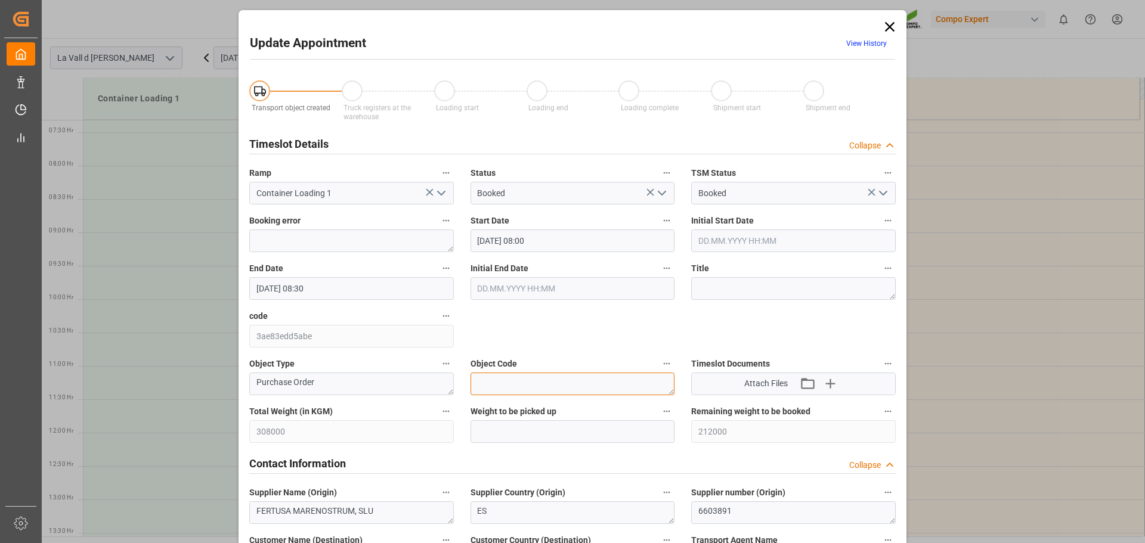
click at [537, 394] on textarea at bounding box center [573, 384] width 205 height 23
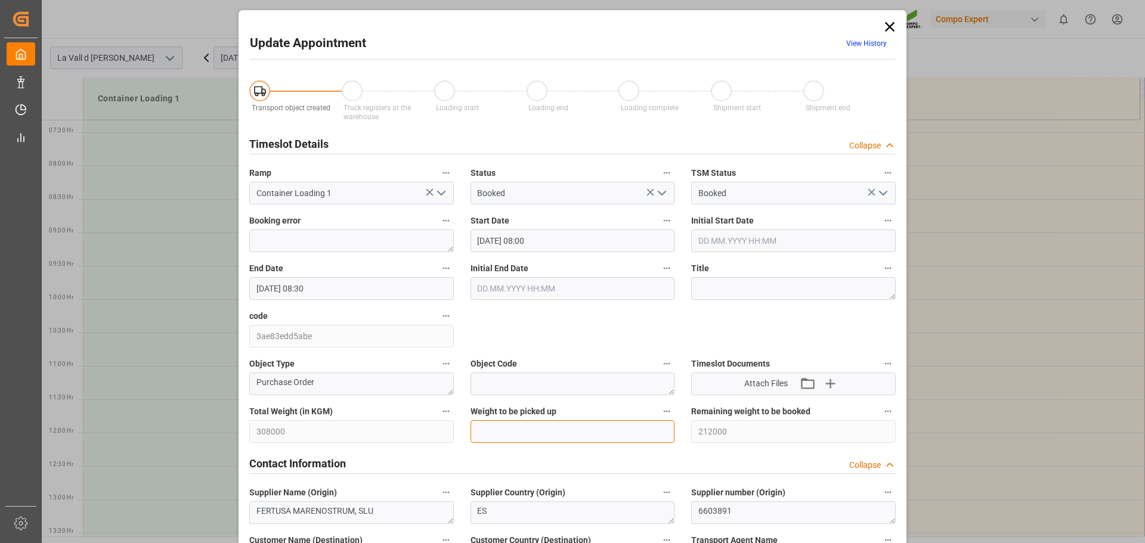
click at [549, 428] on input "text" at bounding box center [573, 432] width 205 height 23
type input "24000"
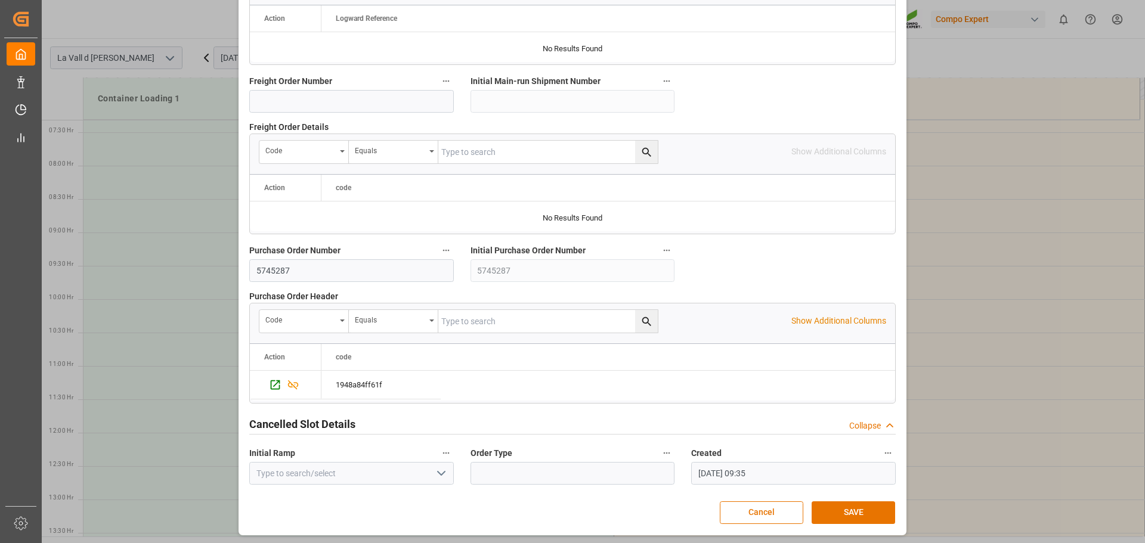
scroll to position [1112, 0]
click at [836, 510] on button "SAVE" at bounding box center [854, 511] width 84 height 23
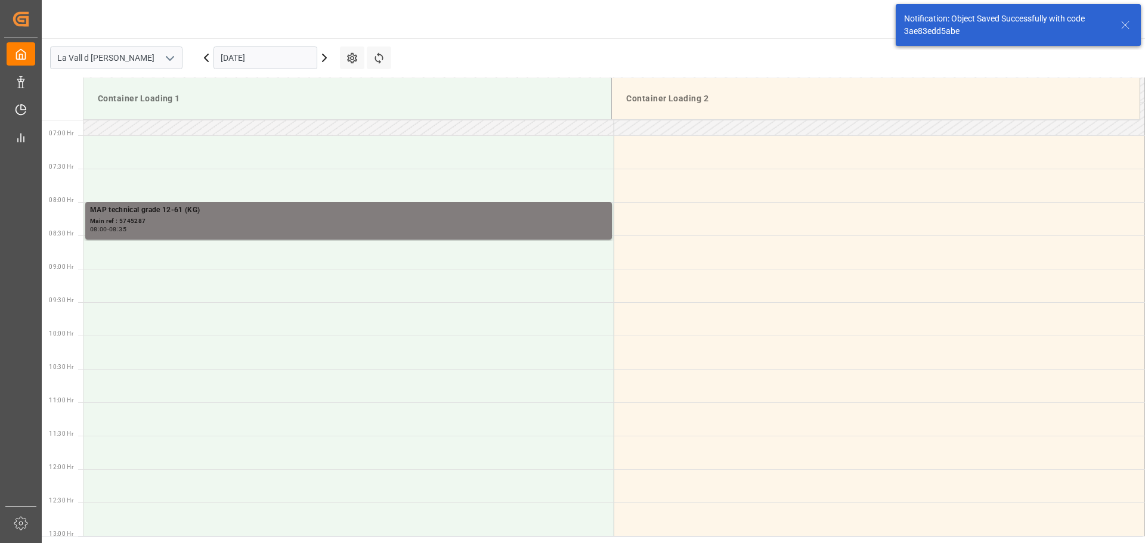
scroll to position [460, 0]
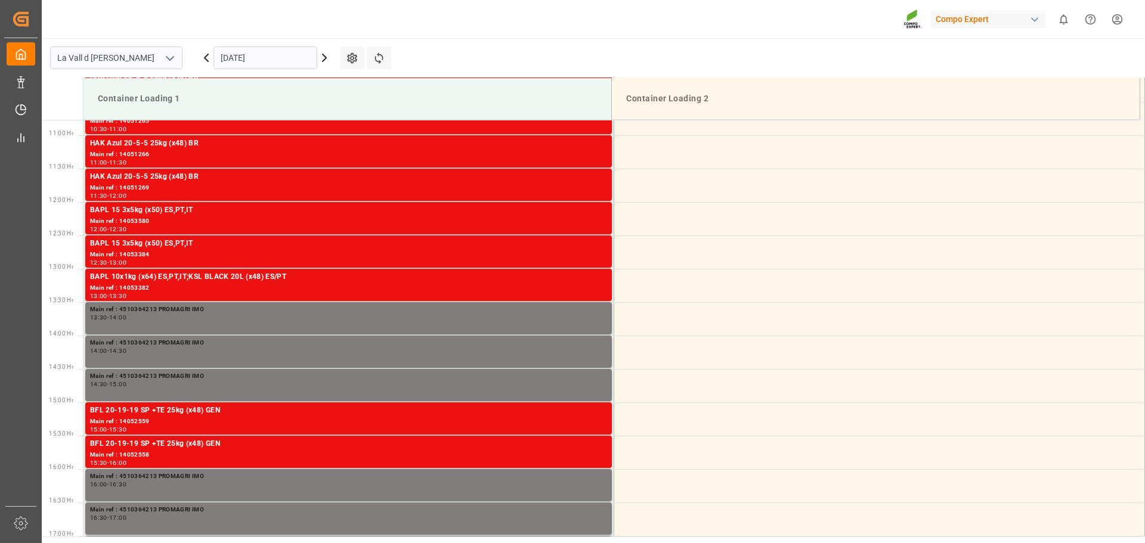
scroll to position [727, 0]
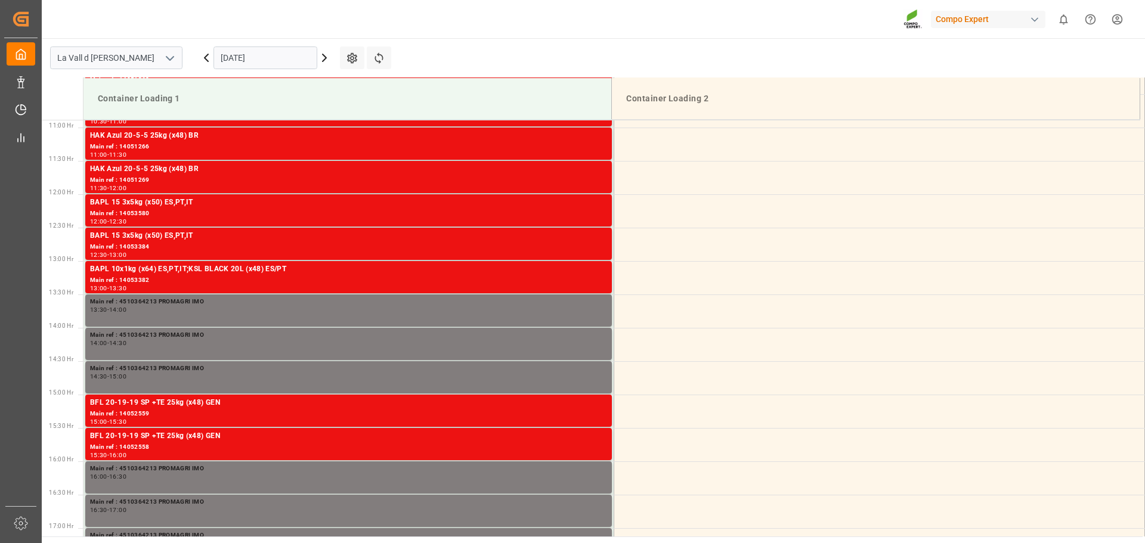
drag, startPoint x: 246, startPoint y: 50, endPoint x: 249, endPoint y: 57, distance: 8.5
click at [246, 50] on input "[DATE]" at bounding box center [266, 58] width 104 height 23
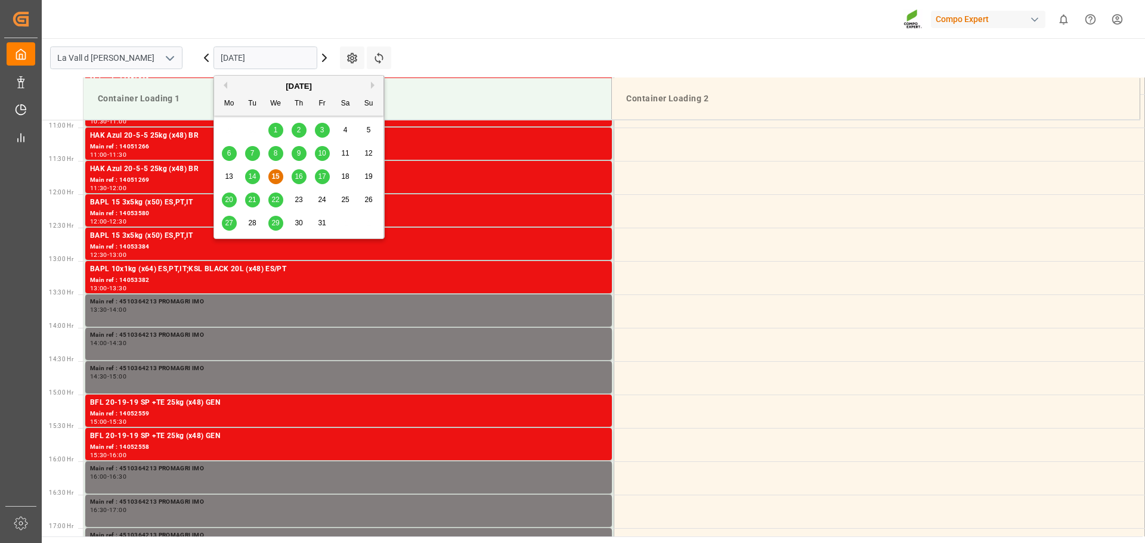
click at [324, 199] on span "24" at bounding box center [322, 200] width 8 height 8
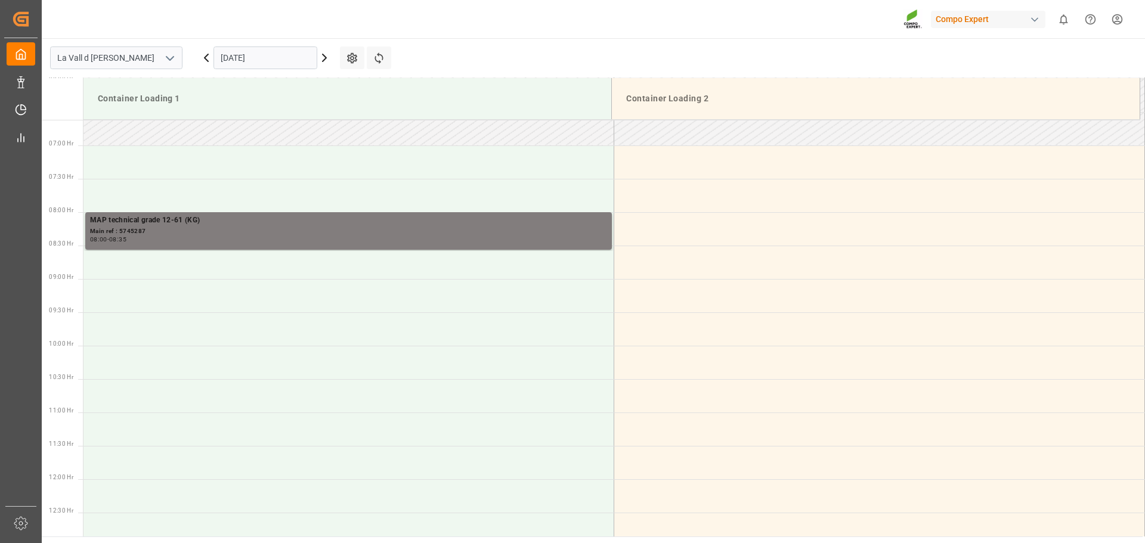
scroll to position [429, 0]
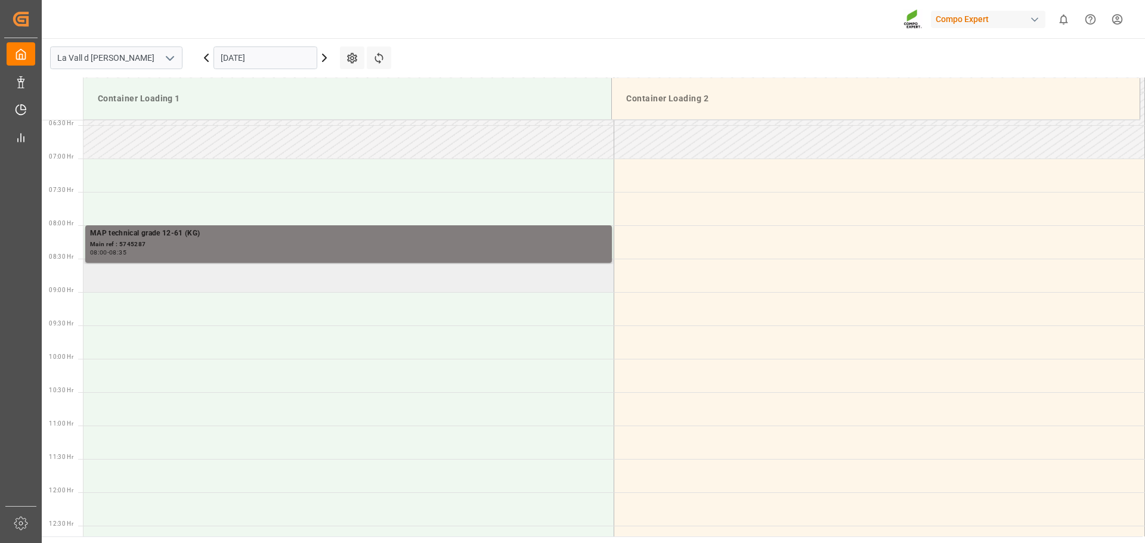
click at [206, 291] on td at bounding box center [349, 275] width 531 height 33
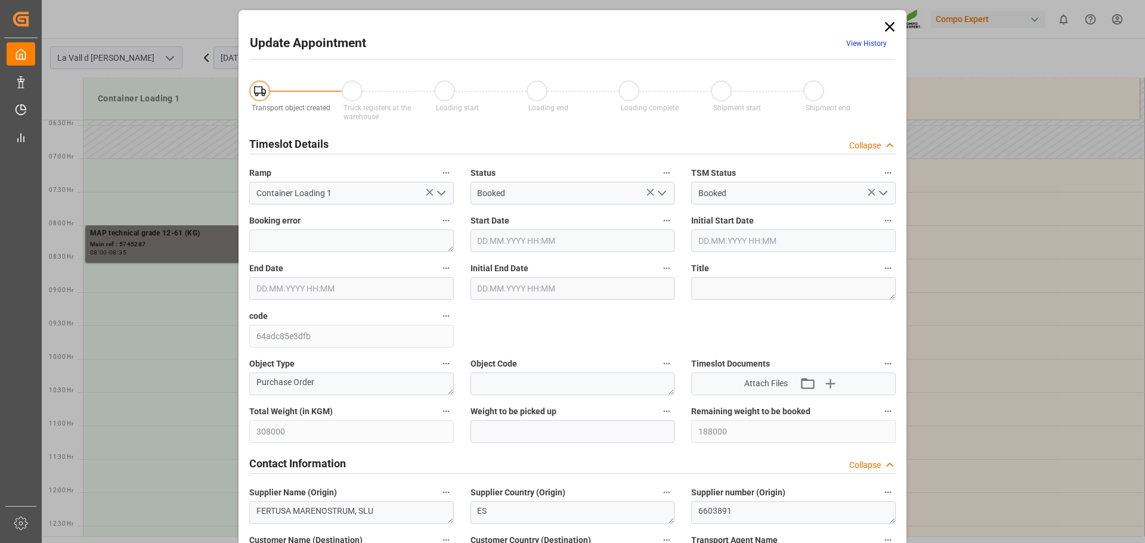
type input "308000"
type input "188000"
type input "[DATE] 08:30"
type input "[DATE] 09:00"
type input "[DATE] 09:35"
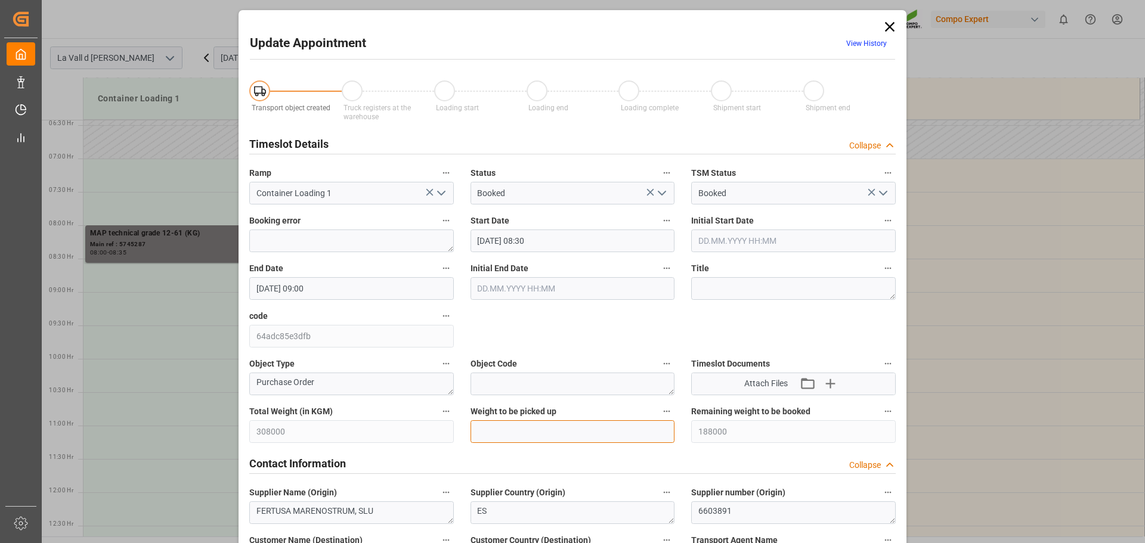
click at [506, 438] on input "text" at bounding box center [573, 432] width 205 height 23
type input "24000"
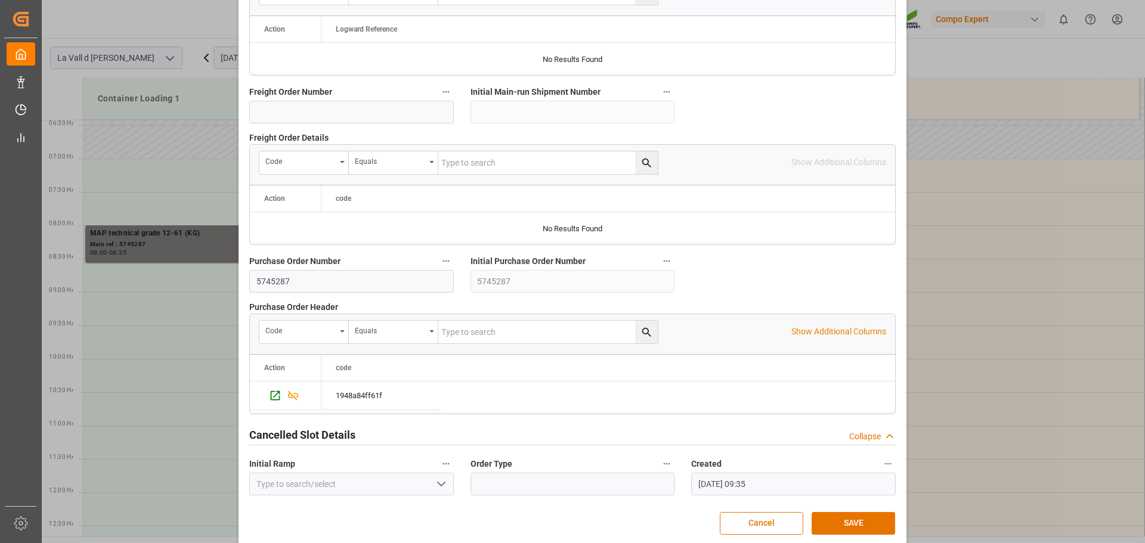
scroll to position [1112, 0]
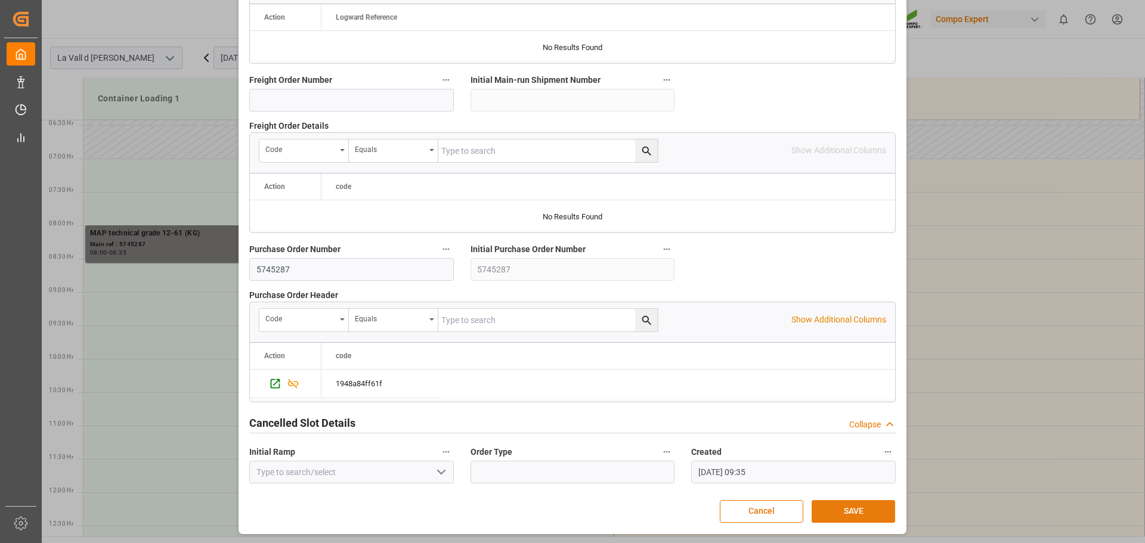
click at [845, 516] on button "SAVE" at bounding box center [854, 511] width 84 height 23
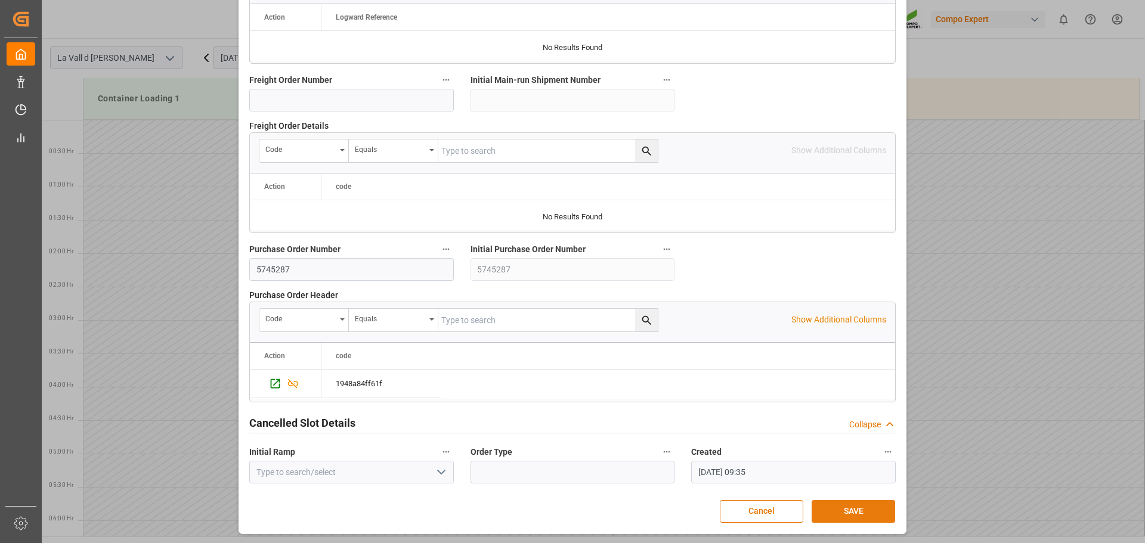
click at [829, 505] on button "SAVE" at bounding box center [854, 511] width 84 height 23
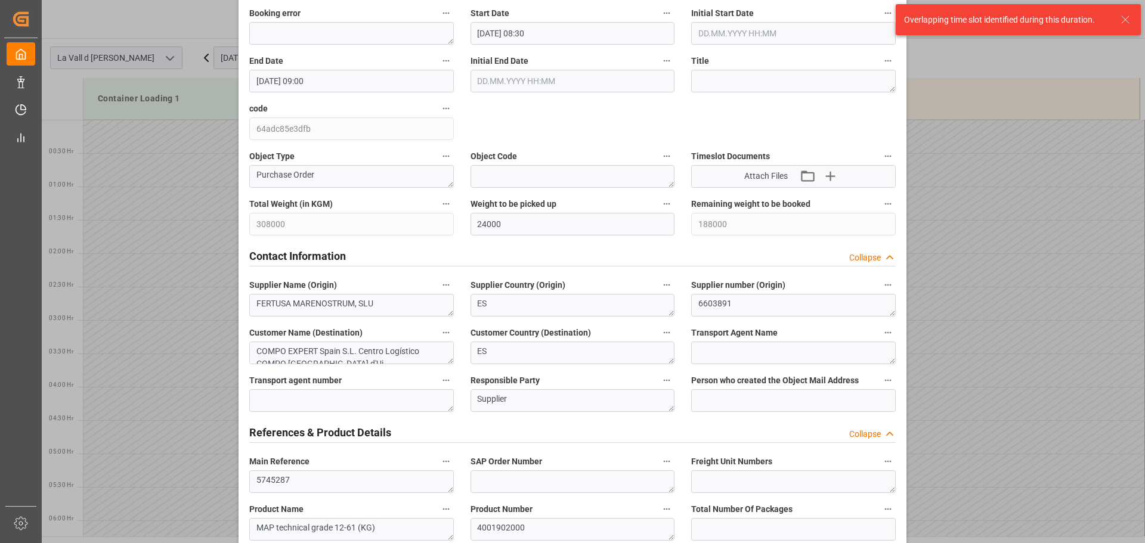
scroll to position [157, 0]
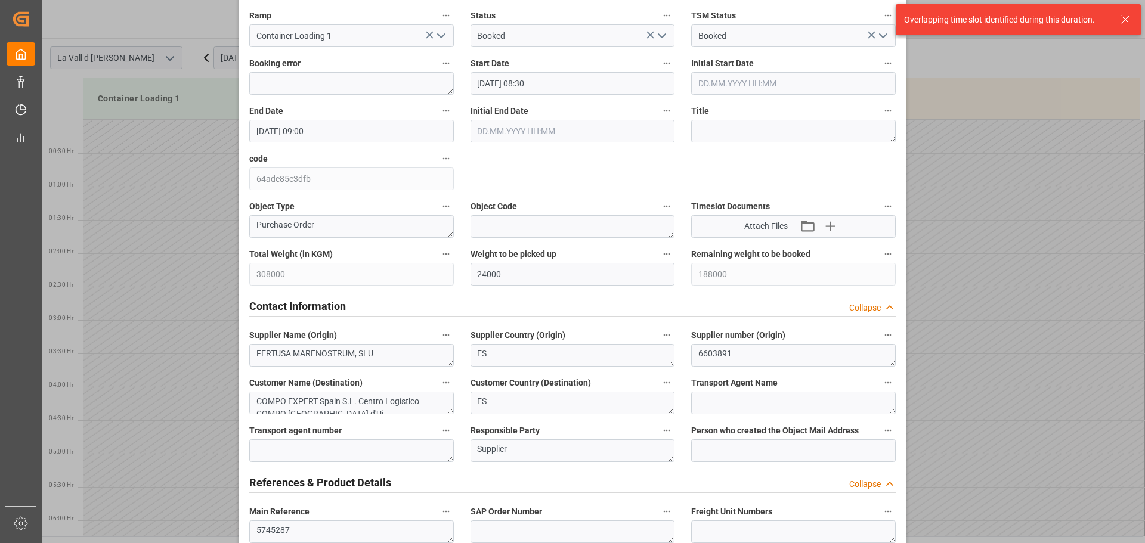
click at [559, 84] on input "[DATE] 08:30" at bounding box center [573, 83] width 205 height 23
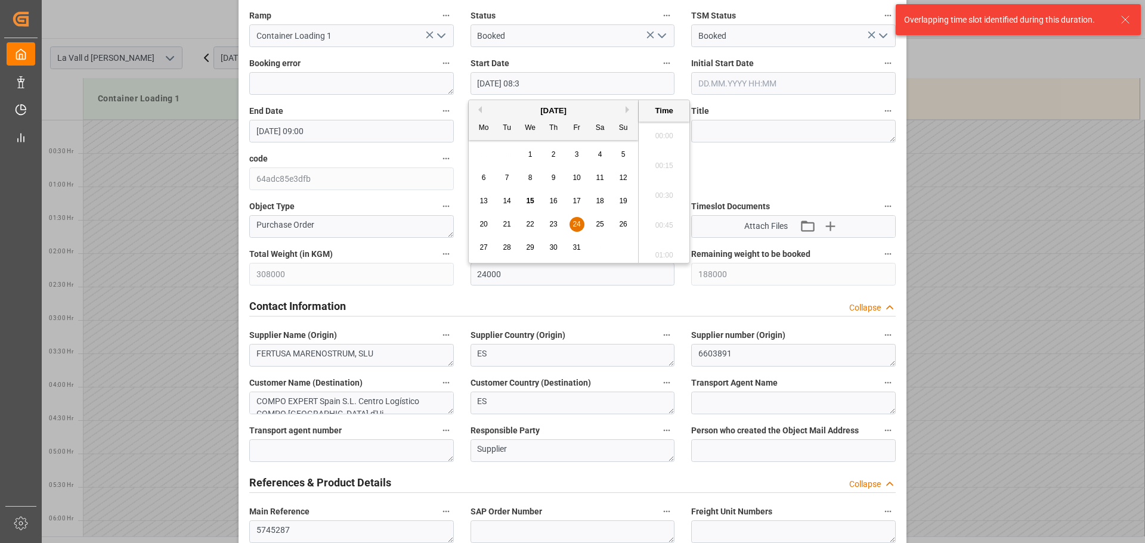
scroll to position [959, 0]
type input "[DATE] 08:35"
click at [749, 135] on textarea at bounding box center [793, 131] width 205 height 23
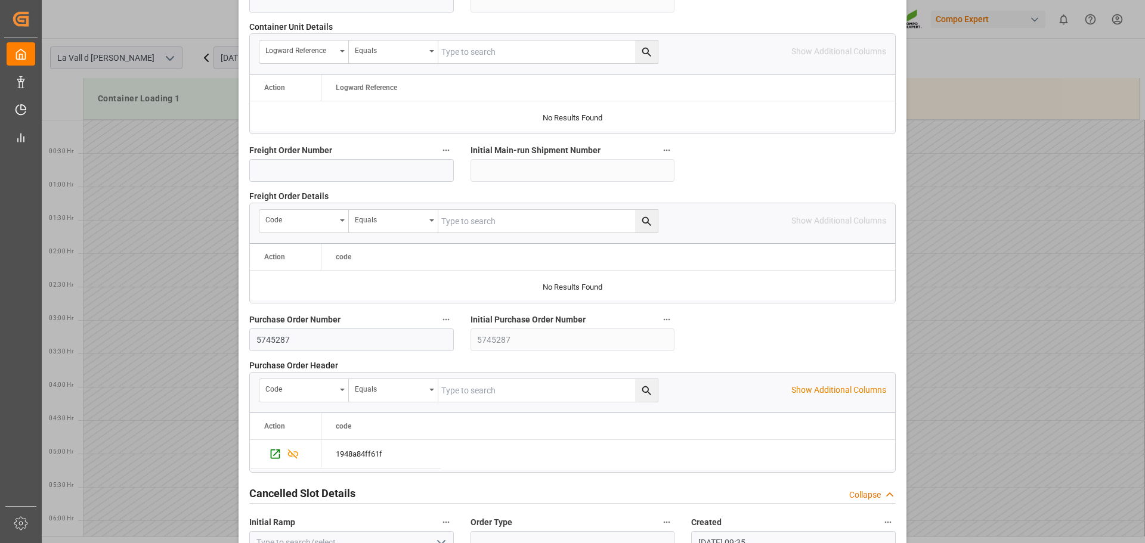
scroll to position [1112, 0]
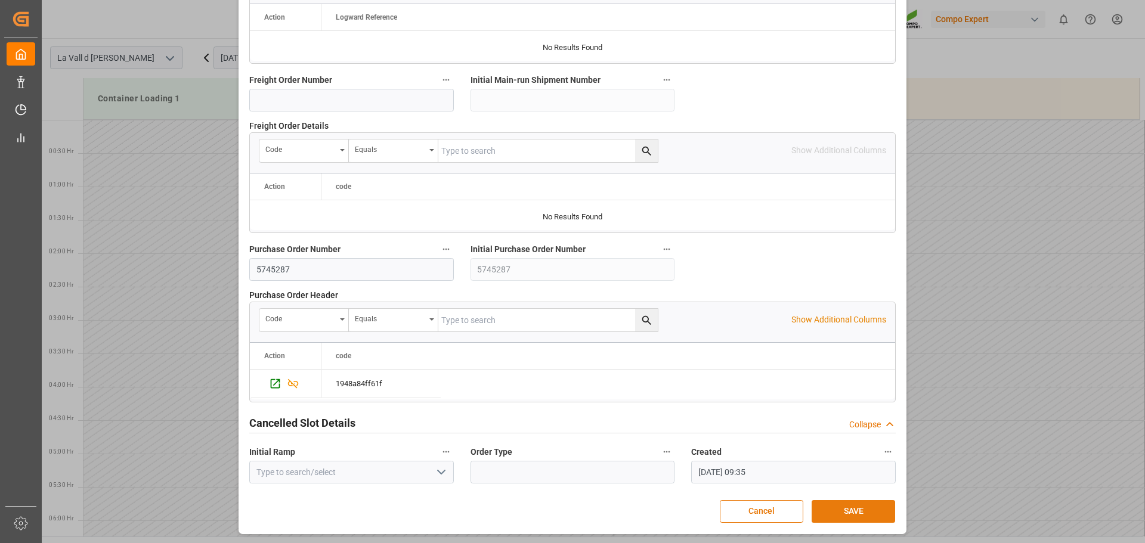
click at [865, 510] on button "SAVE" at bounding box center [854, 511] width 84 height 23
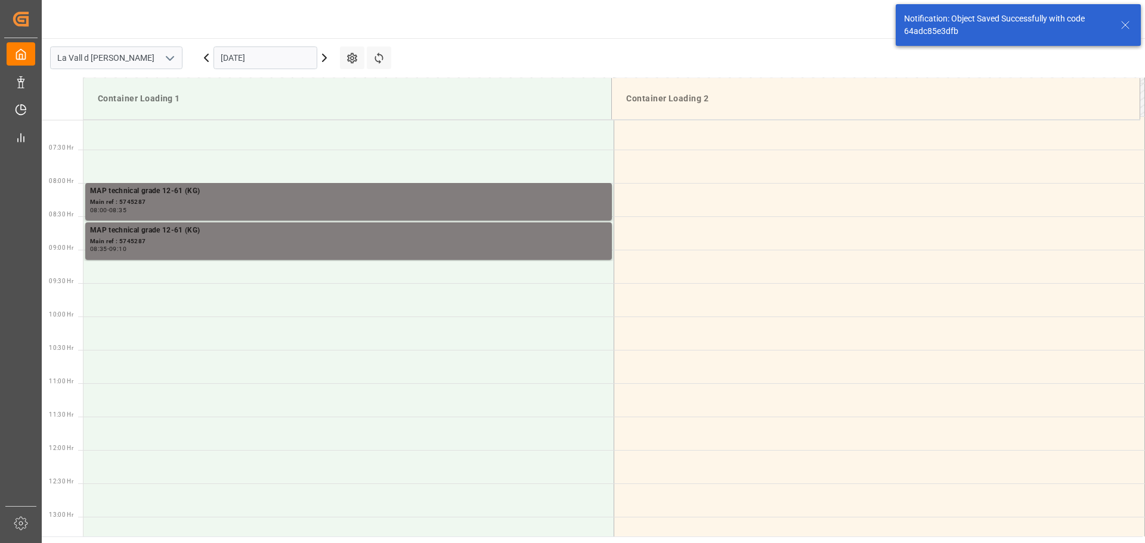
scroll to position [485, 0]
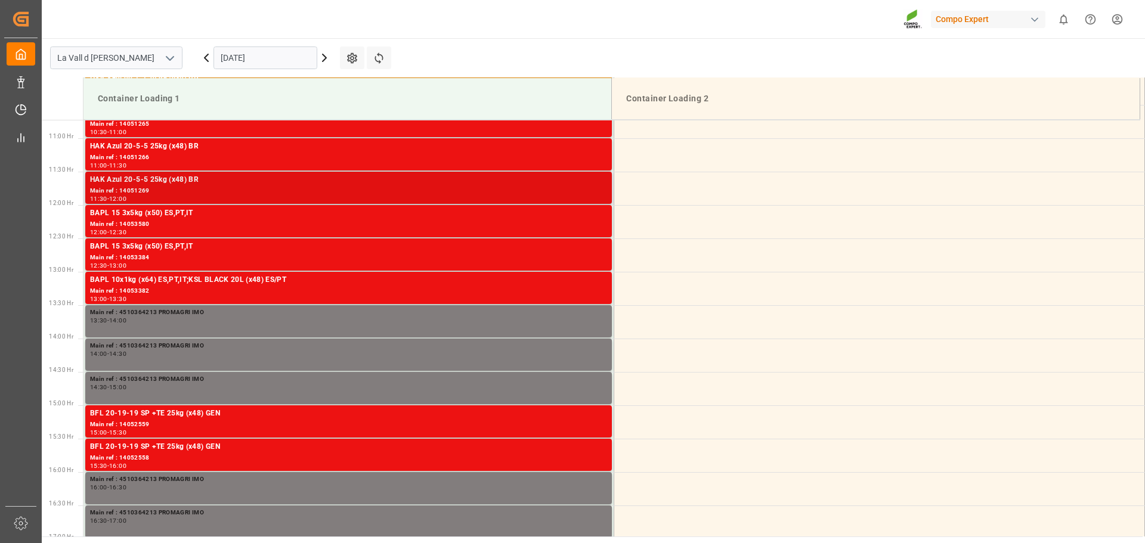
scroll to position [727, 0]
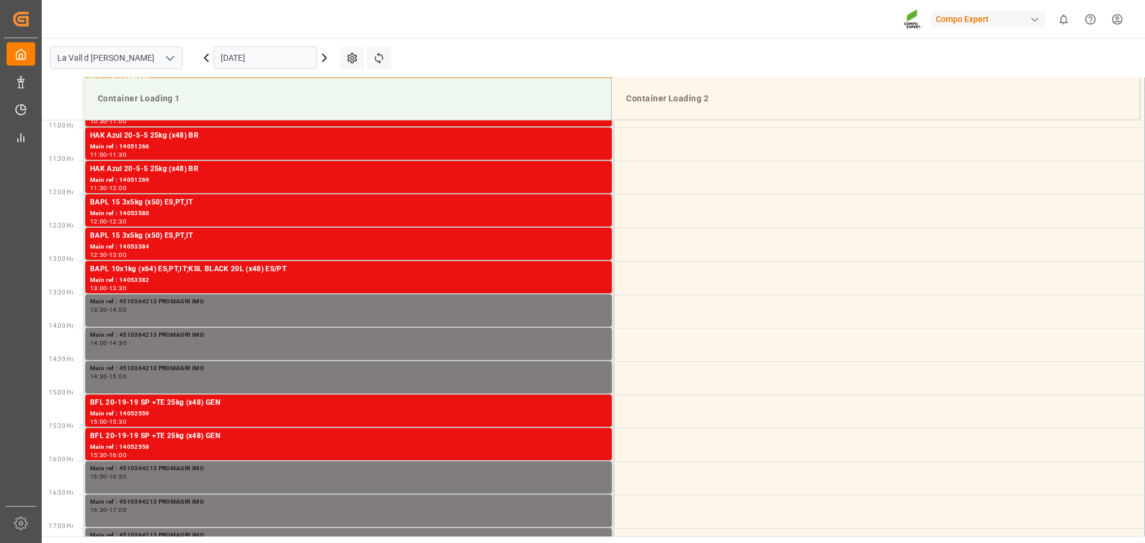
click at [276, 60] on input "[DATE]" at bounding box center [266, 58] width 104 height 23
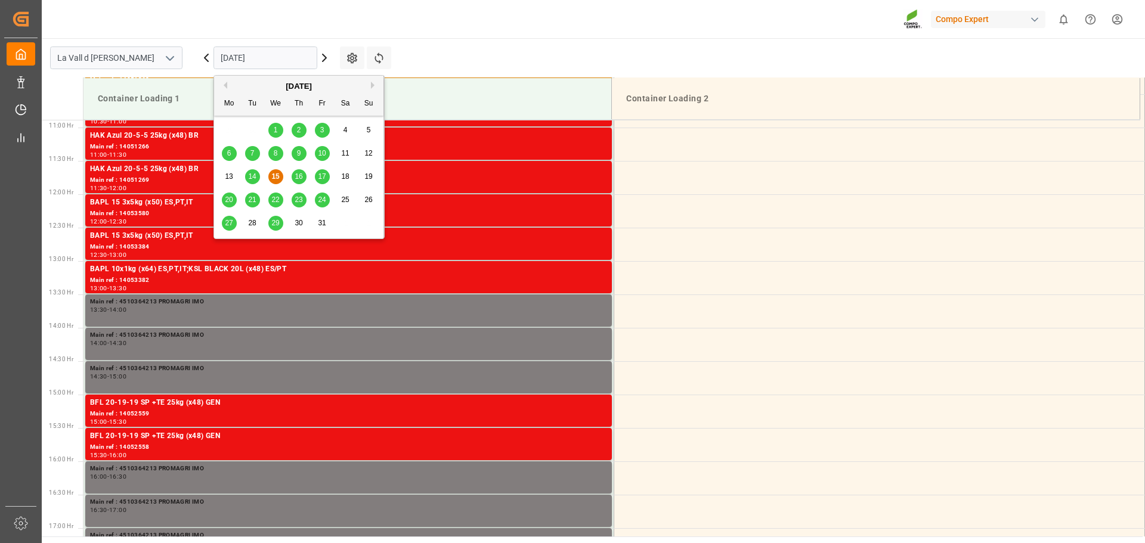
click at [322, 199] on span "24" at bounding box center [322, 200] width 8 height 8
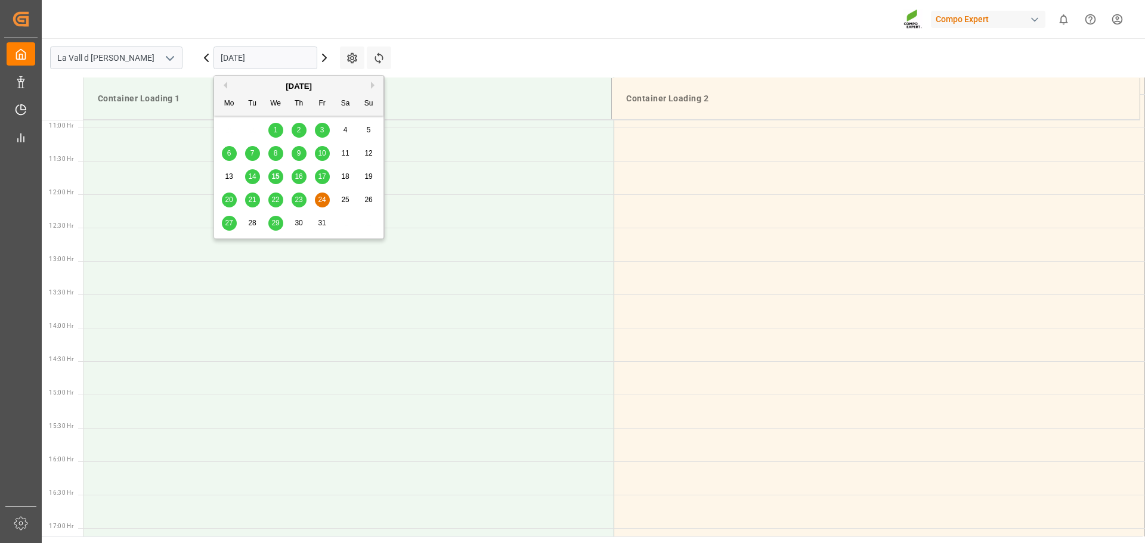
click at [278, 58] on input "[DATE]" at bounding box center [266, 58] width 104 height 23
click at [227, 218] on div "27" at bounding box center [229, 224] width 15 height 14
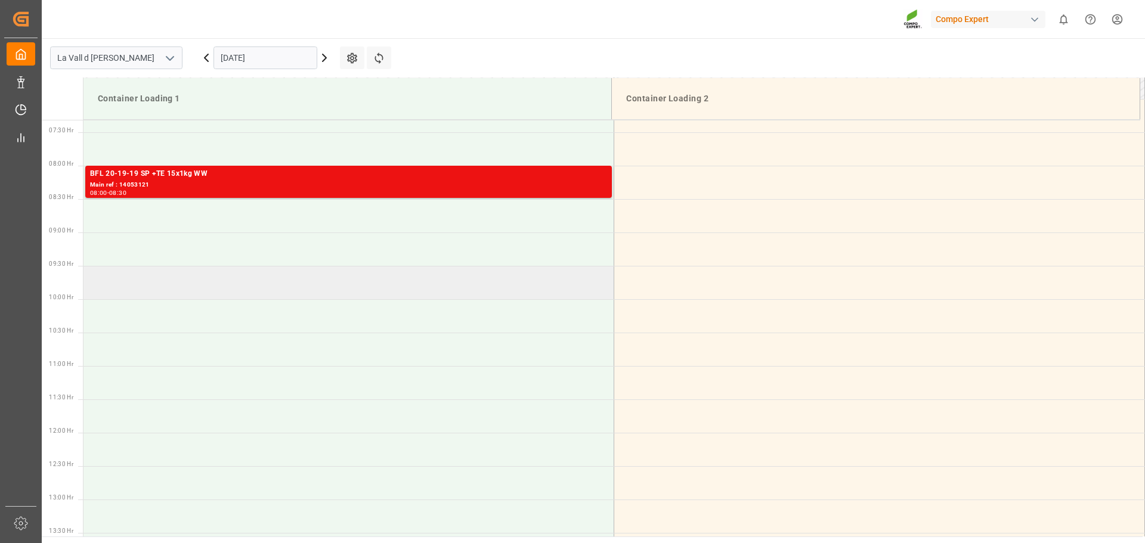
scroll to position [310, 0]
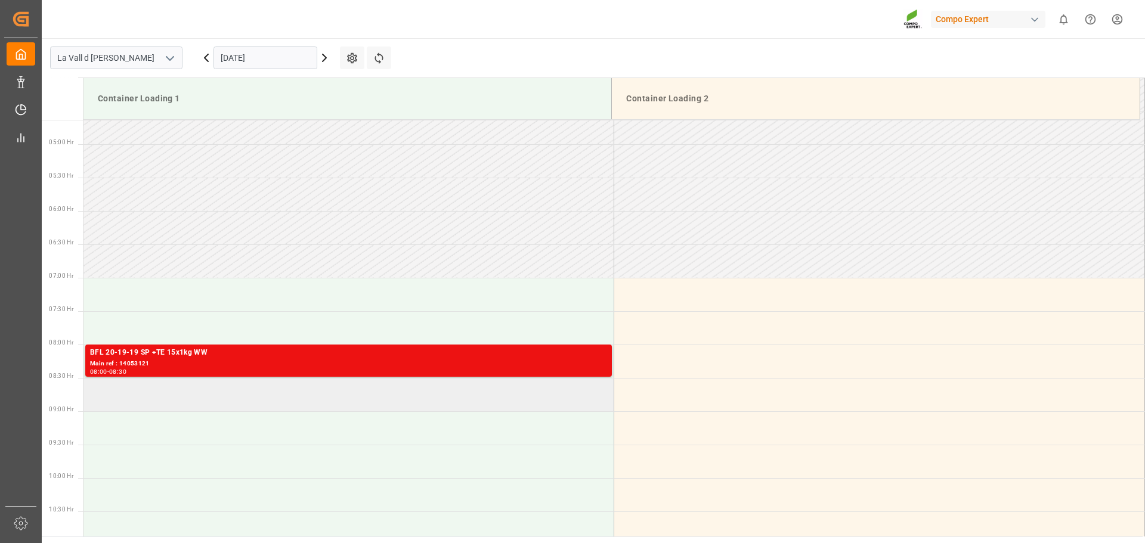
click at [140, 392] on td at bounding box center [349, 394] width 531 height 33
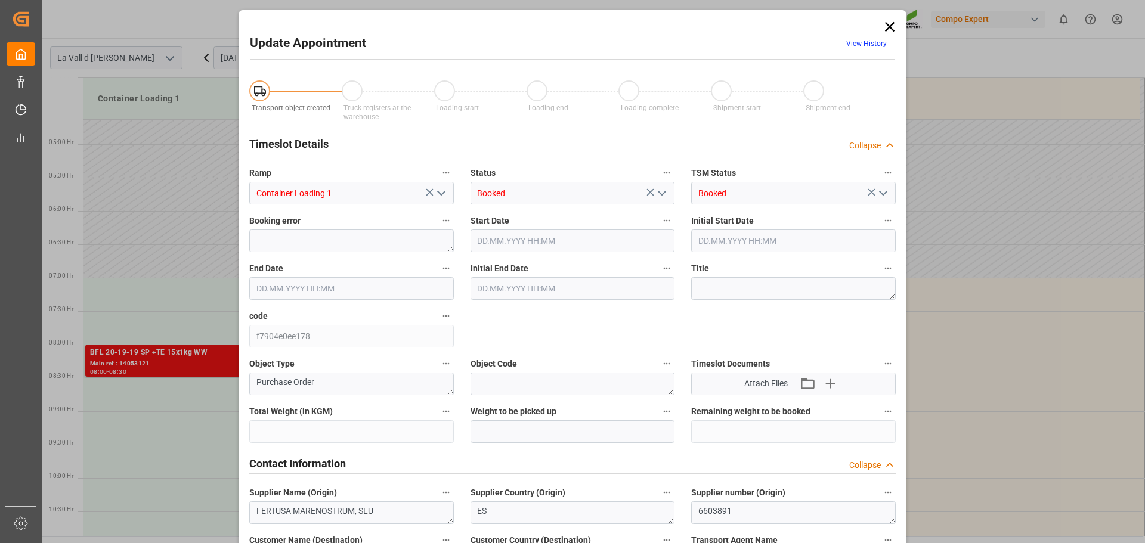
type input "308000"
type input "164000"
type input "[DATE] 08:30"
type input "[DATE] 09:00"
type input "[DATE] 09:38"
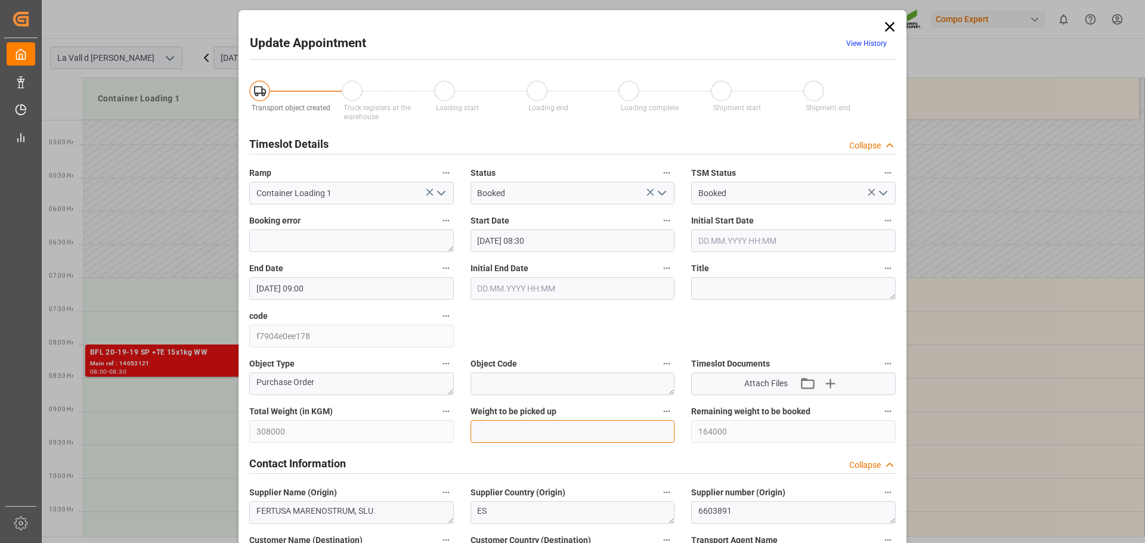
click at [565, 441] on input "text" at bounding box center [573, 432] width 205 height 23
type input "24000"
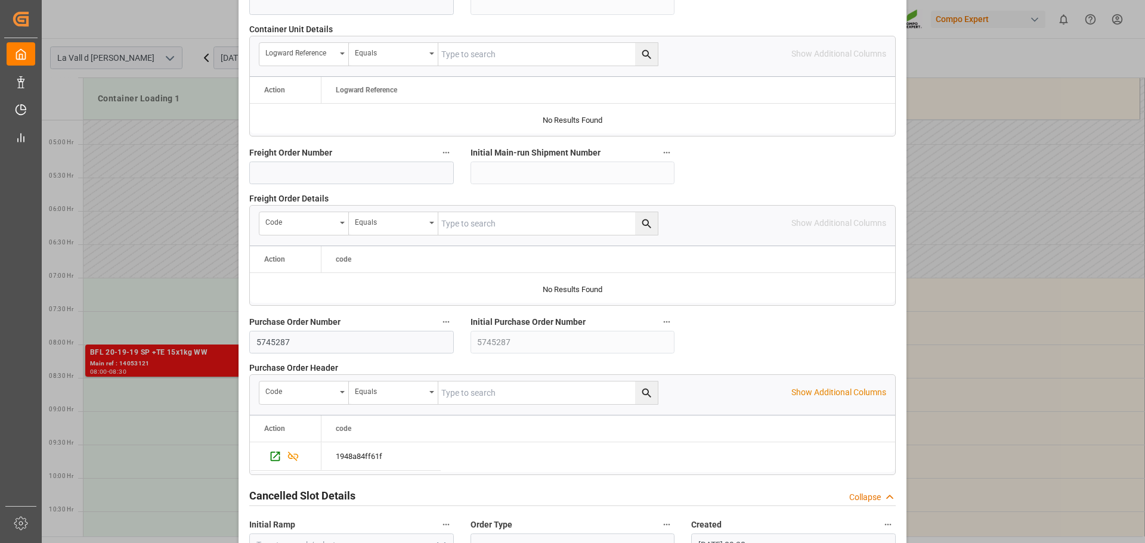
scroll to position [1112, 0]
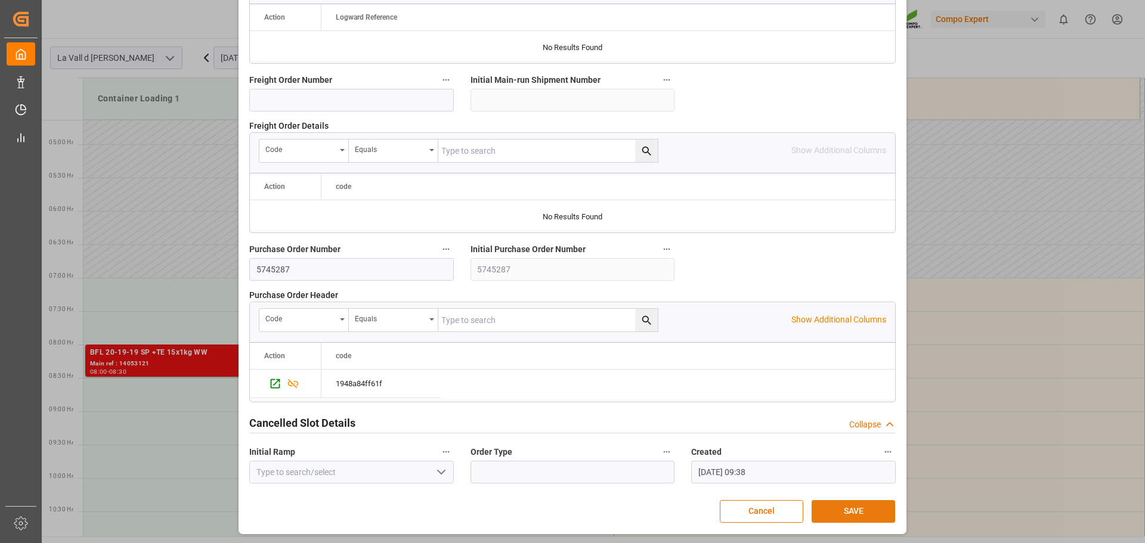
click at [853, 515] on button "SAVE" at bounding box center [854, 511] width 84 height 23
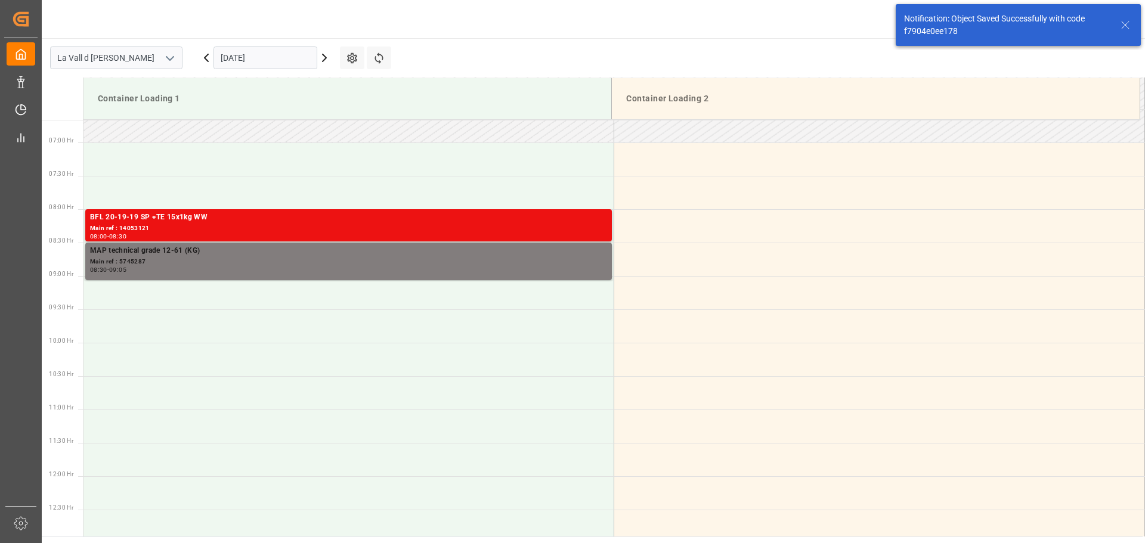
scroll to position [460, 0]
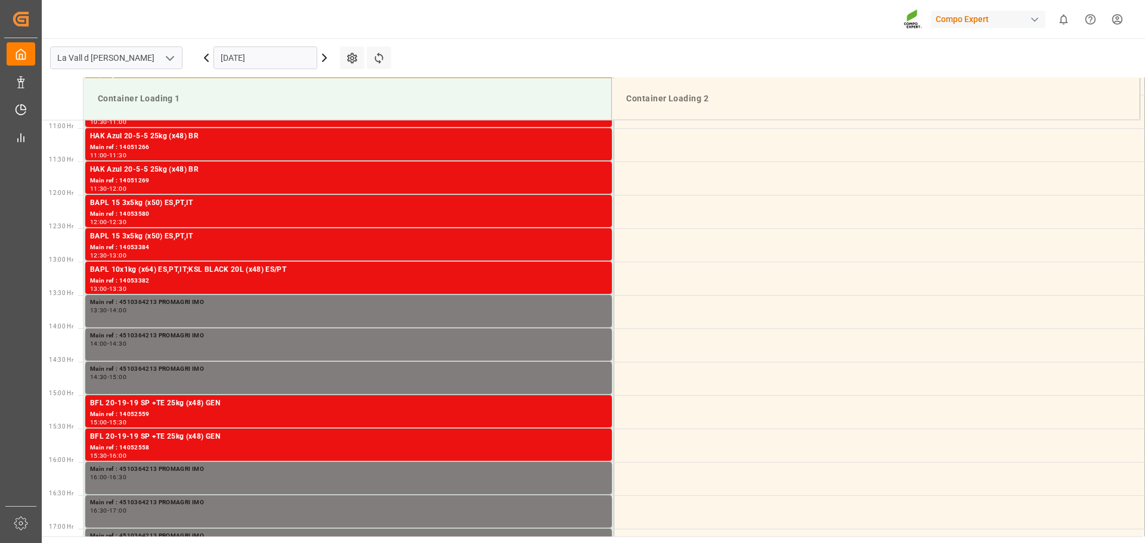
scroll to position [727, 0]
click at [265, 74] on div "[DATE]" at bounding box center [265, 57] width 149 height 39
click at [268, 58] on input "[DATE]" at bounding box center [266, 58] width 104 height 23
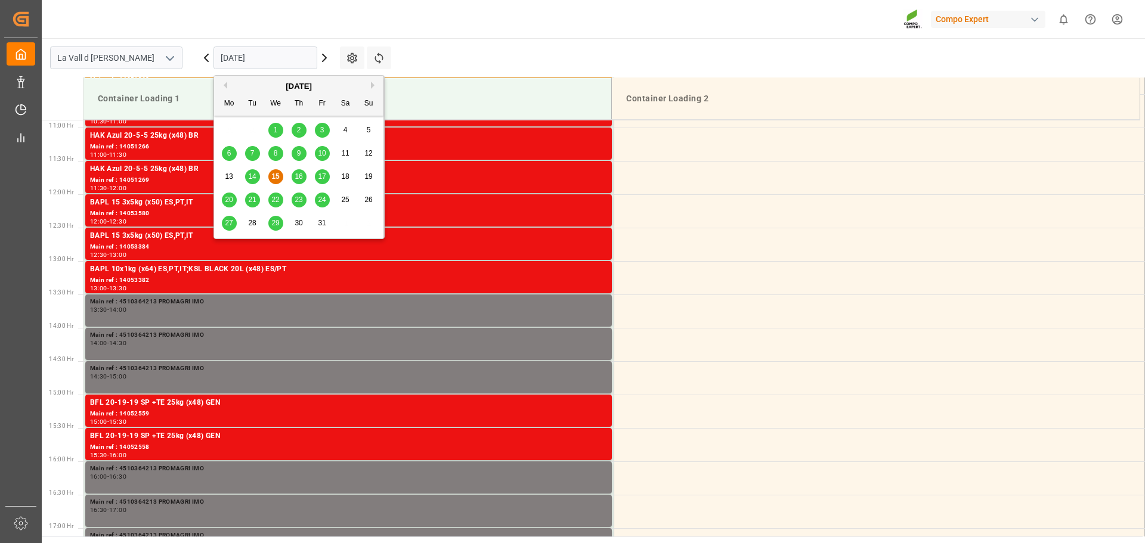
click at [225, 221] on div "27" at bounding box center [229, 224] width 15 height 14
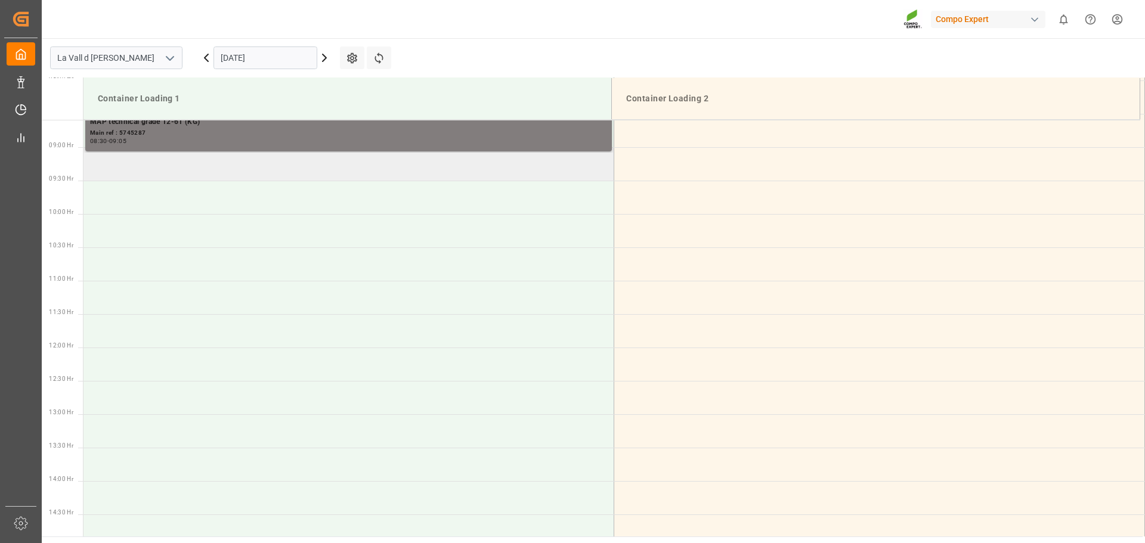
scroll to position [489, 0]
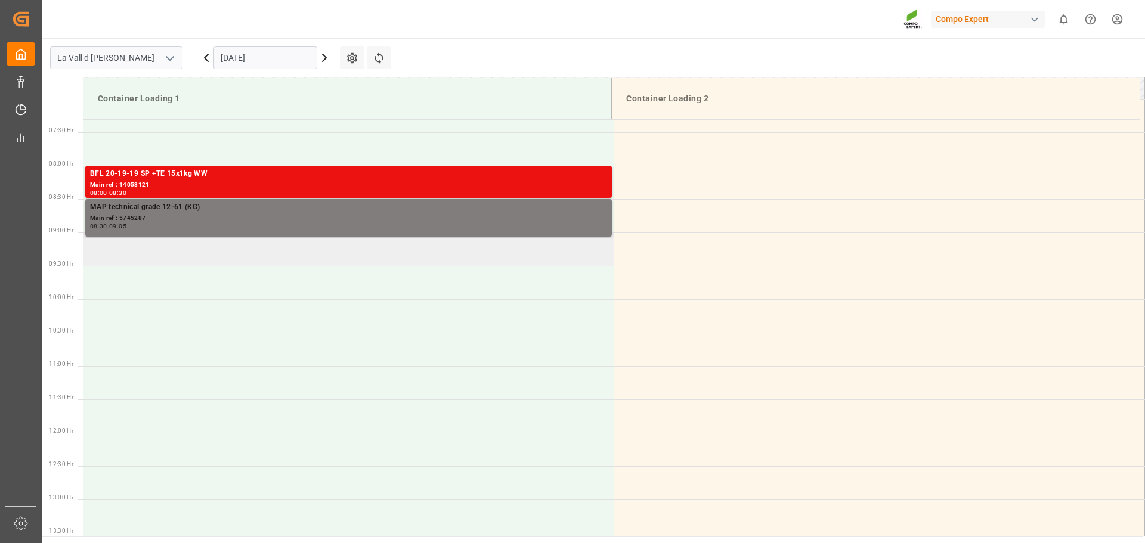
click at [183, 261] on td at bounding box center [349, 249] width 531 height 33
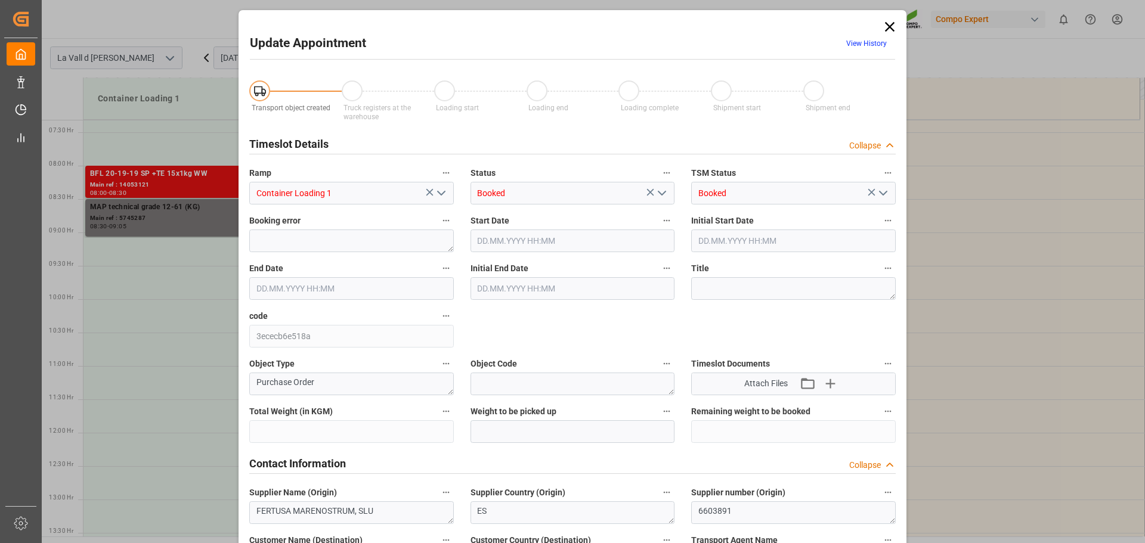
type input "308000"
type input "140000"
type input "27.10.2025 09:00"
type input "27.10.2025 09:30"
type input "[DATE] 09:38"
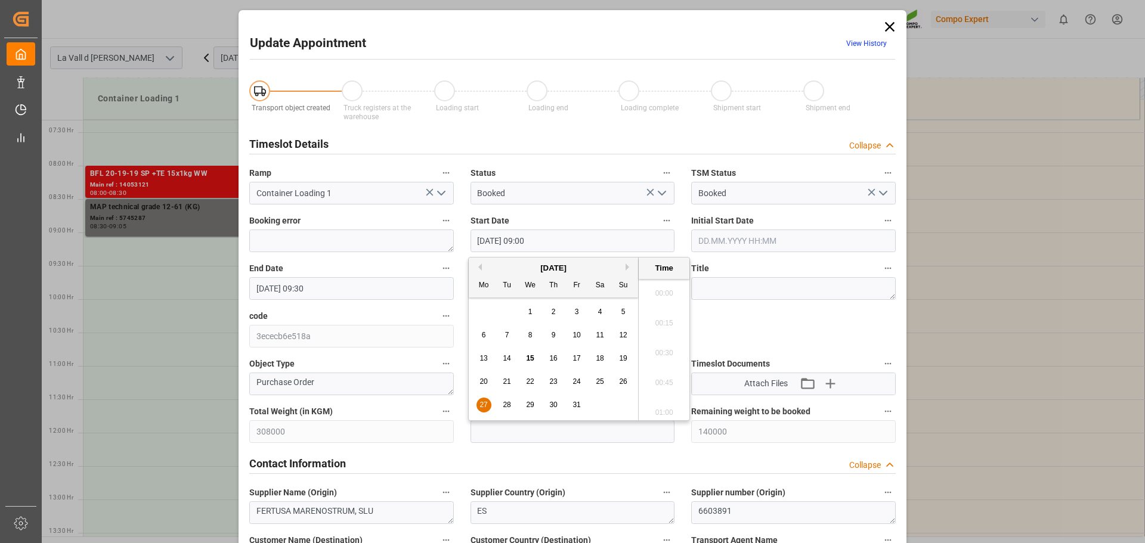
click at [545, 236] on input "27.10.2025 09:00" at bounding box center [573, 241] width 205 height 23
type input "27.10.2025 09:05"
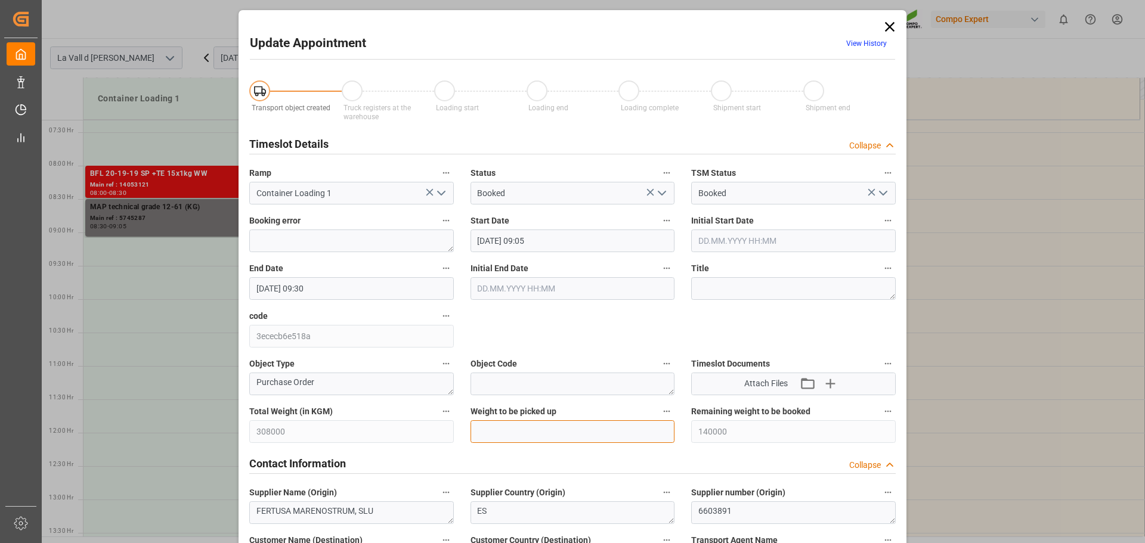
click at [527, 431] on input "text" at bounding box center [573, 432] width 205 height 23
type input "24000"
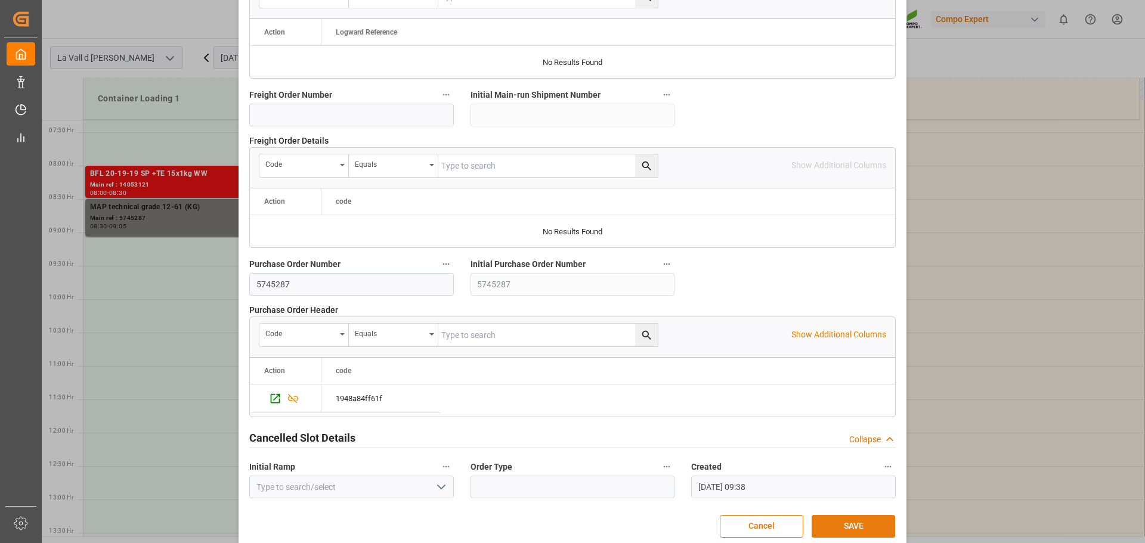
scroll to position [1112, 0]
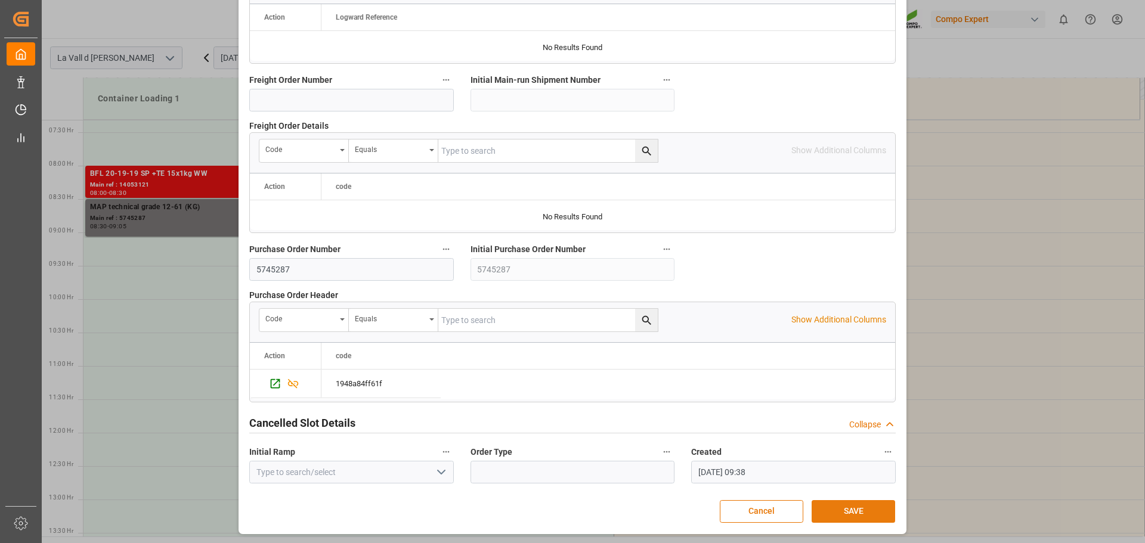
click at [833, 513] on button "SAVE" at bounding box center [854, 511] width 84 height 23
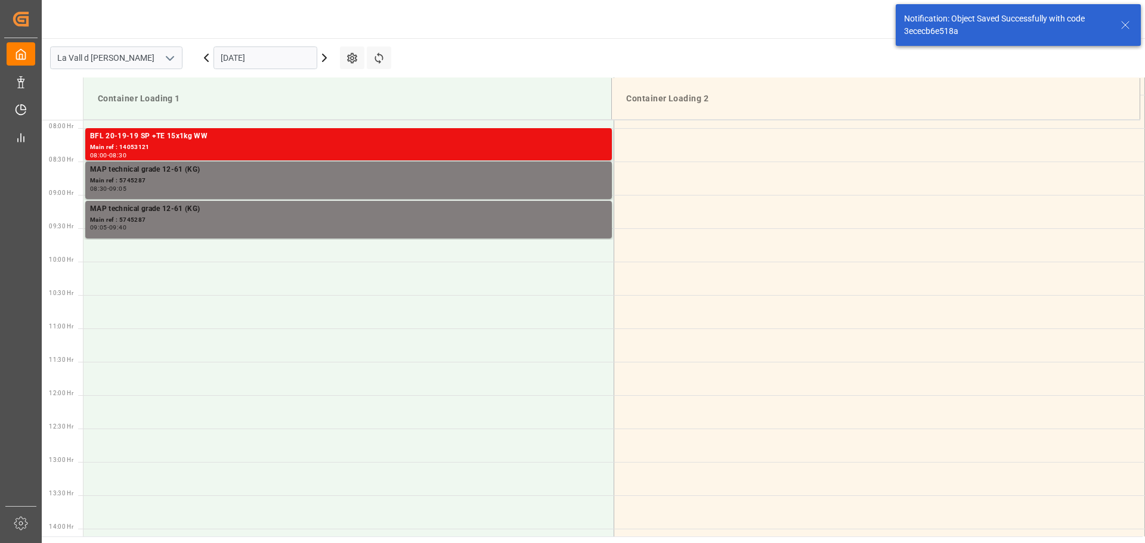
scroll to position [527, 0]
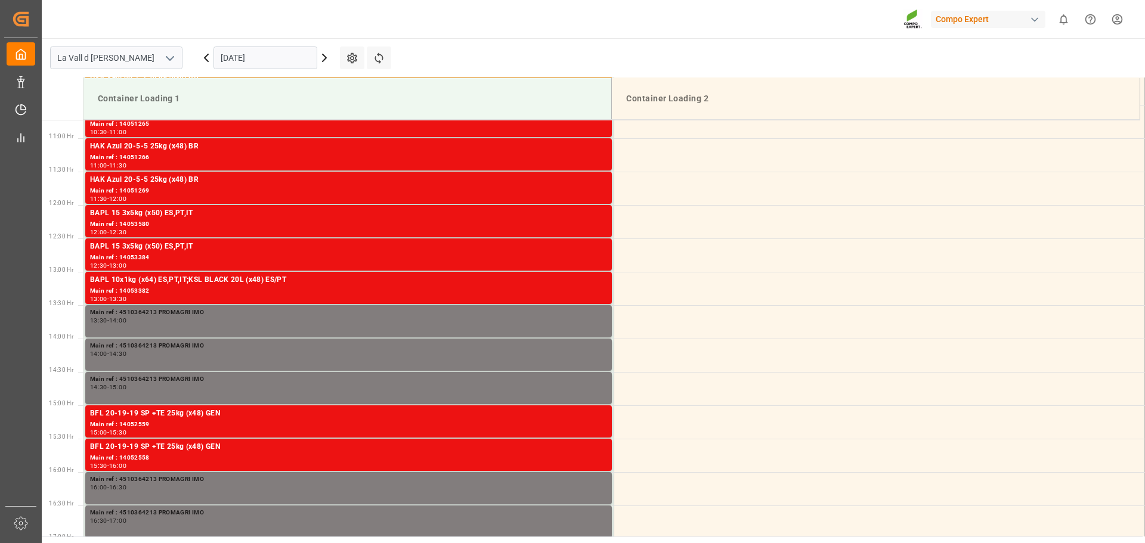
scroll to position [727, 0]
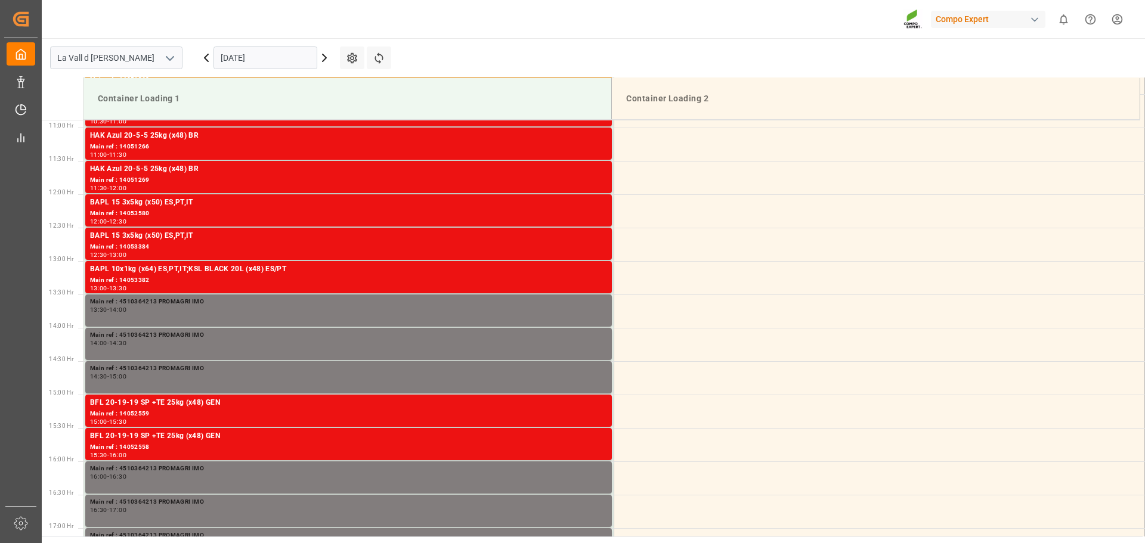
click at [237, 53] on input "[DATE]" at bounding box center [266, 58] width 104 height 23
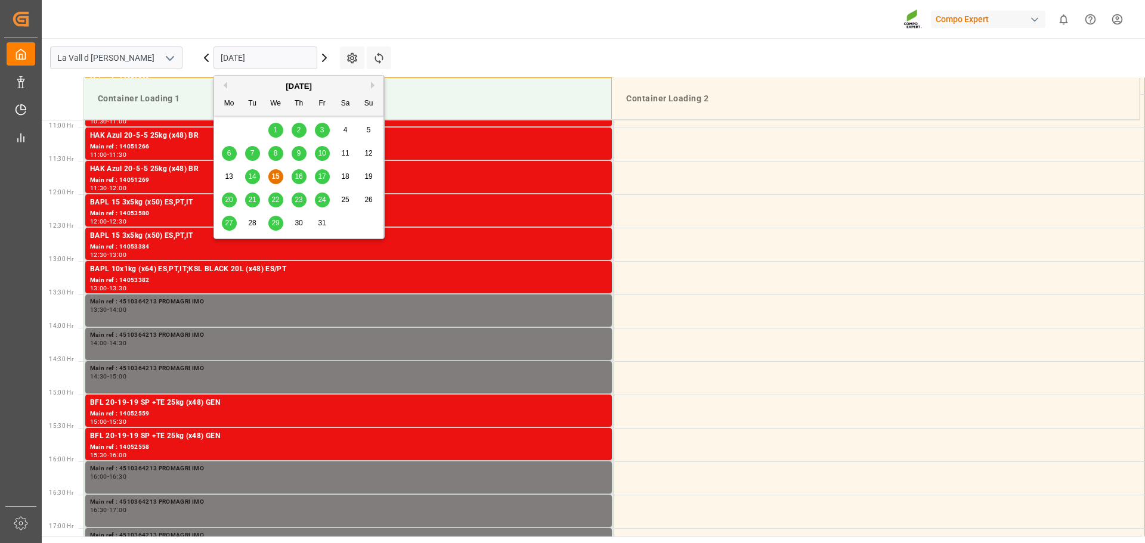
click at [248, 220] on span "28" at bounding box center [252, 223] width 8 height 8
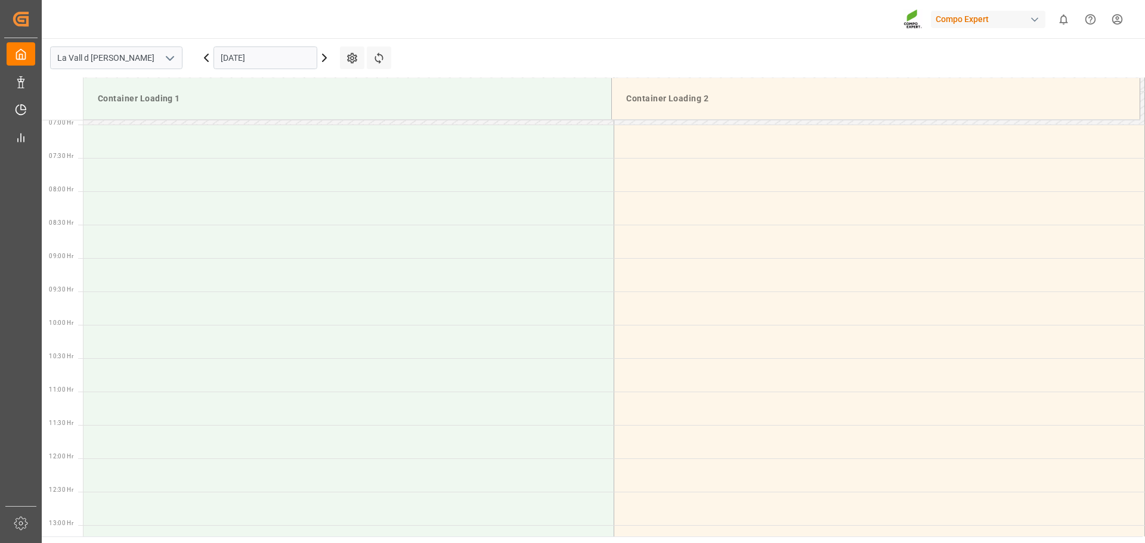
scroll to position [310, 0]
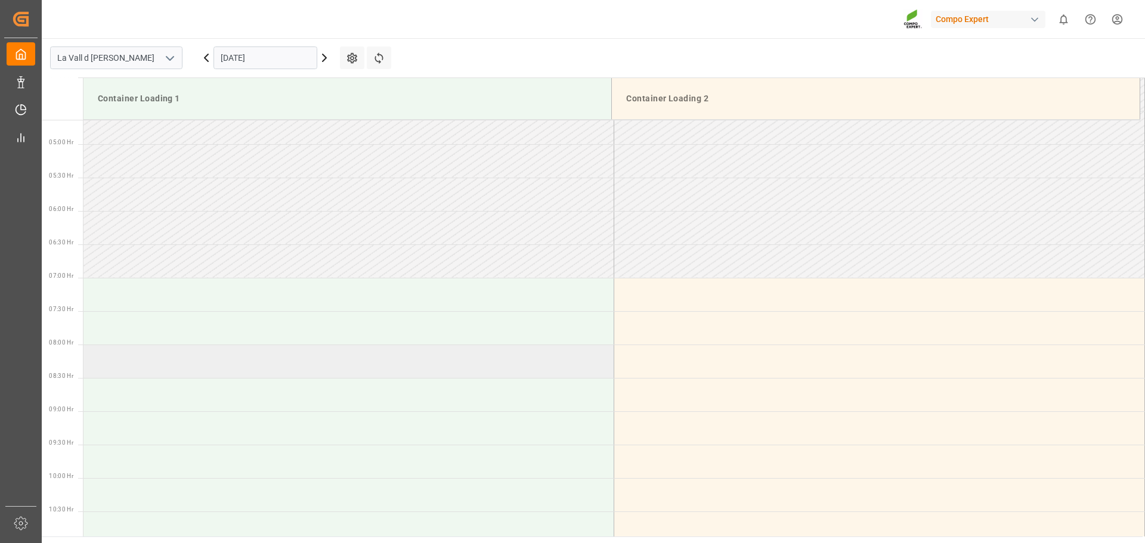
click at [156, 370] on td at bounding box center [349, 361] width 531 height 33
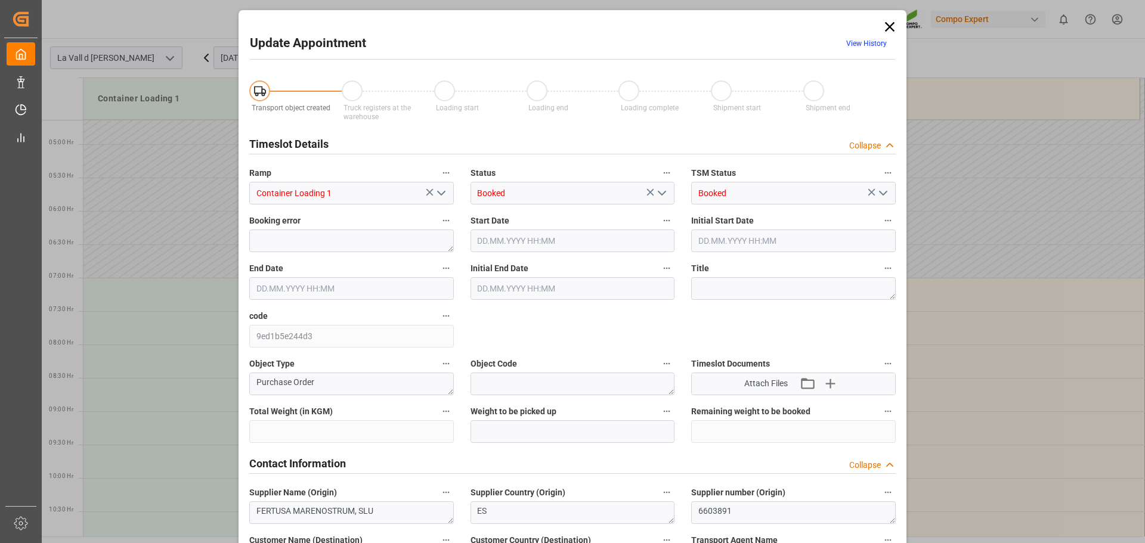
type input "308000"
type input "116000"
type input "28.10.2025 08:00"
type input "28.10.2025 08:30"
type input "[DATE] 09:38"
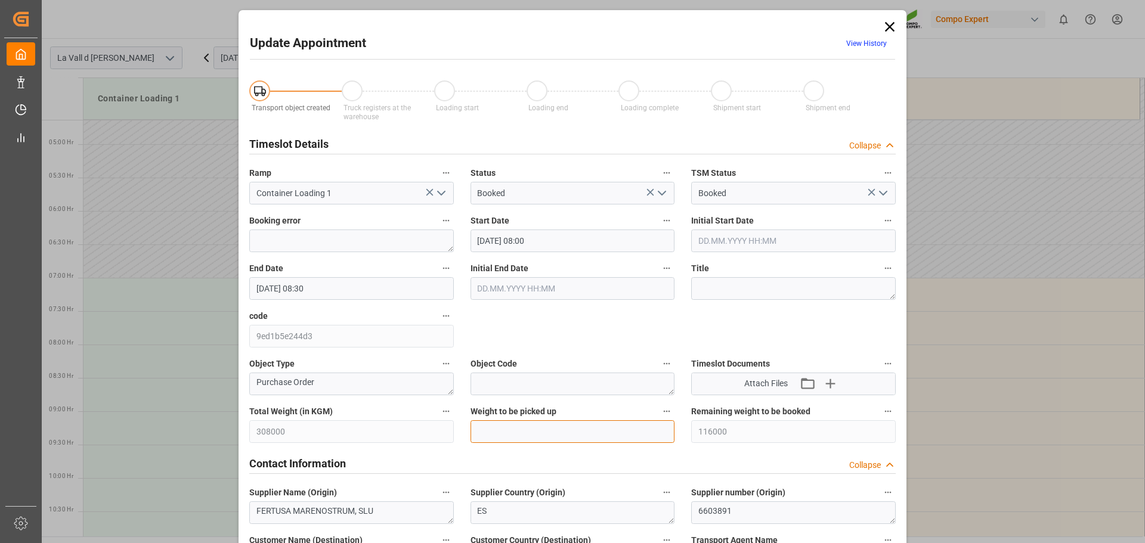
click at [539, 425] on input "text" at bounding box center [573, 432] width 205 height 23
type input "24000"
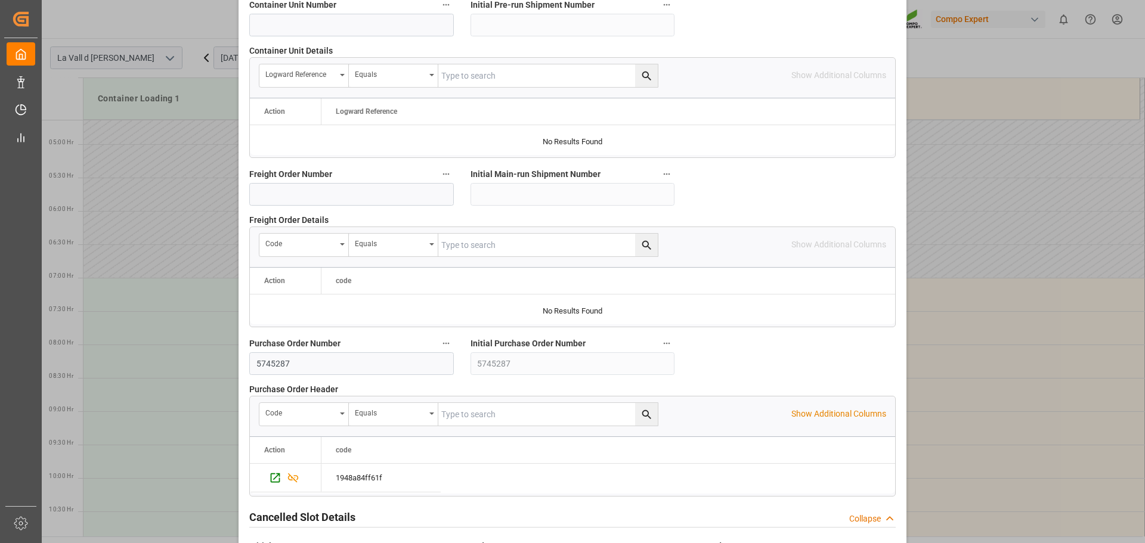
scroll to position [1112, 0]
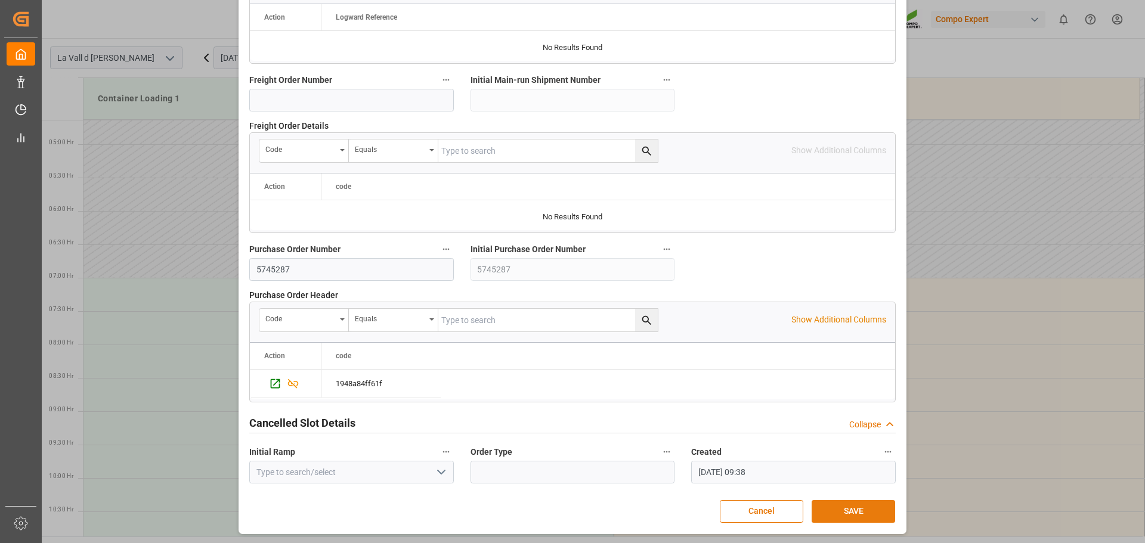
click at [834, 505] on button "SAVE" at bounding box center [854, 511] width 84 height 23
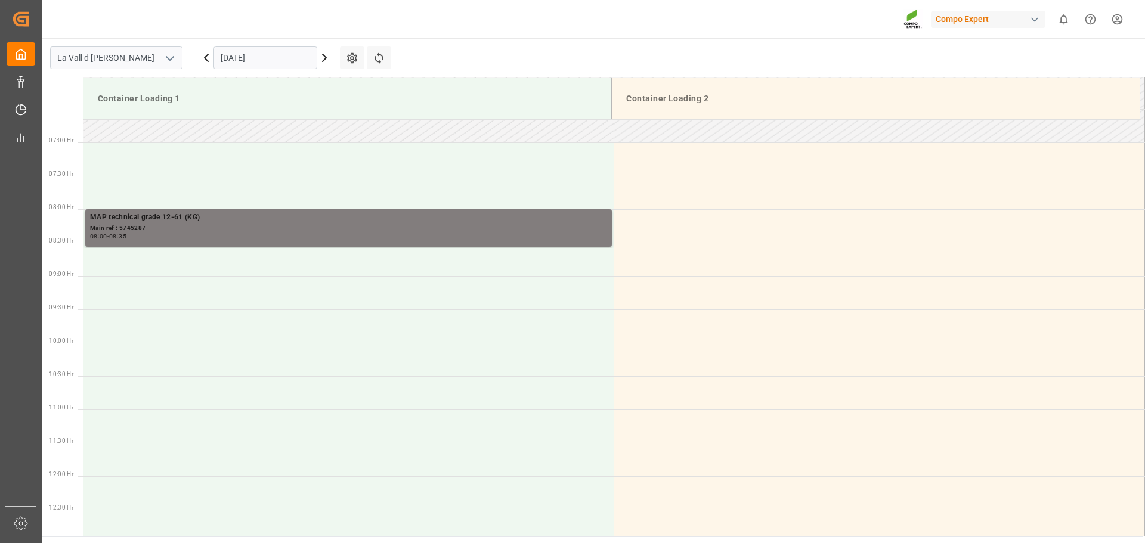
scroll to position [459, 0]
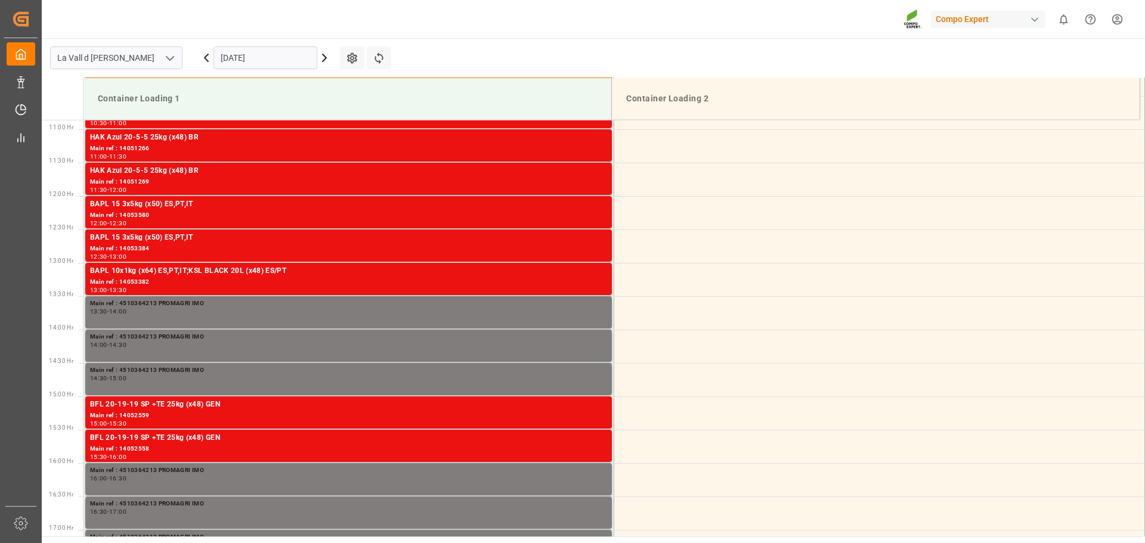
scroll to position [727, 0]
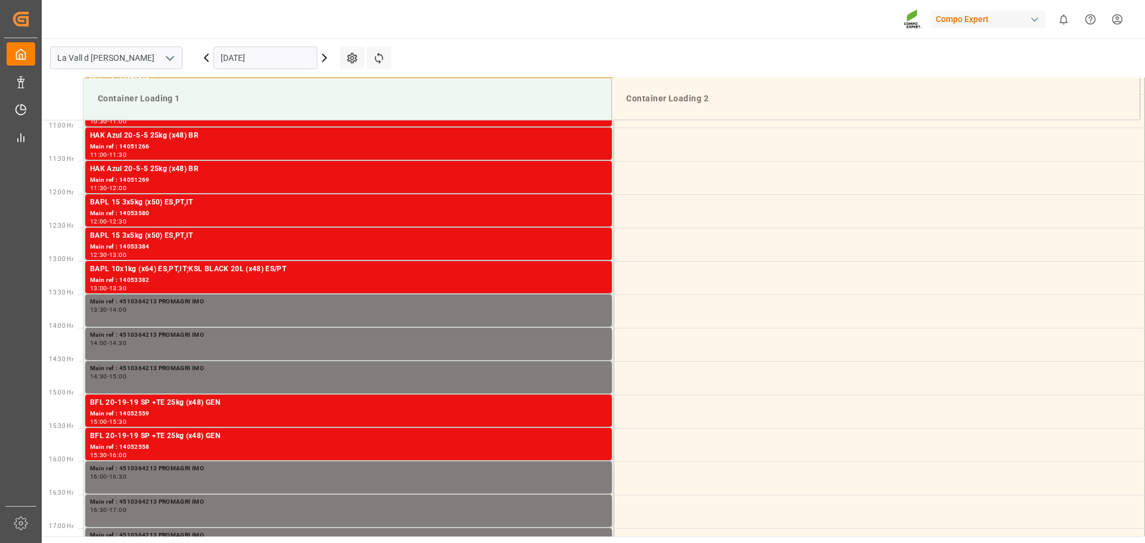
click at [235, 51] on input "[DATE]" at bounding box center [266, 58] width 104 height 23
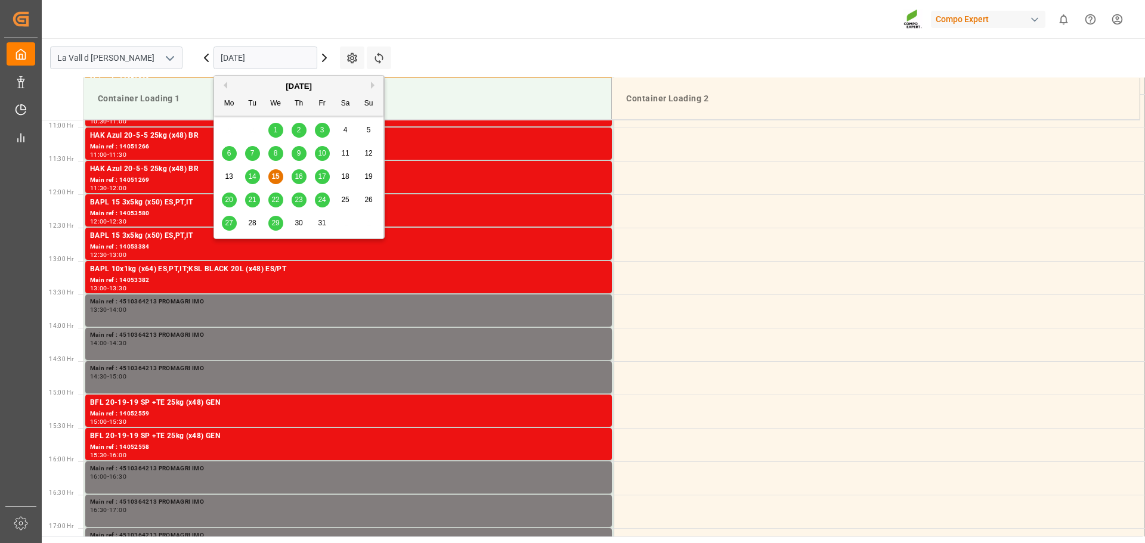
click at [258, 217] on div "28" at bounding box center [252, 224] width 15 height 14
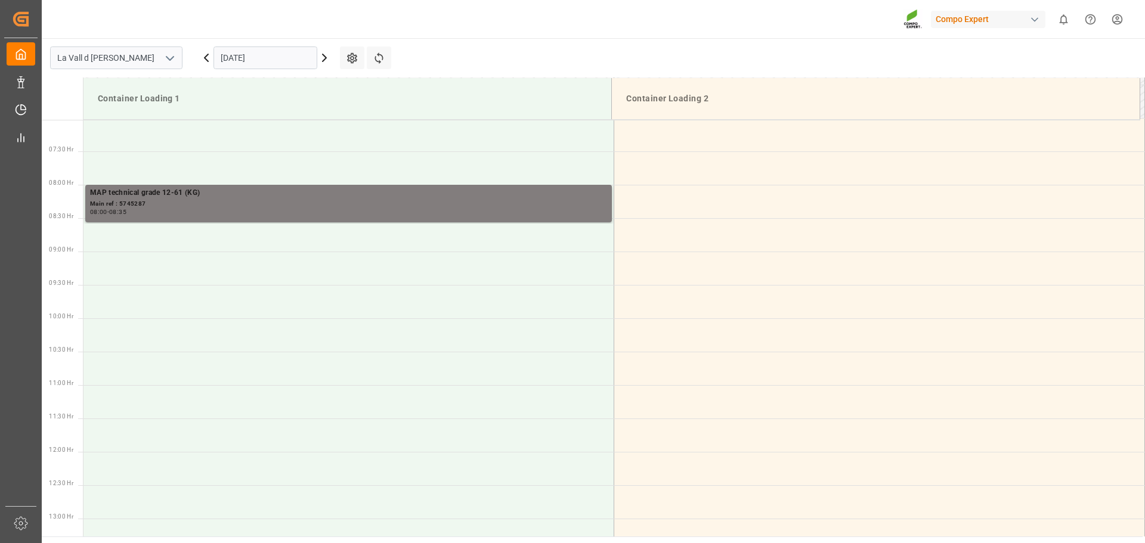
scroll to position [369, 0]
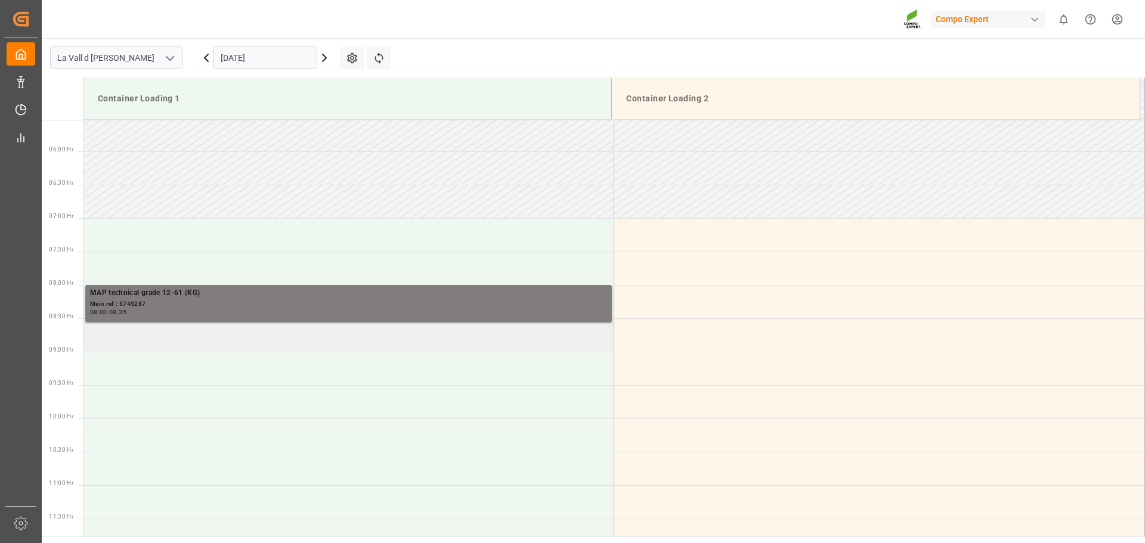
click at [147, 342] on td at bounding box center [349, 335] width 531 height 33
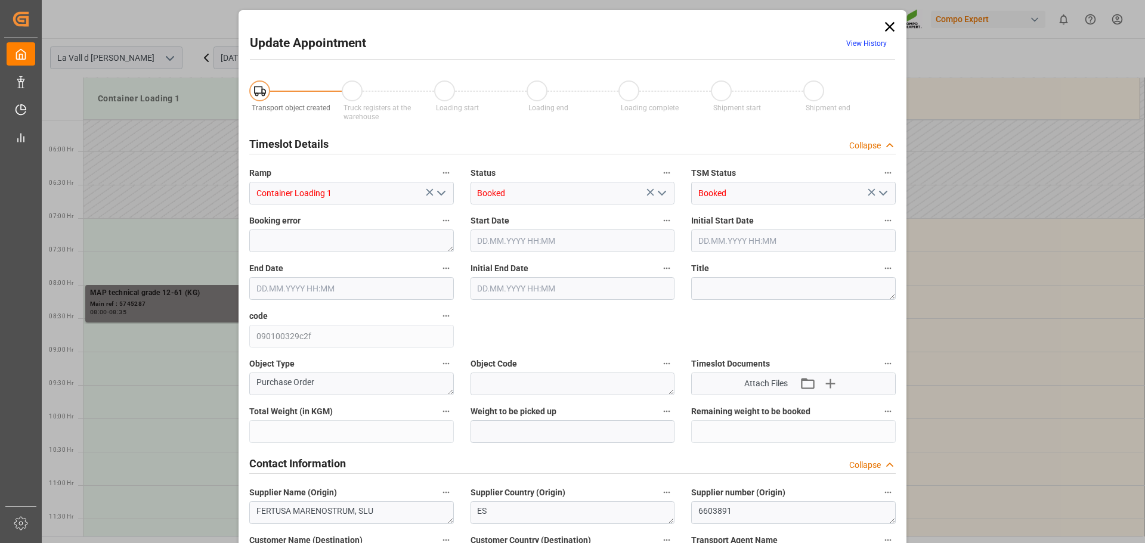
type input "308000"
type input "92000"
type input "[DATE] 08:30"
type input "[DATE] 09:00"
type input "[DATE] 09:38"
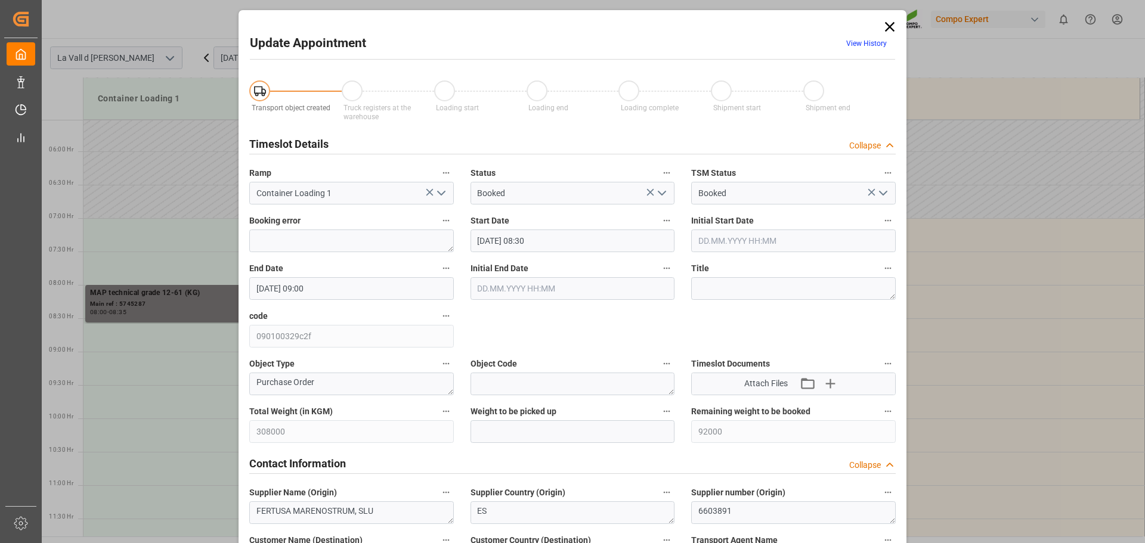
click at [557, 245] on input "[DATE] 08:30" at bounding box center [573, 241] width 205 height 23
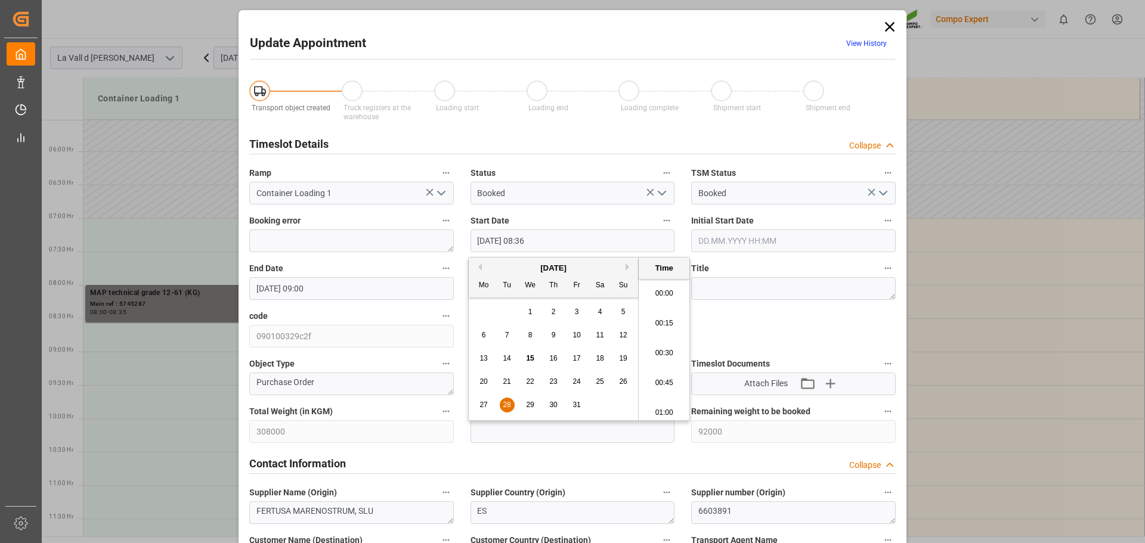
scroll to position [959, 0]
type input "[DATE] 08:35"
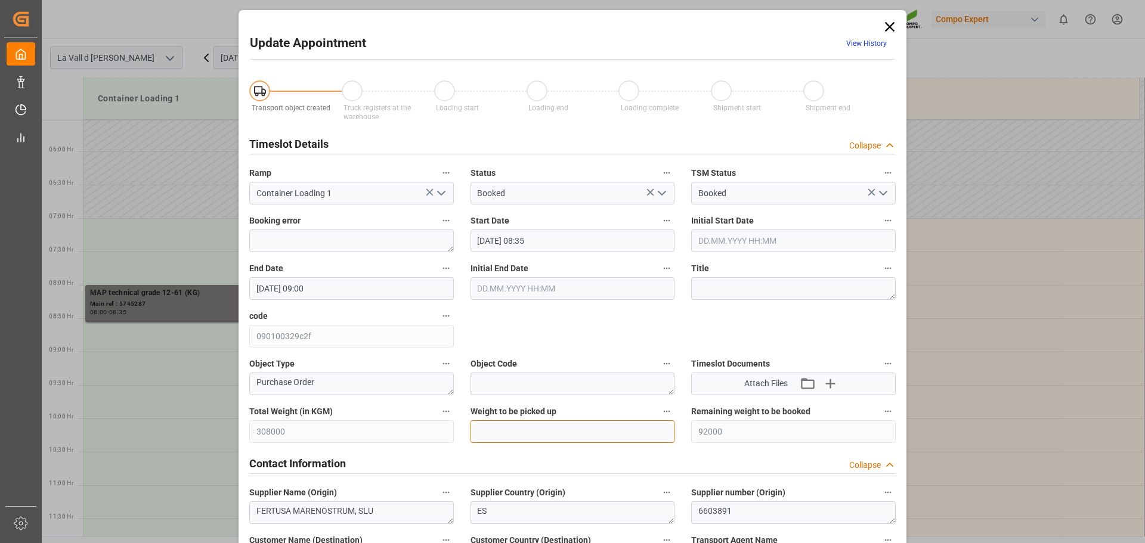
click at [529, 431] on input "text" at bounding box center [573, 432] width 205 height 23
type input "24000"
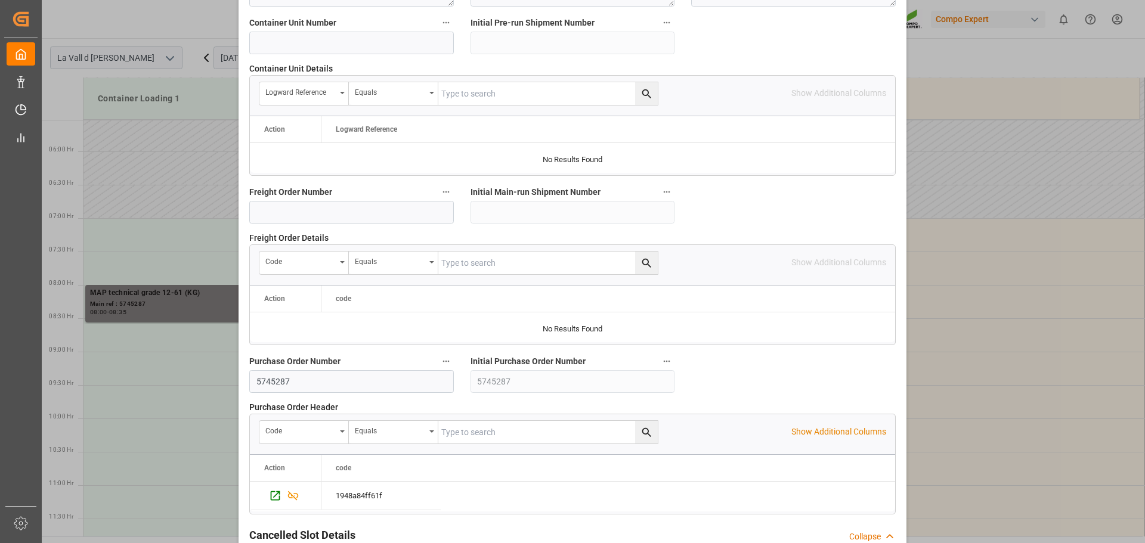
scroll to position [1112, 0]
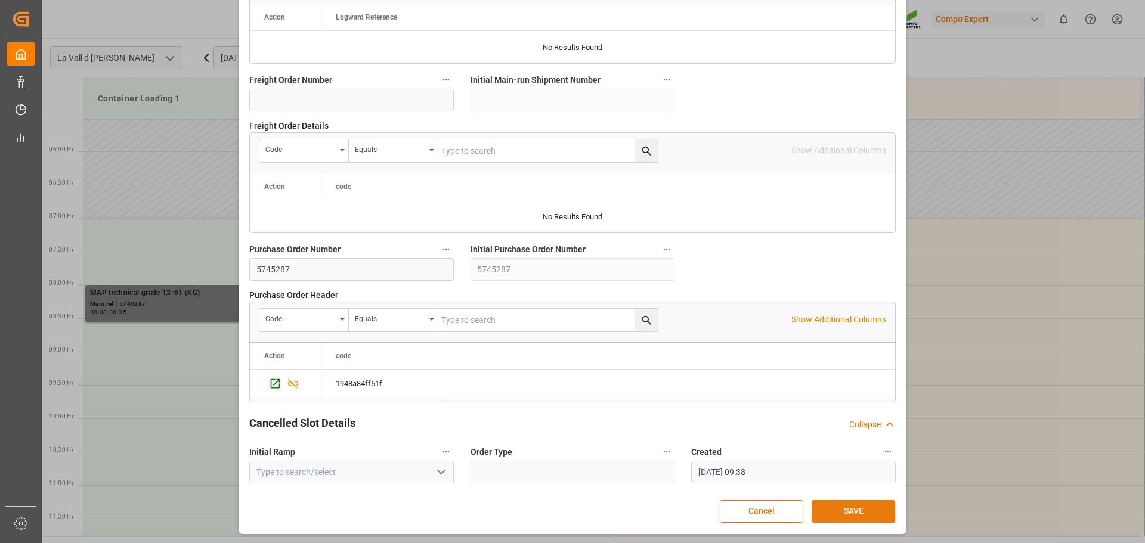
click at [846, 508] on button "SAVE" at bounding box center [854, 511] width 84 height 23
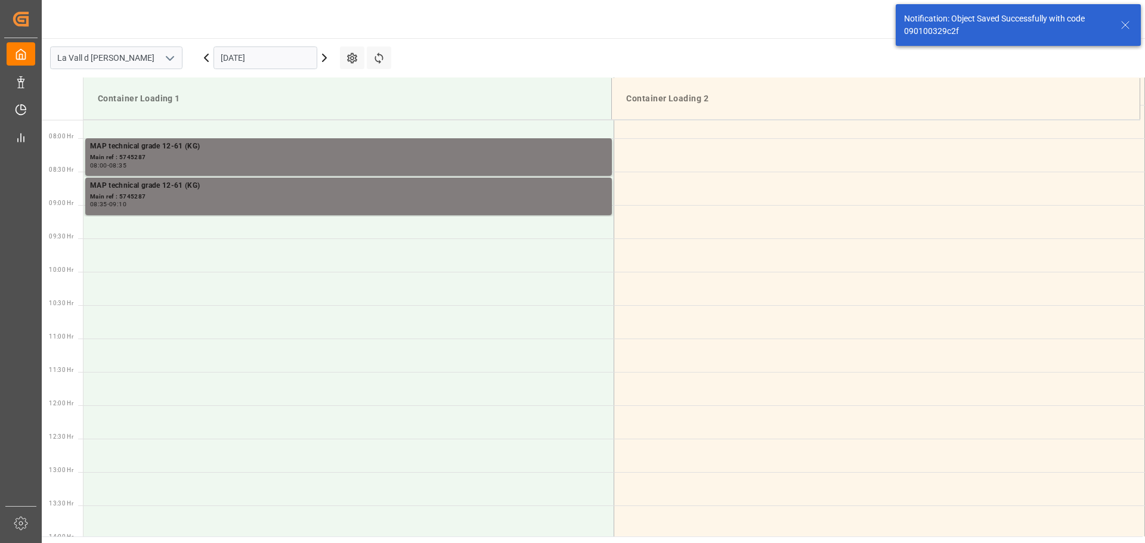
scroll to position [527, 0]
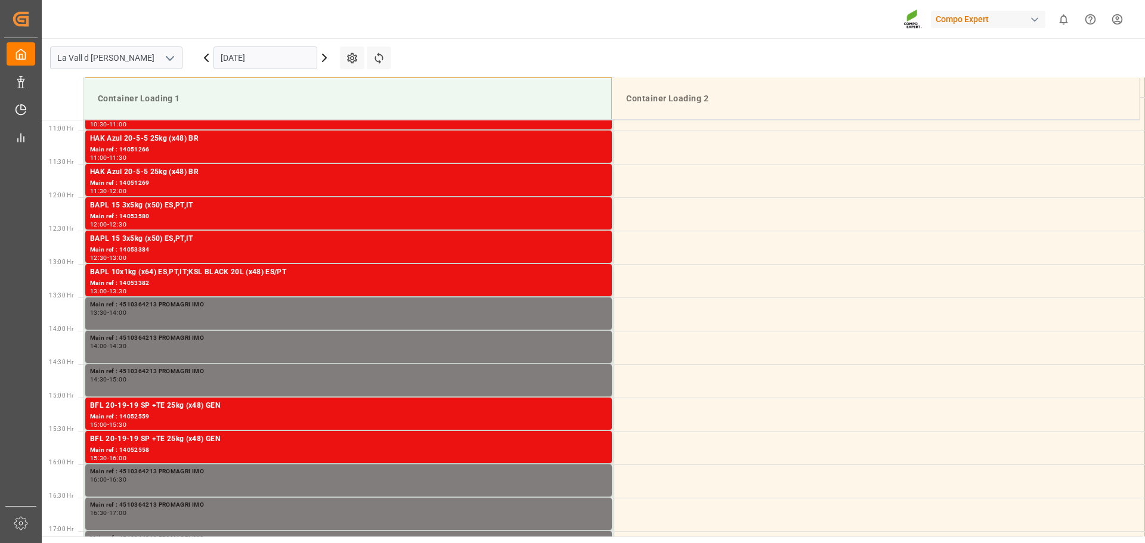
scroll to position [727, 0]
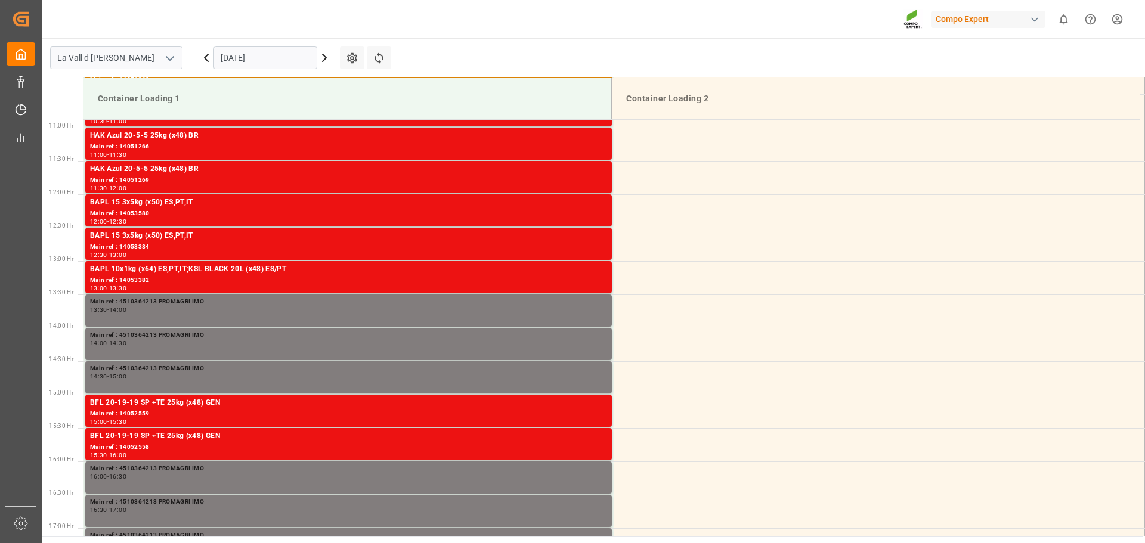
click at [245, 57] on input "[DATE]" at bounding box center [266, 58] width 104 height 23
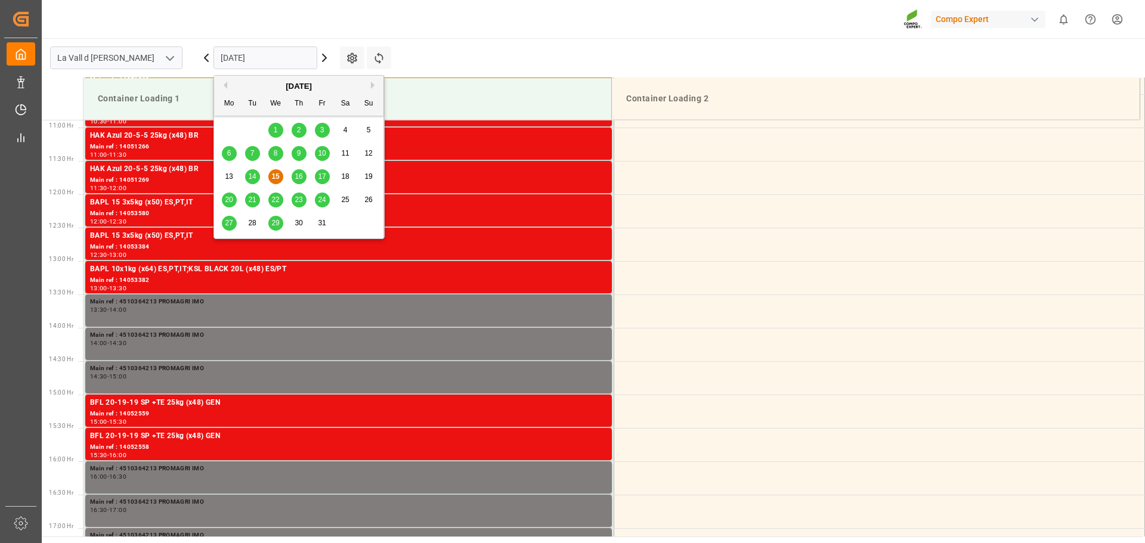
click at [273, 222] on span "29" at bounding box center [275, 223] width 8 height 8
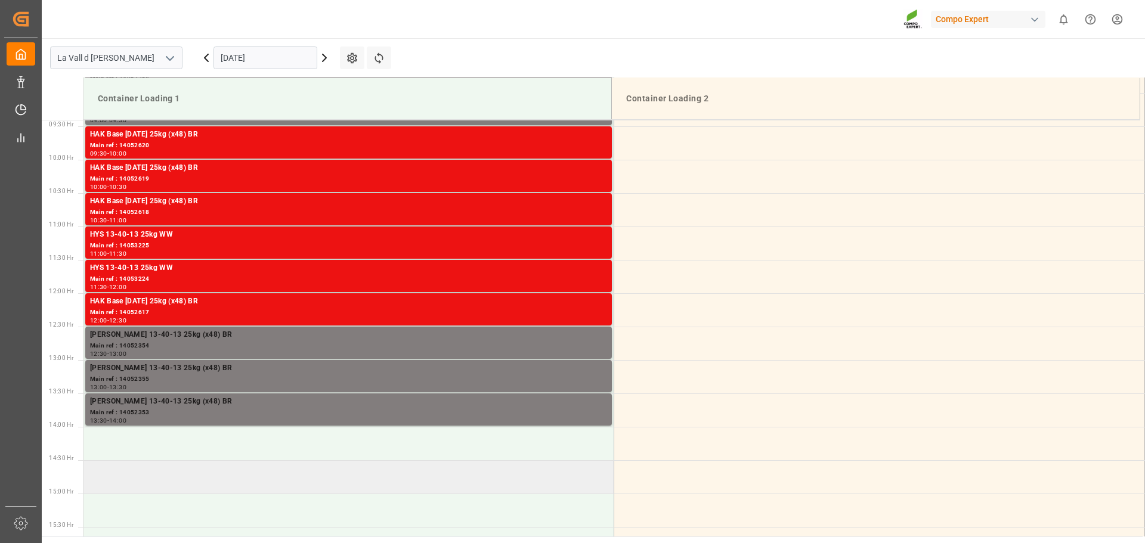
scroll to position [846, 0]
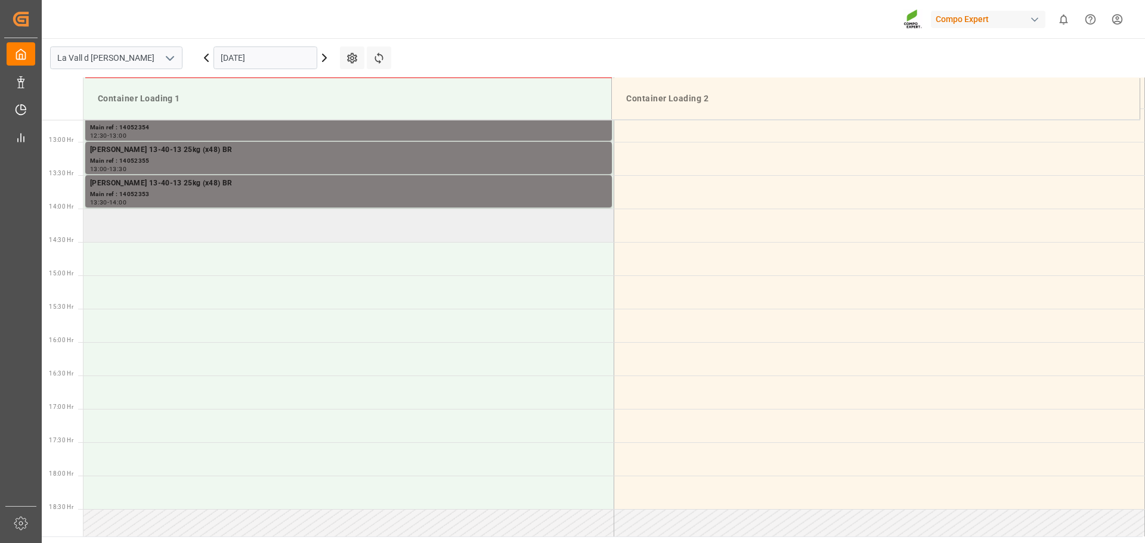
click at [182, 222] on td at bounding box center [349, 225] width 531 height 33
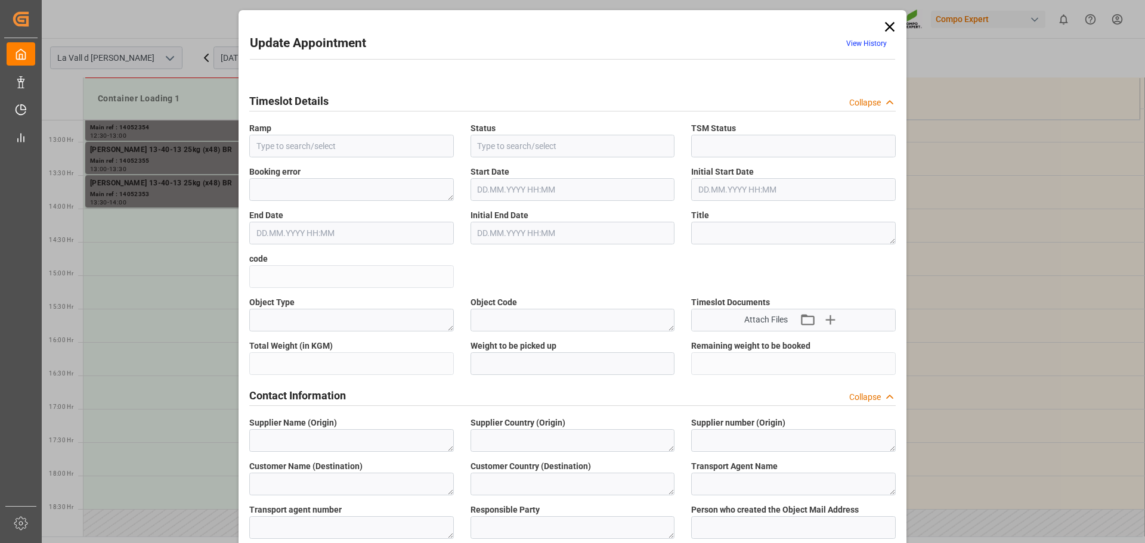
type input "Container Loading 1"
type input "Booked"
type input "9c59ad1e0c91"
type textarea "Purchase Order"
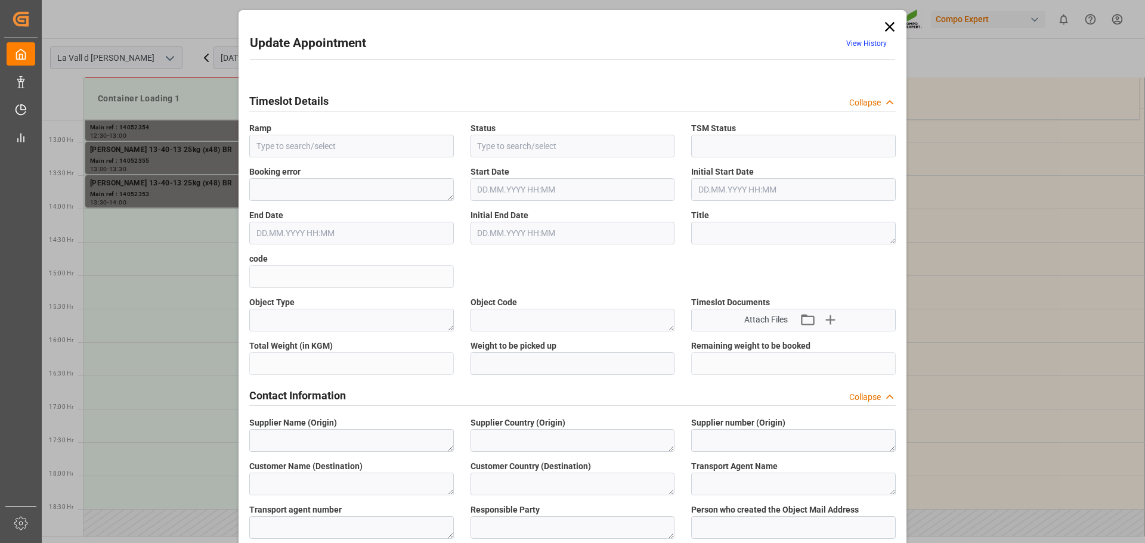
type textarea "FERTUSA MARENOSTRUM, SLU"
type textarea "ES"
type textarea "6603891"
type textarea "COMPO EXPERT Spain S.L. Centro Logístico COMPO [GEOGRAPHIC_DATA] d'Ui"
type textarea "ES"
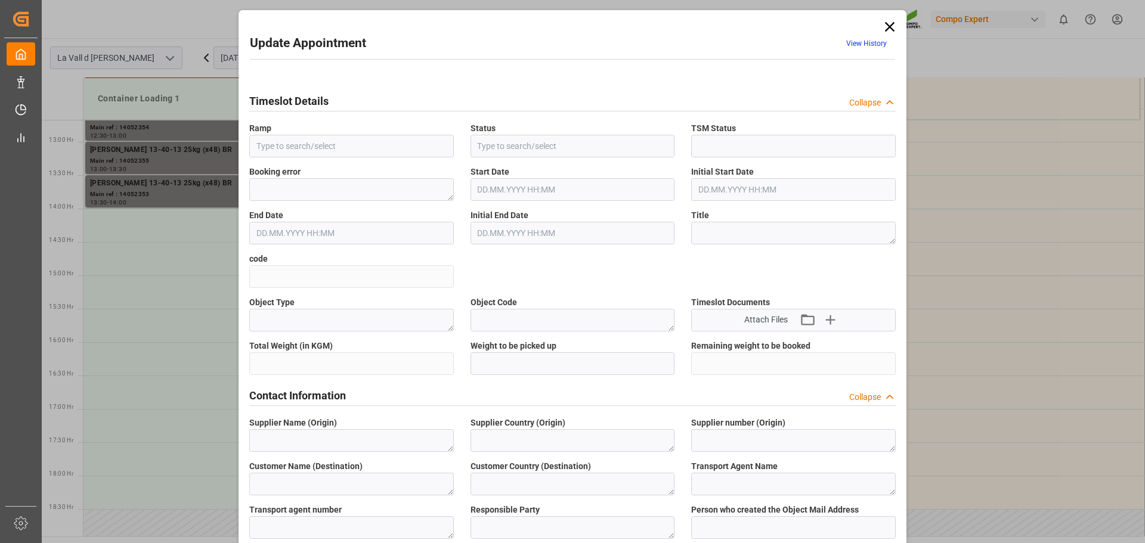
type textarea "Supplier"
type textarea "5745287"
type textarea "MAP technical grade 12-61 (KG)"
type textarea "4001902000"
type input "5745287"
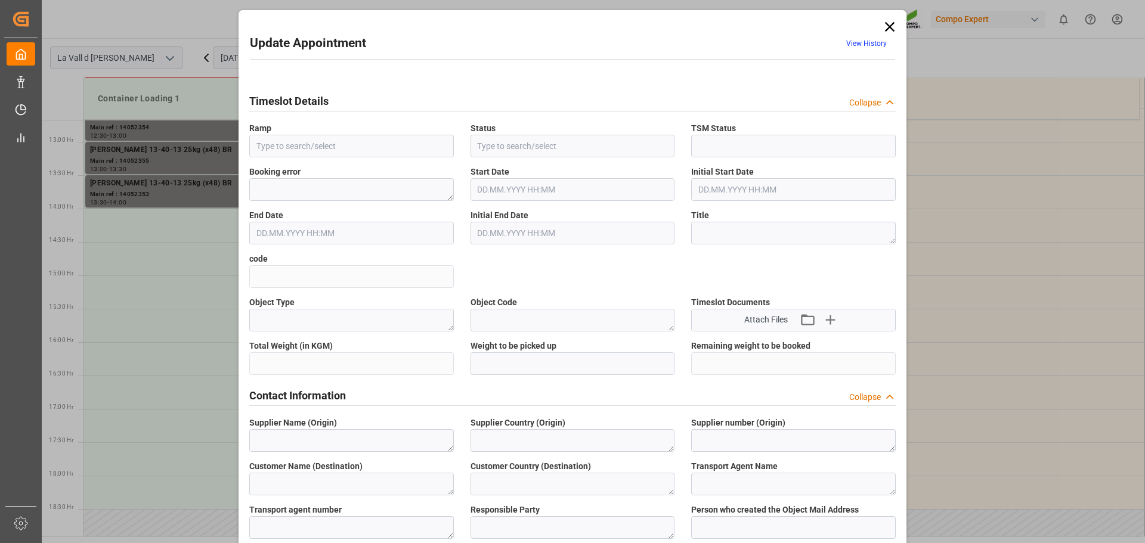
type input "5745287"
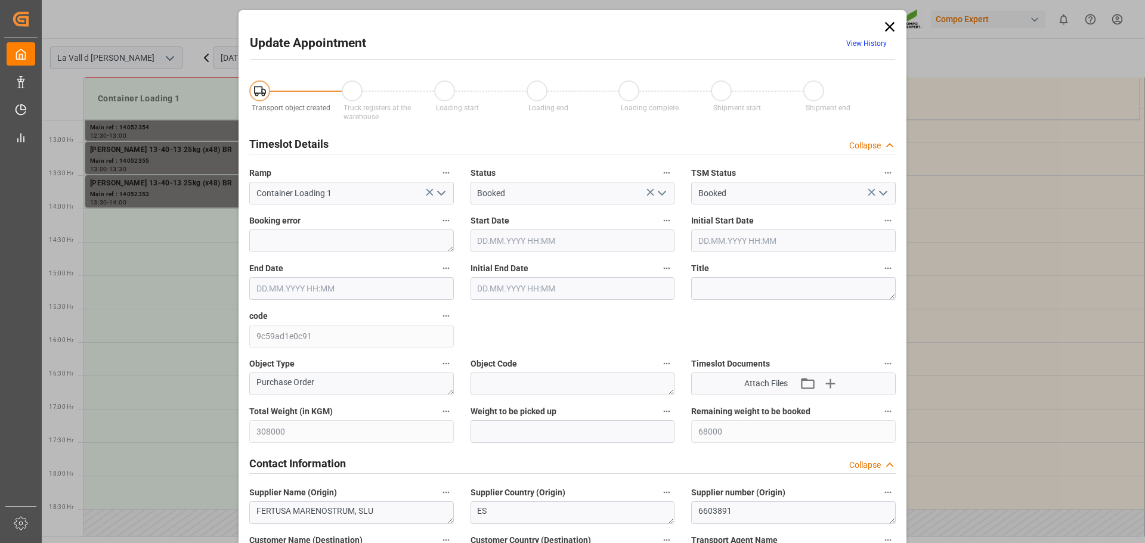
type input "308000"
type input "68000"
type input "29.10.2025 14:00"
type input "[DATE] 14:30"
type input "[DATE] 09:38"
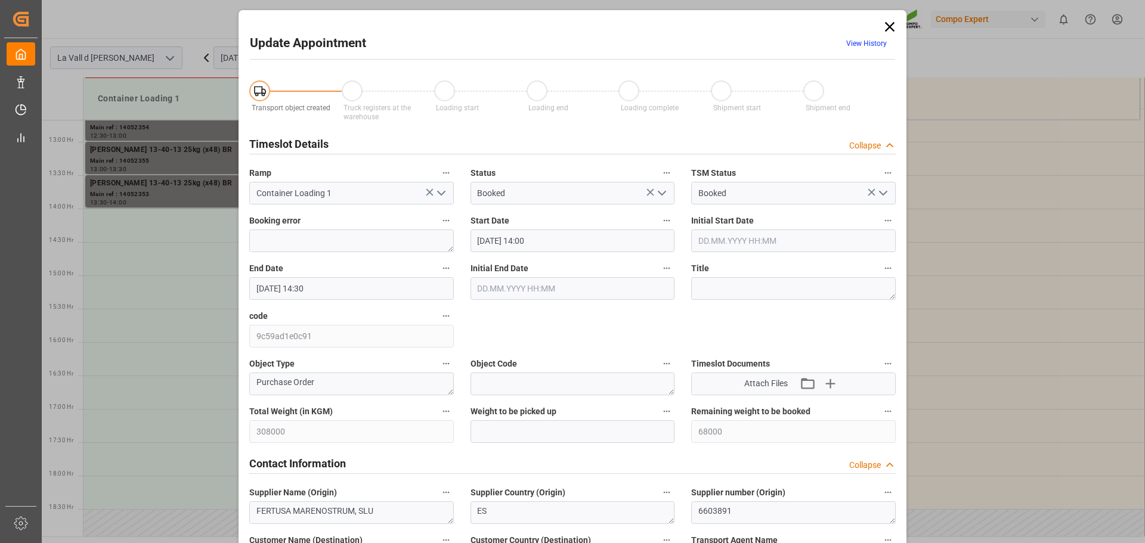
click at [573, 239] on input "29.10.2025 14:00" at bounding box center [573, 241] width 205 height 23
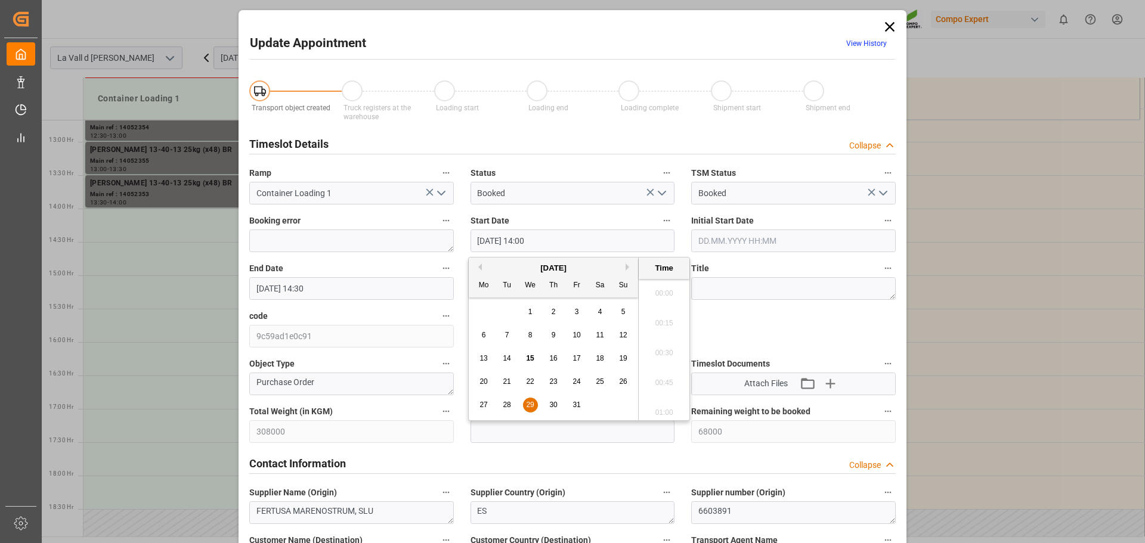
scroll to position [1615, 0]
click at [458, 307] on div "code 9c59ad1e0c91" at bounding box center [351, 328] width 221 height 48
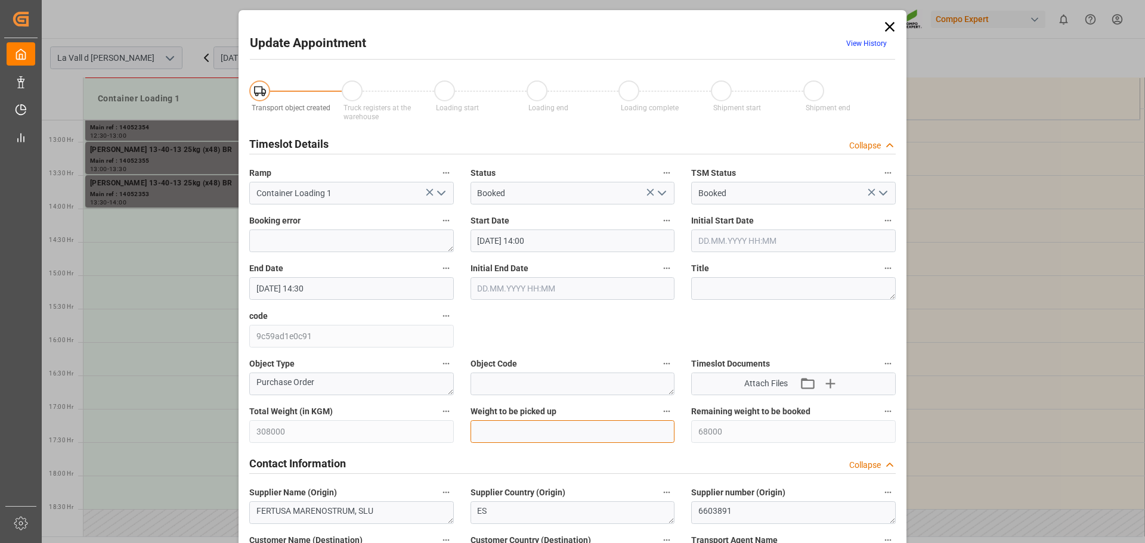
click at [522, 438] on input "text" at bounding box center [573, 432] width 205 height 23
type input "24000"
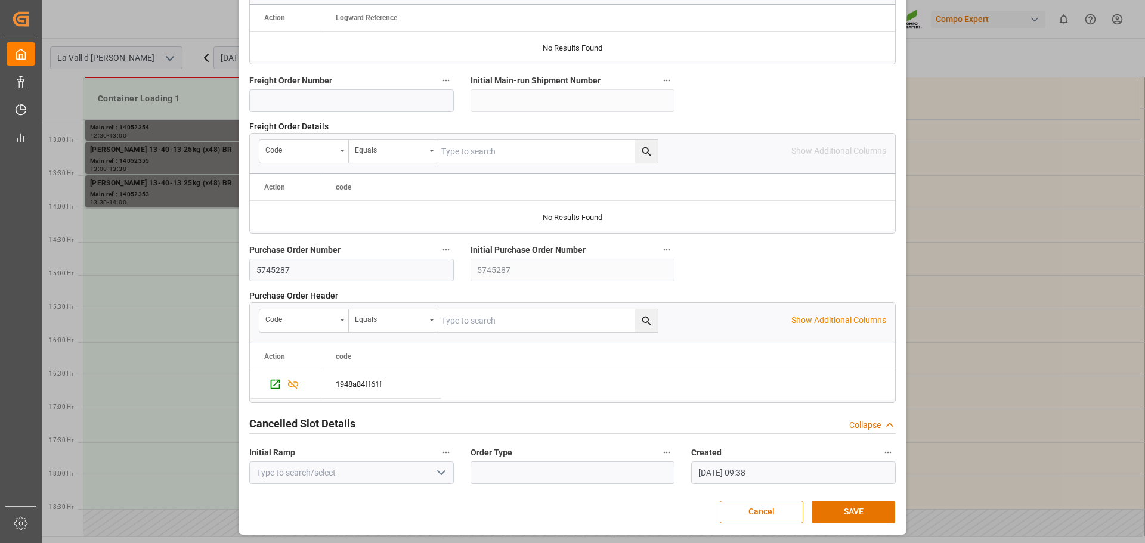
scroll to position [1112, 0]
click at [842, 509] on button "SAVE" at bounding box center [854, 511] width 84 height 23
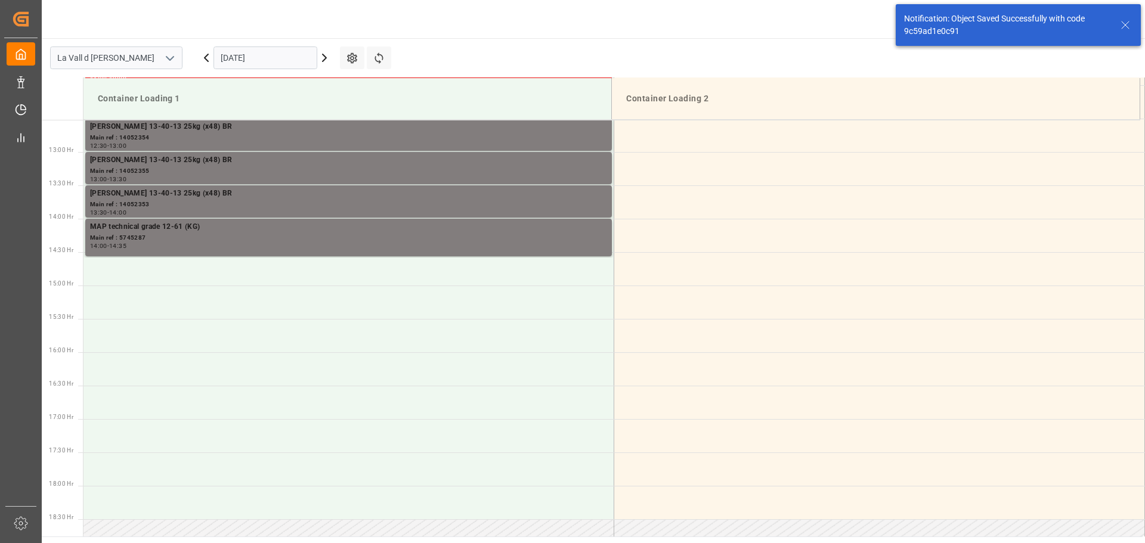
scroll to position [861, 0]
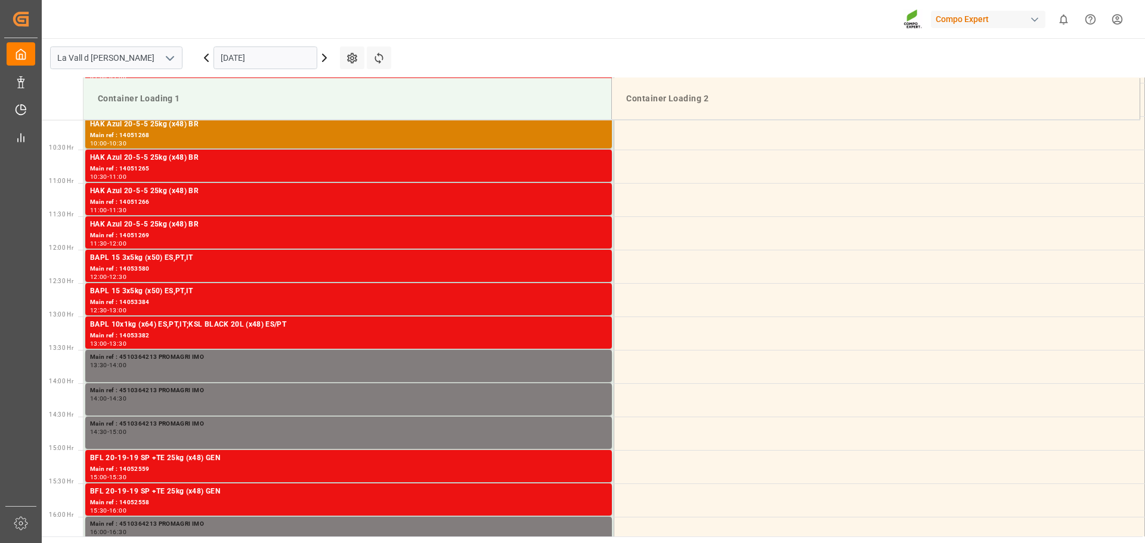
scroll to position [727, 0]
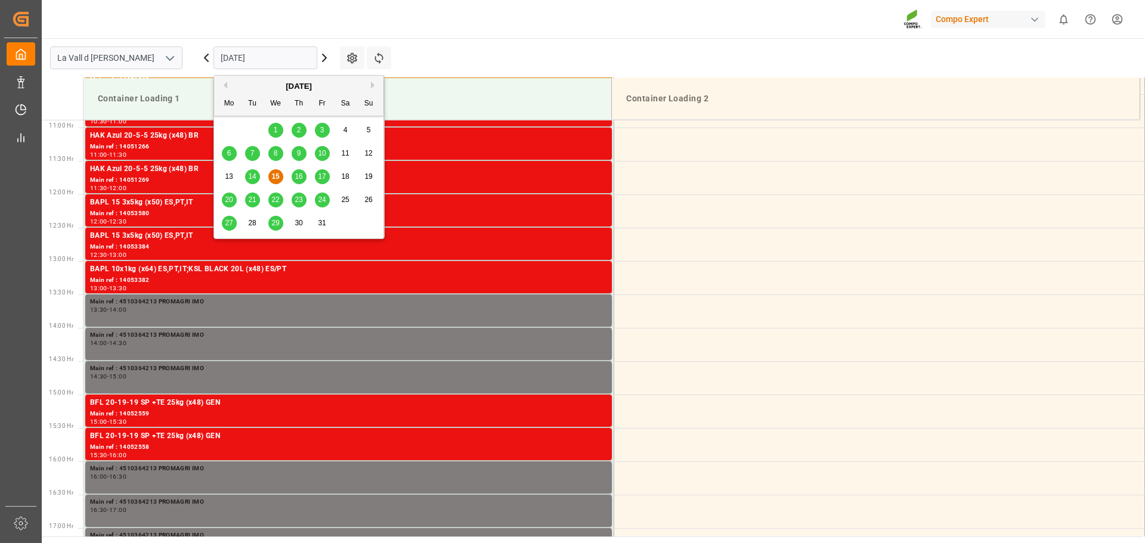
click at [258, 58] on input "[DATE]" at bounding box center [266, 58] width 104 height 23
click at [275, 219] on span "29" at bounding box center [275, 223] width 8 height 8
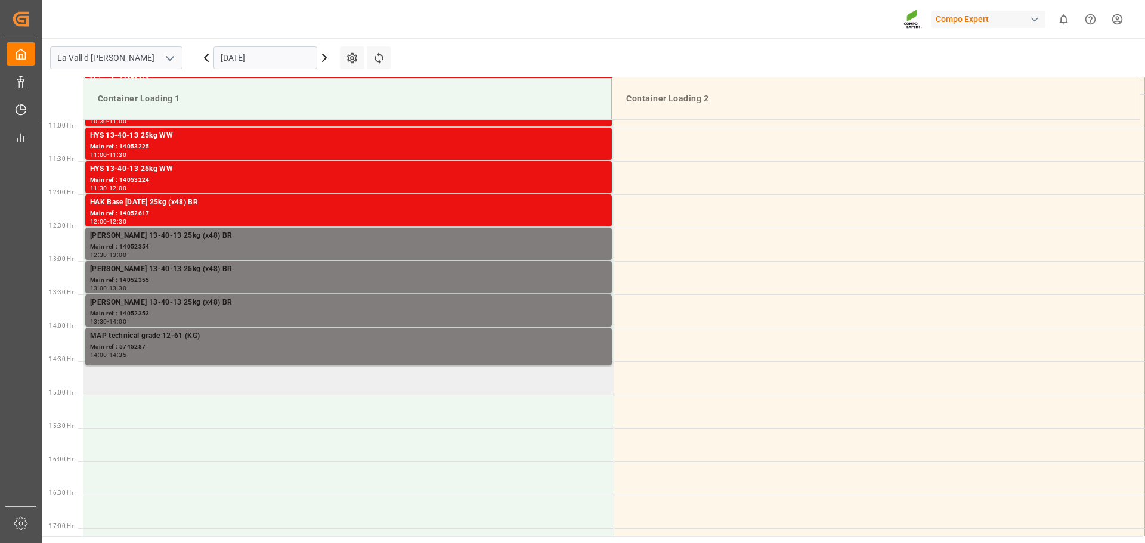
click at [174, 386] on td at bounding box center [349, 377] width 531 height 33
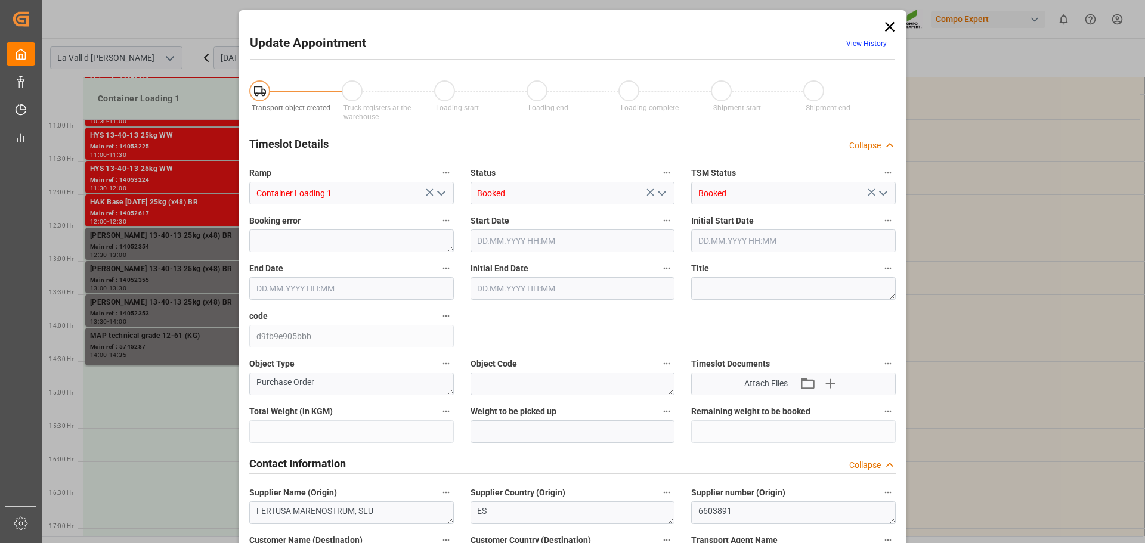
type input "308000"
type input "44000"
type input "[DATE] 14:30"
type input "[DATE] 15:00"
type input "15.10.2025 09:38"
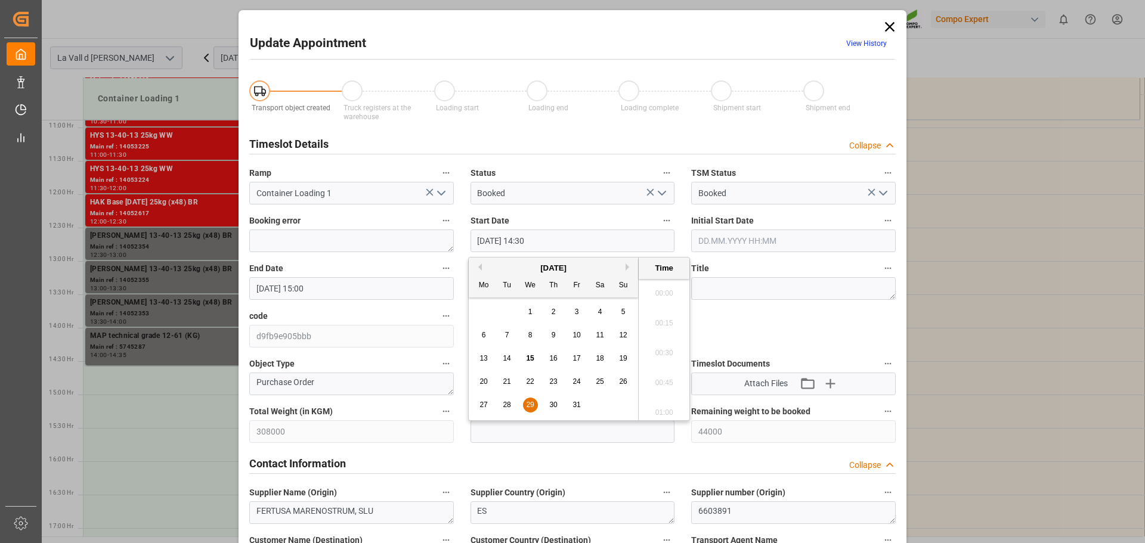
drag, startPoint x: 571, startPoint y: 238, endPoint x: 576, endPoint y: 233, distance: 6.3
click at [572, 236] on input "29.10.2025 14:30" at bounding box center [573, 241] width 205 height 23
type input "29.10.2025 14:35"
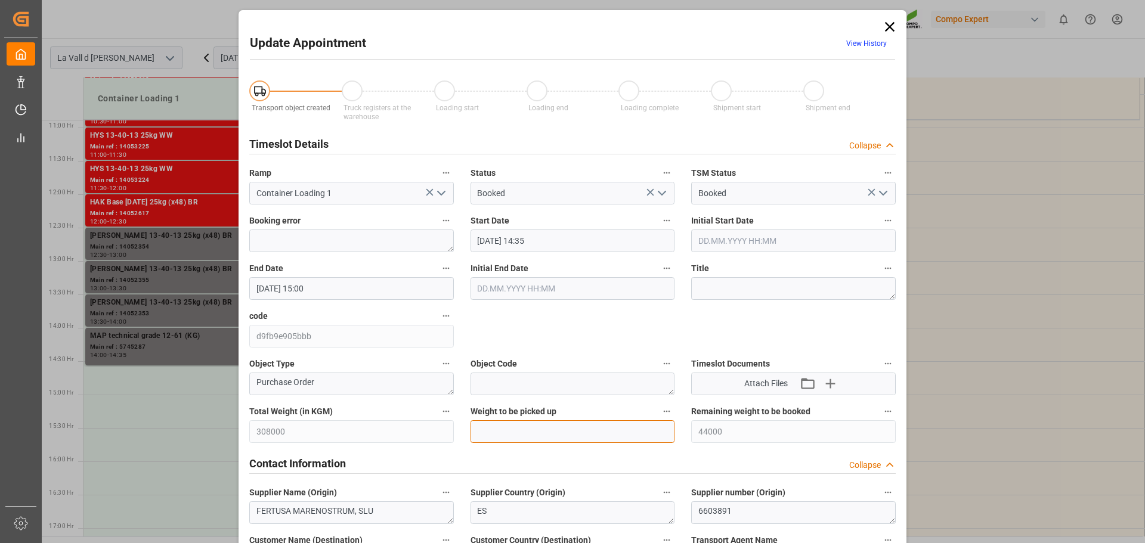
click at [547, 429] on input "text" at bounding box center [573, 432] width 205 height 23
click at [480, 432] on input "text" at bounding box center [573, 432] width 205 height 23
type input "22000"
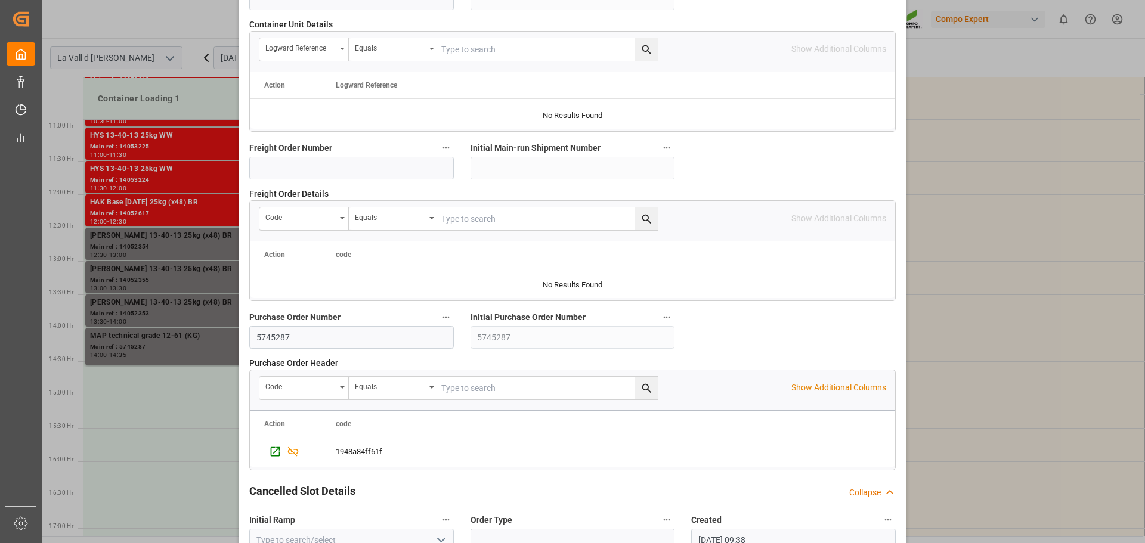
scroll to position [1112, 0]
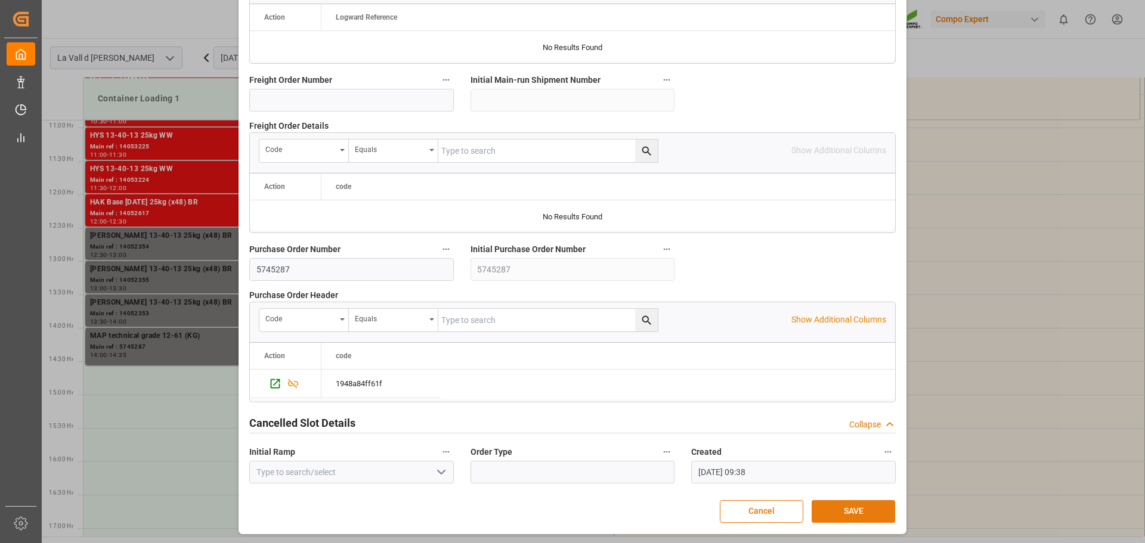
click at [849, 515] on button "SAVE" at bounding box center [854, 511] width 84 height 23
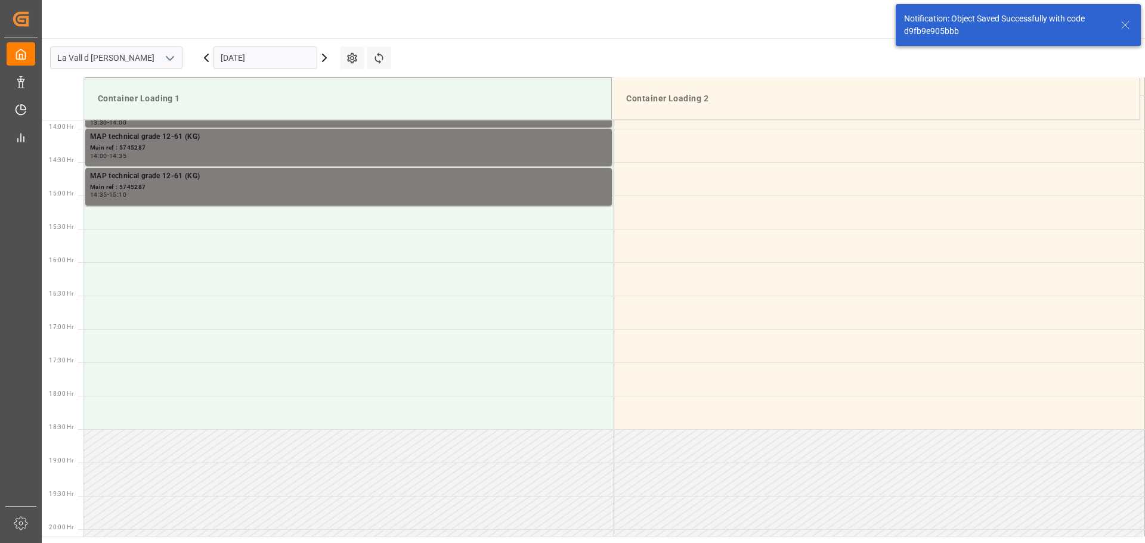
scroll to position [927, 0]
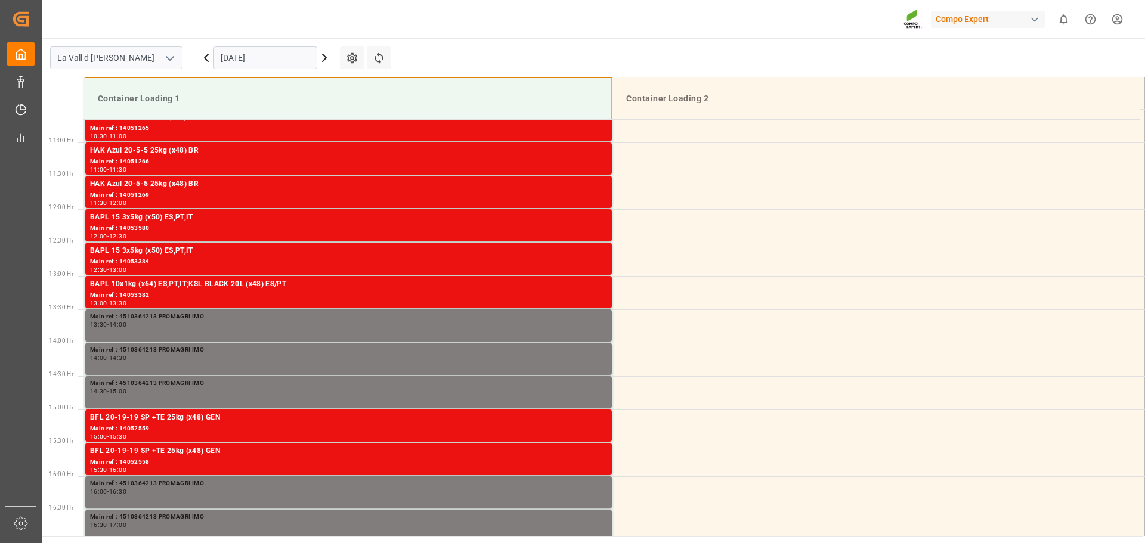
scroll to position [727, 0]
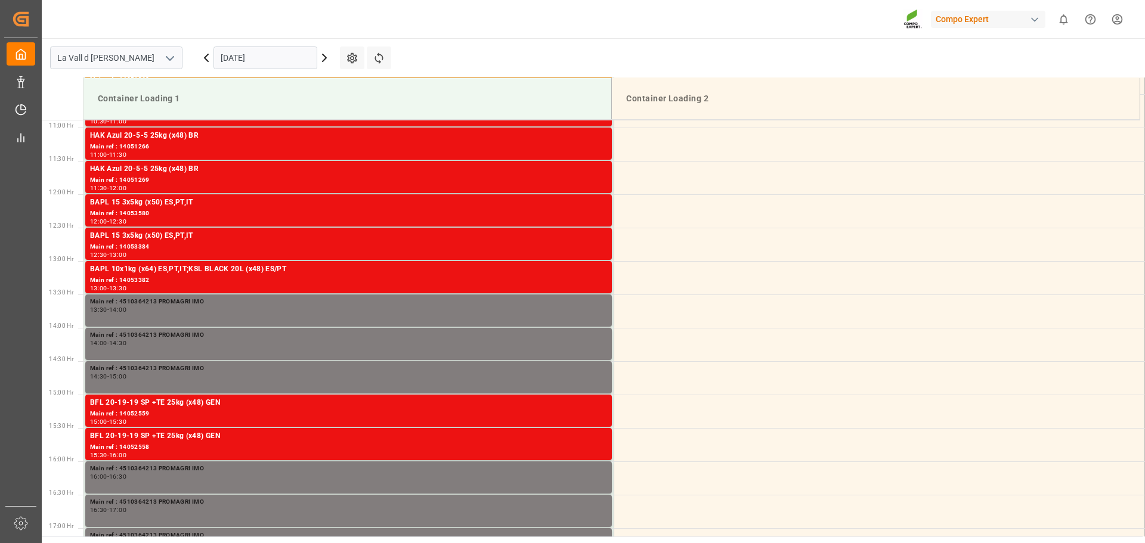
click at [261, 66] on input "[DATE]" at bounding box center [266, 58] width 104 height 23
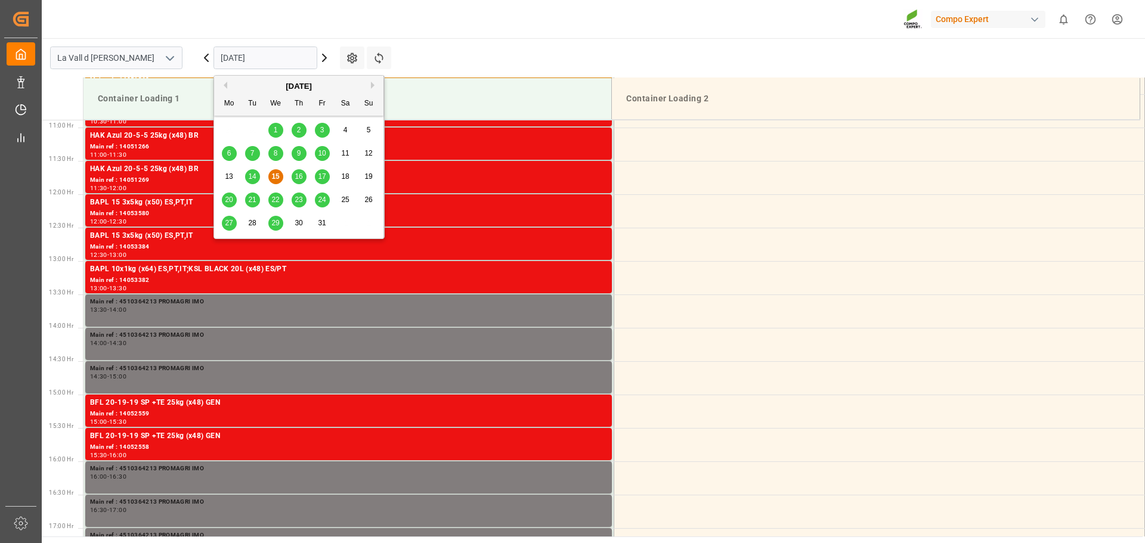
click at [279, 221] on span "29" at bounding box center [275, 223] width 8 height 8
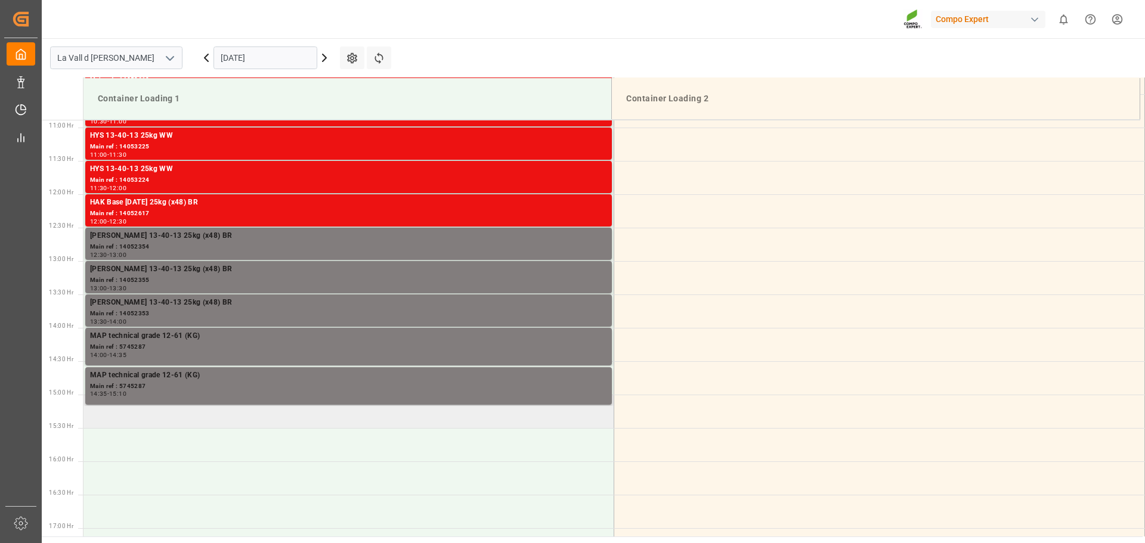
click at [146, 417] on td at bounding box center [349, 411] width 531 height 33
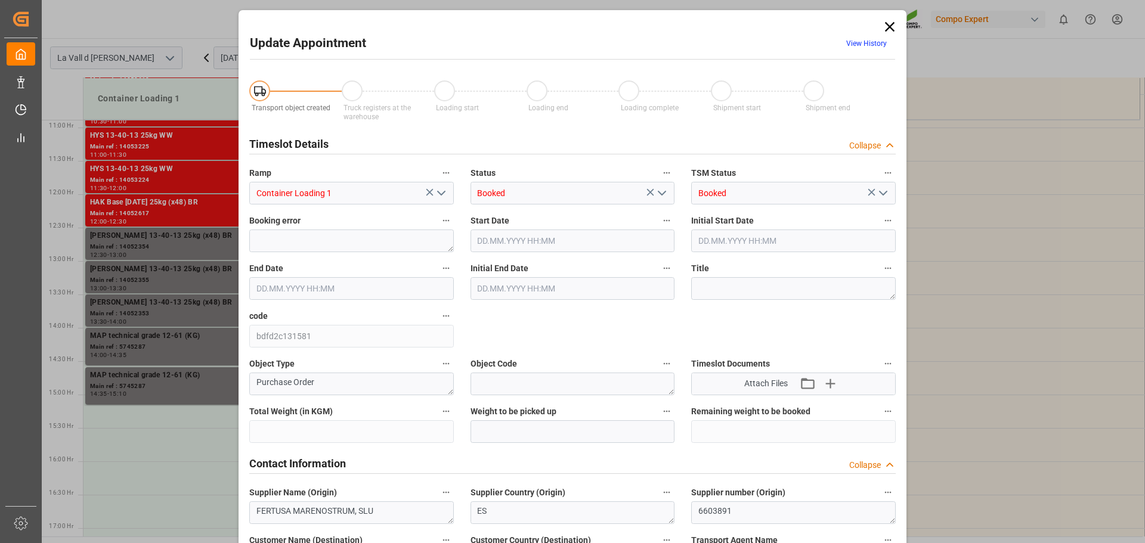
type input "308000"
type input "22000"
type input "[DATE] 15:00"
type input "[DATE] 15:30"
type input "[DATE] 09:39"
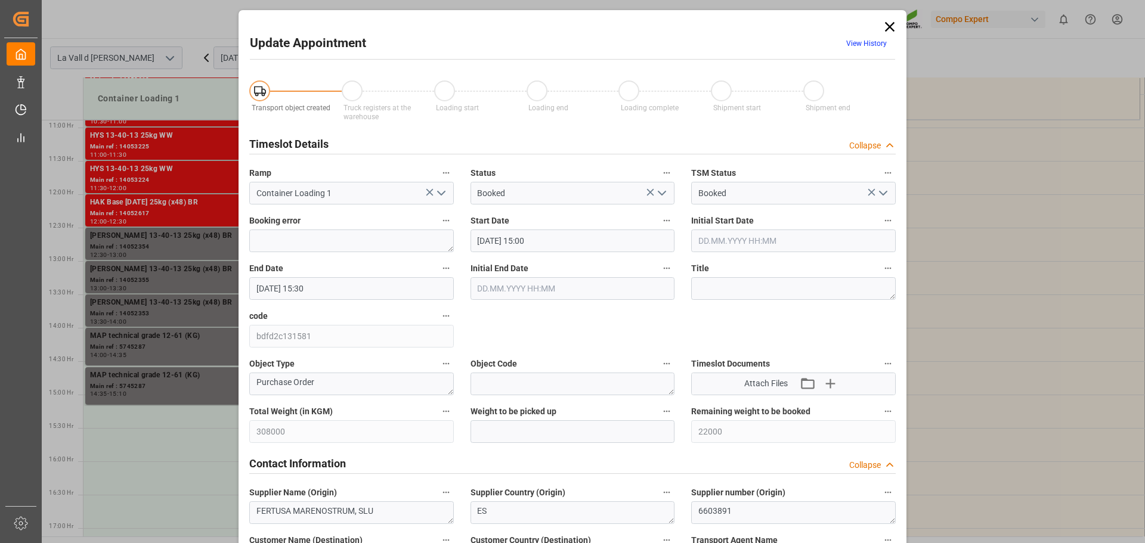
click at [549, 243] on input "[DATE] 15:00" at bounding box center [573, 241] width 205 height 23
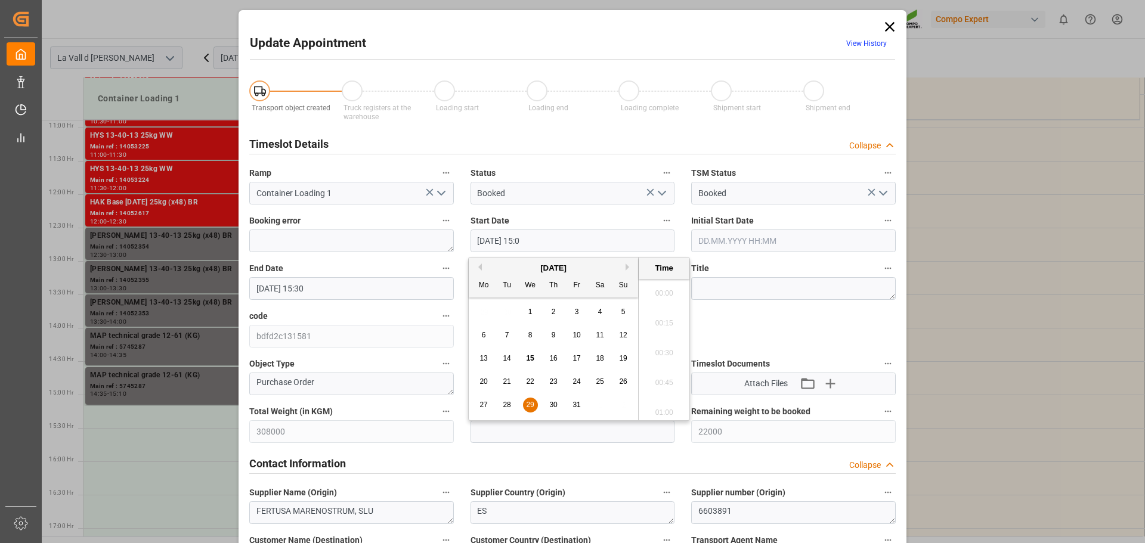
scroll to position [1734, 0]
type input "[DATE] 15:10"
